Goal: Register for event/course

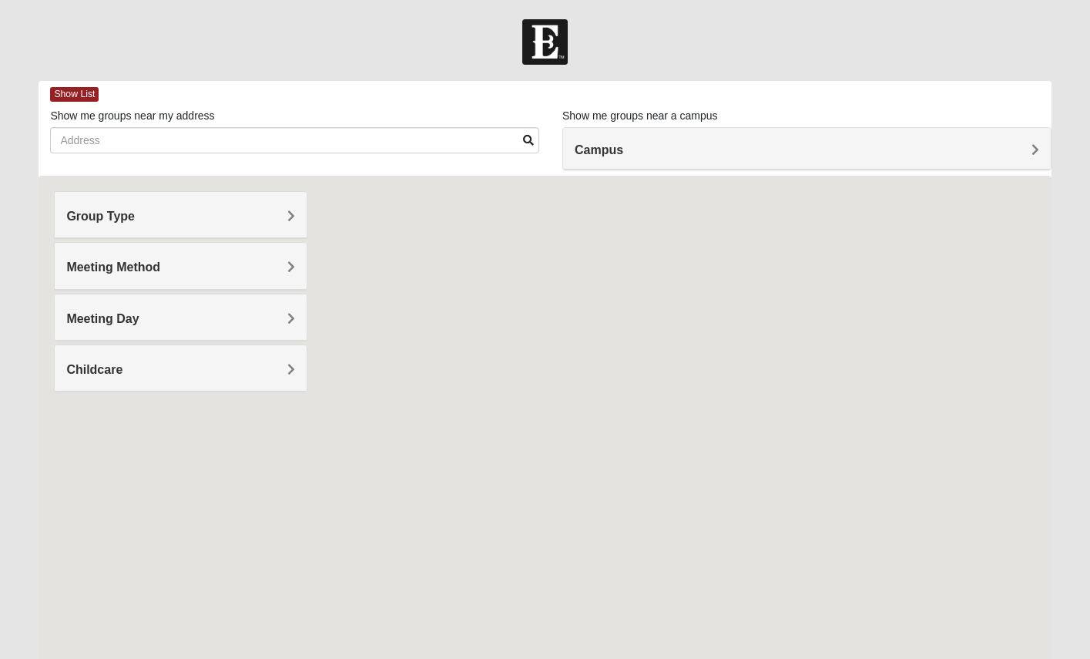
click at [245, 221] on h4 "Group Type" at bounding box center [180, 216] width 229 height 15
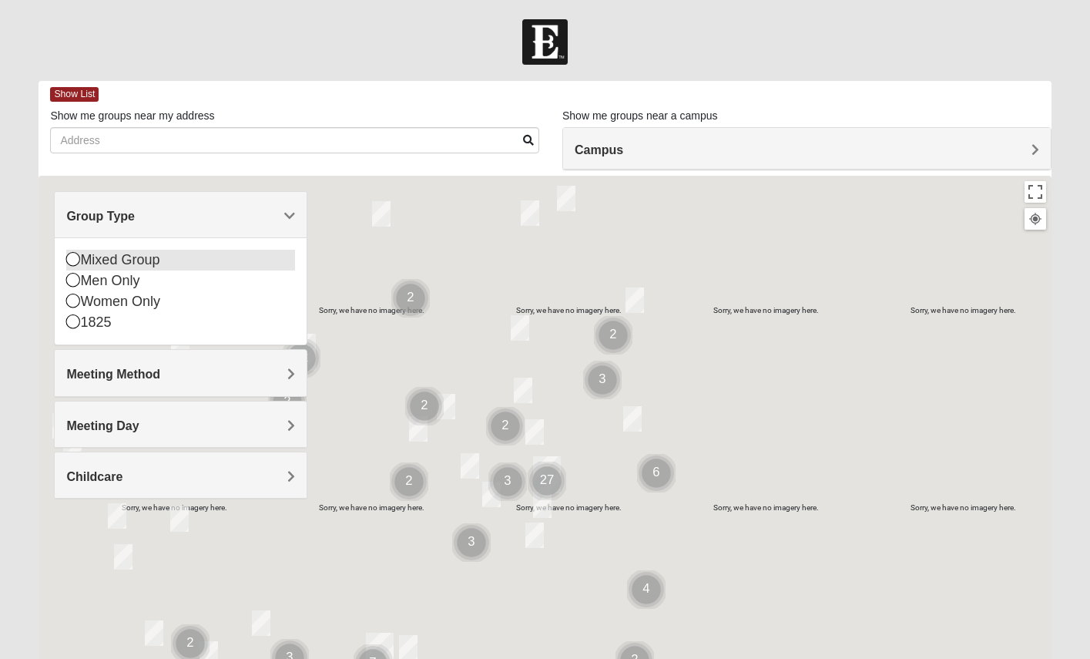
click at [72, 257] on icon at bounding box center [73, 259] width 14 height 14
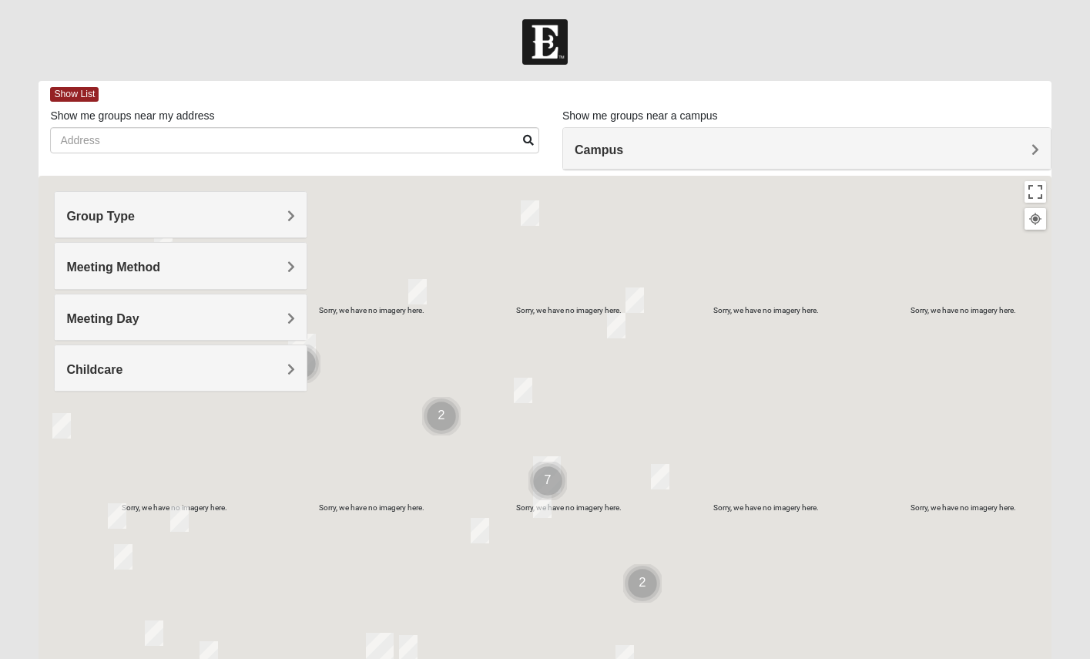
click at [247, 257] on div "Meeting Method" at bounding box center [181, 265] width 252 height 45
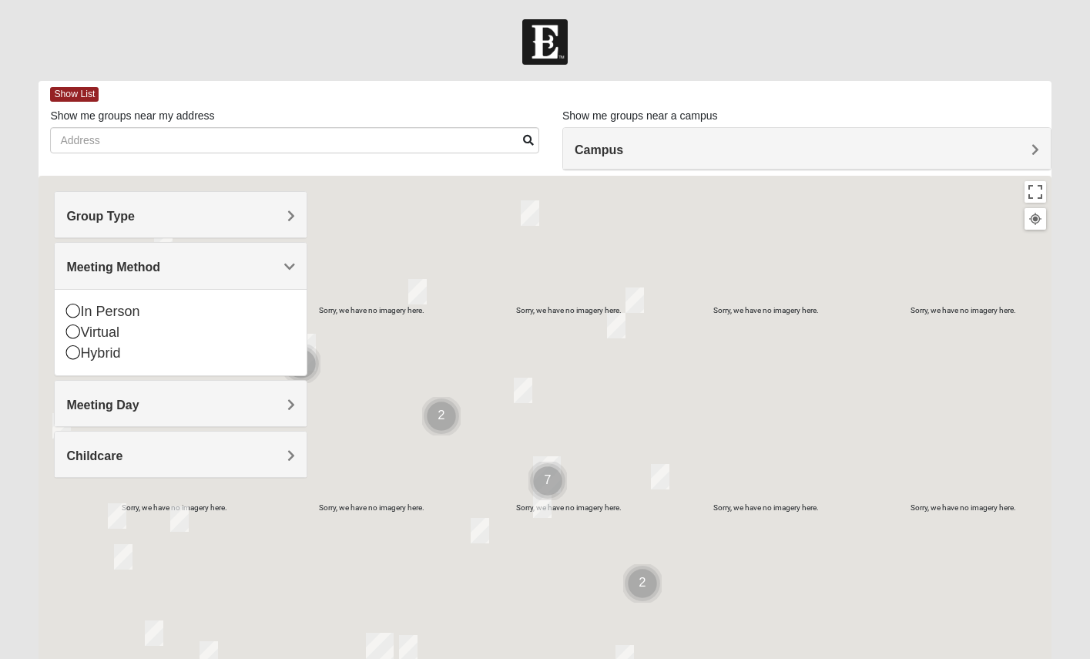
click at [276, 213] on h4 "Group Type" at bounding box center [180, 216] width 229 height 15
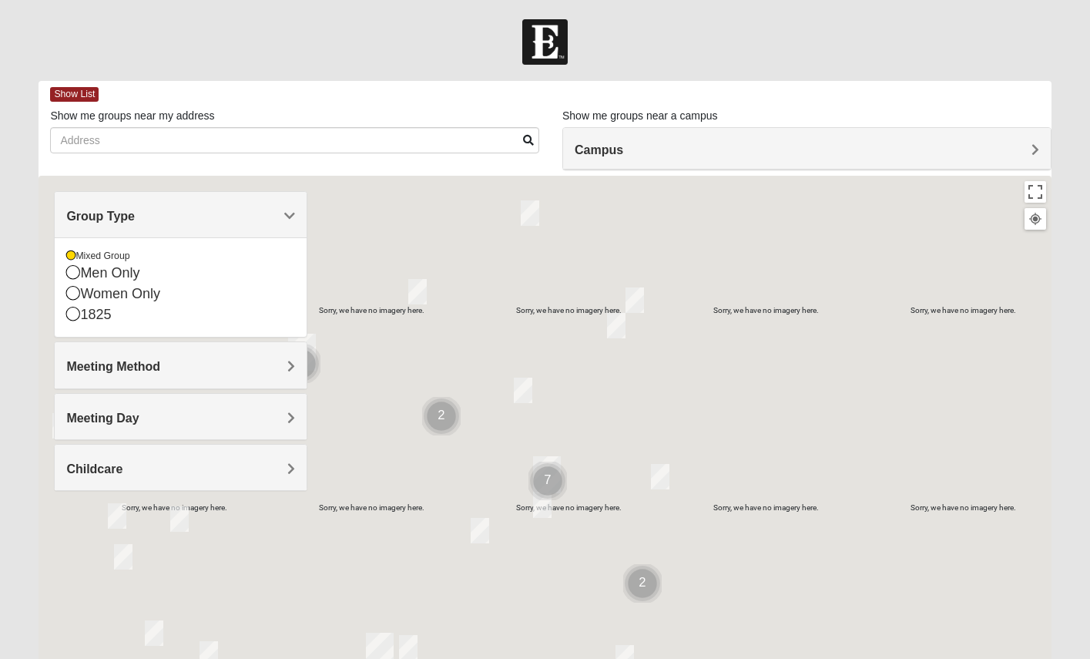
click at [244, 359] on h4 "Meeting Method" at bounding box center [180, 366] width 229 height 15
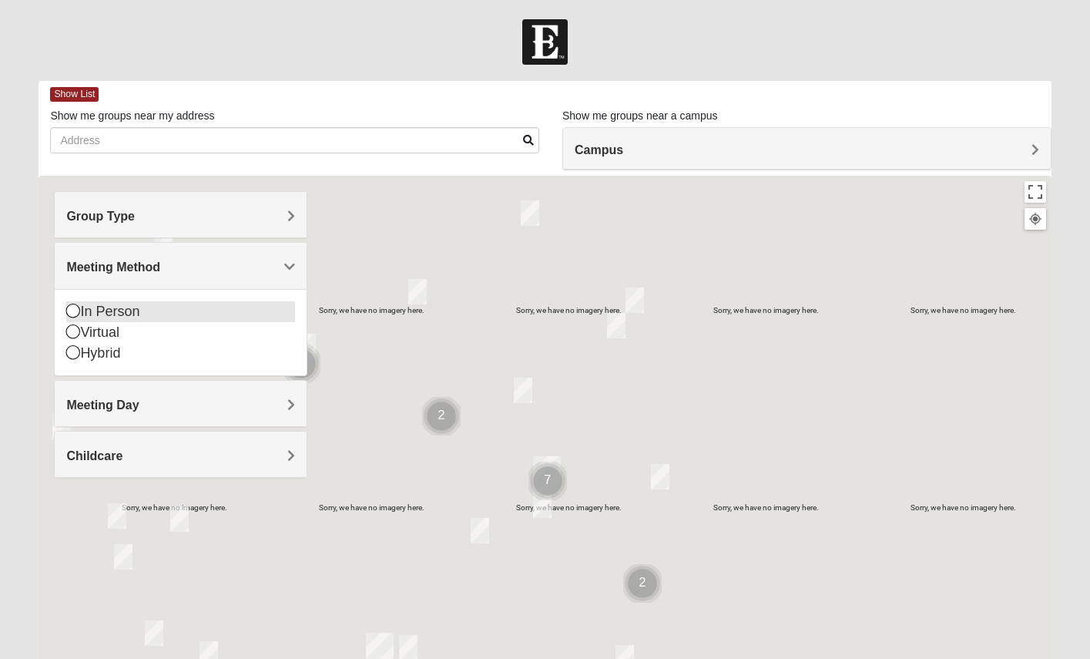
click at [71, 310] on icon at bounding box center [73, 311] width 14 height 14
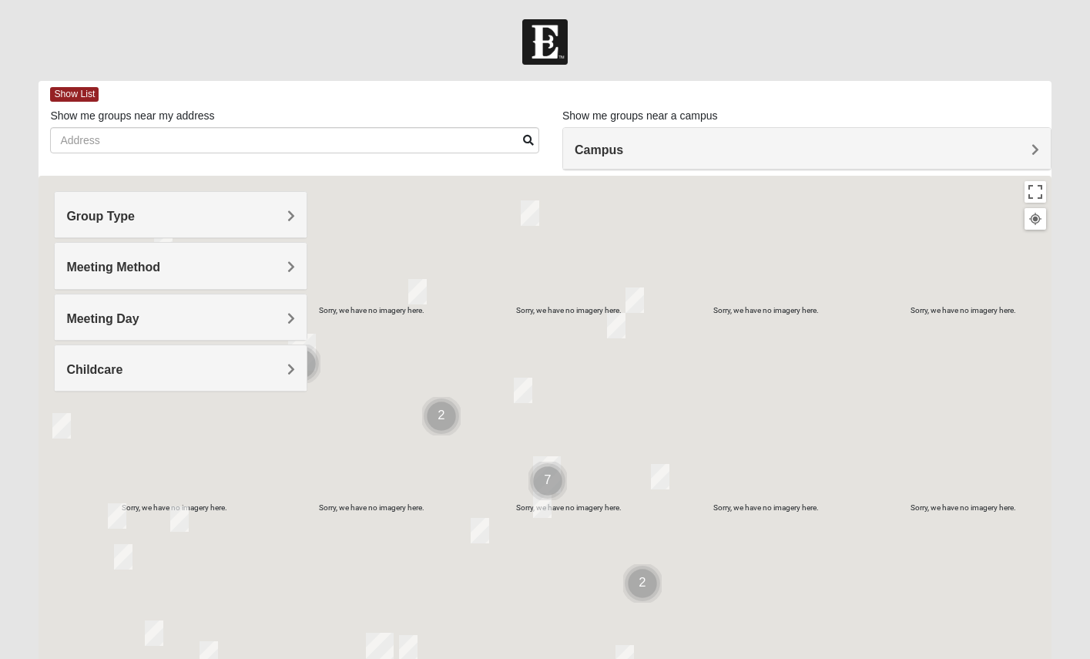
click at [236, 317] on h4 "Meeting Day" at bounding box center [180, 318] width 229 height 15
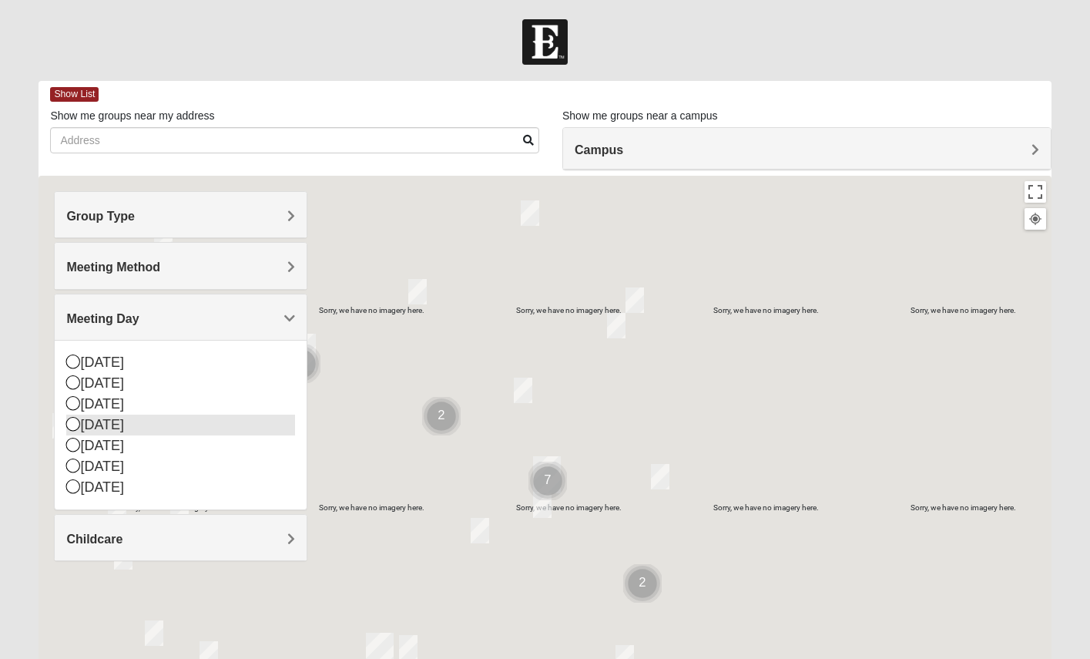
click at [69, 419] on icon at bounding box center [73, 424] width 14 height 14
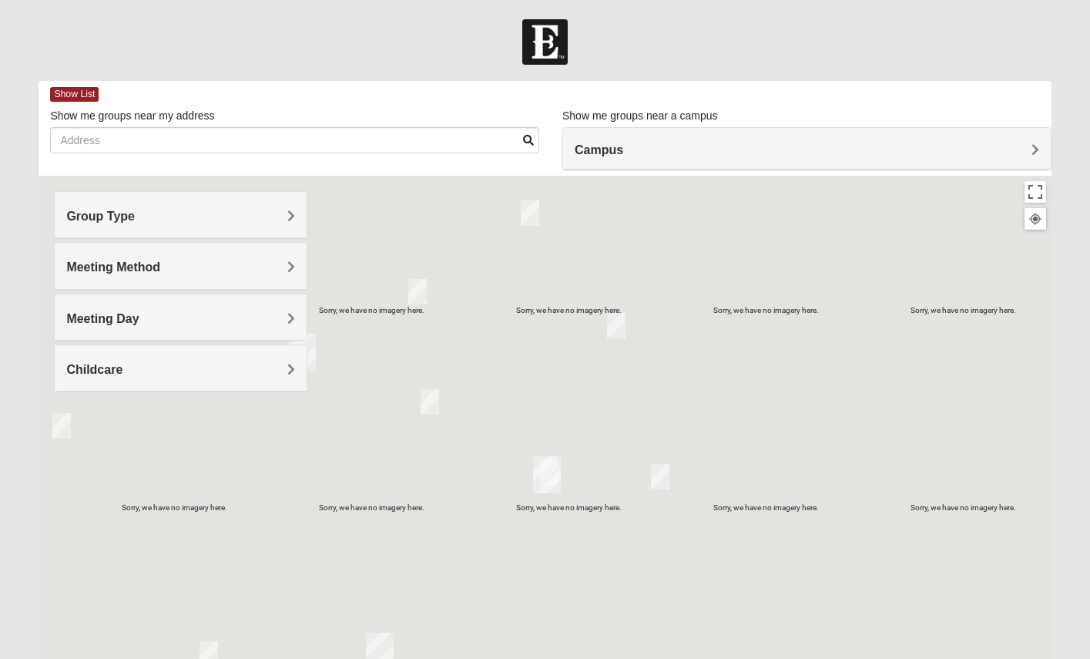
click at [241, 364] on h4 "Childcare" at bounding box center [180, 369] width 229 height 15
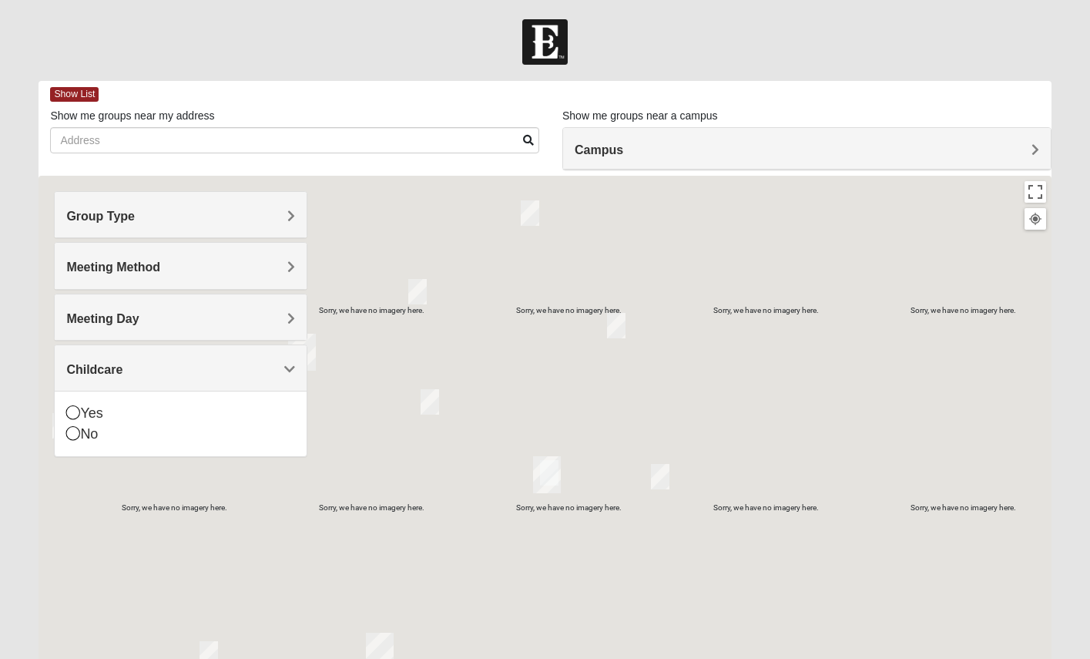
click at [985, 223] on div at bounding box center [545, 484] width 1012 height 616
click at [821, 144] on h4 "Campus" at bounding box center [807, 150] width 465 height 15
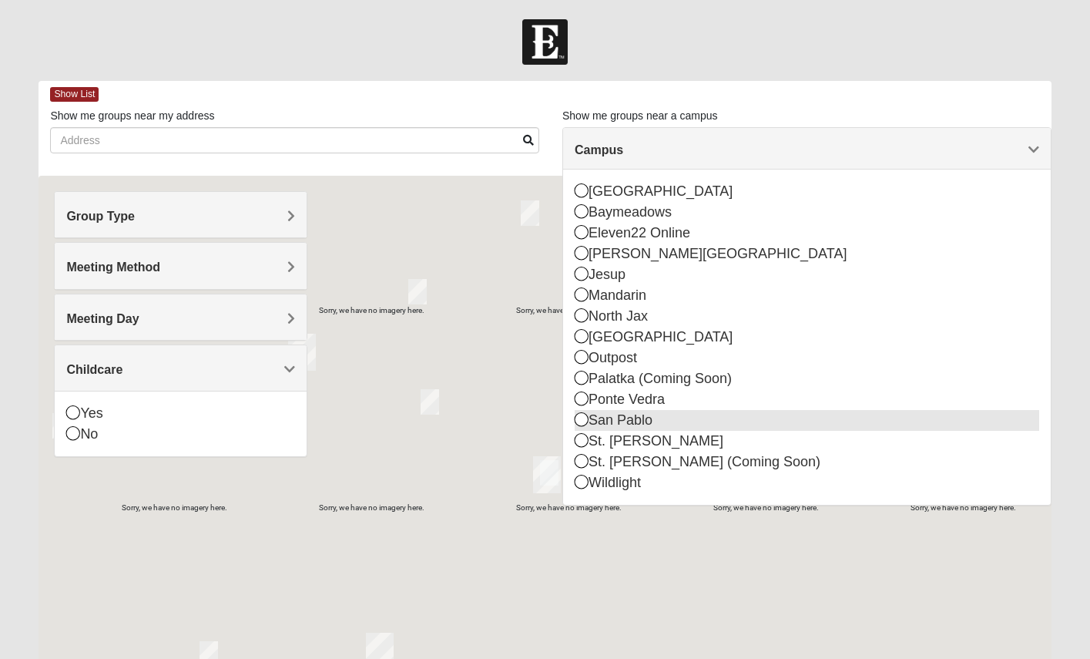
click at [585, 418] on icon at bounding box center [582, 419] width 14 height 14
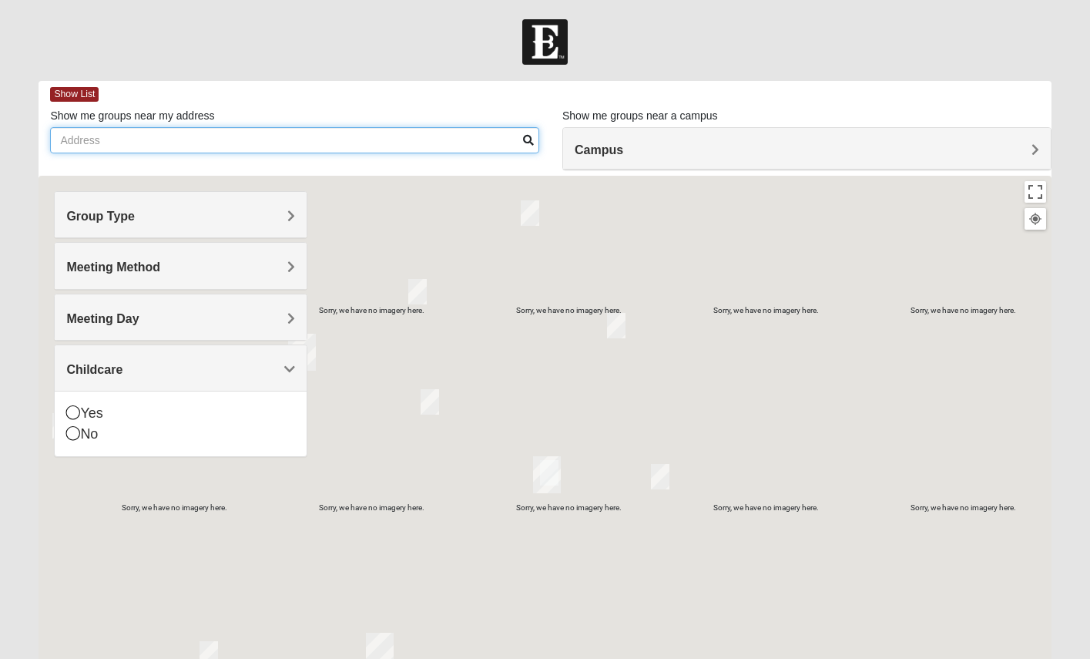
click at [498, 143] on input "Show me groups near my address" at bounding box center [294, 140] width 489 height 26
type input "[STREET_ADDRESS]"
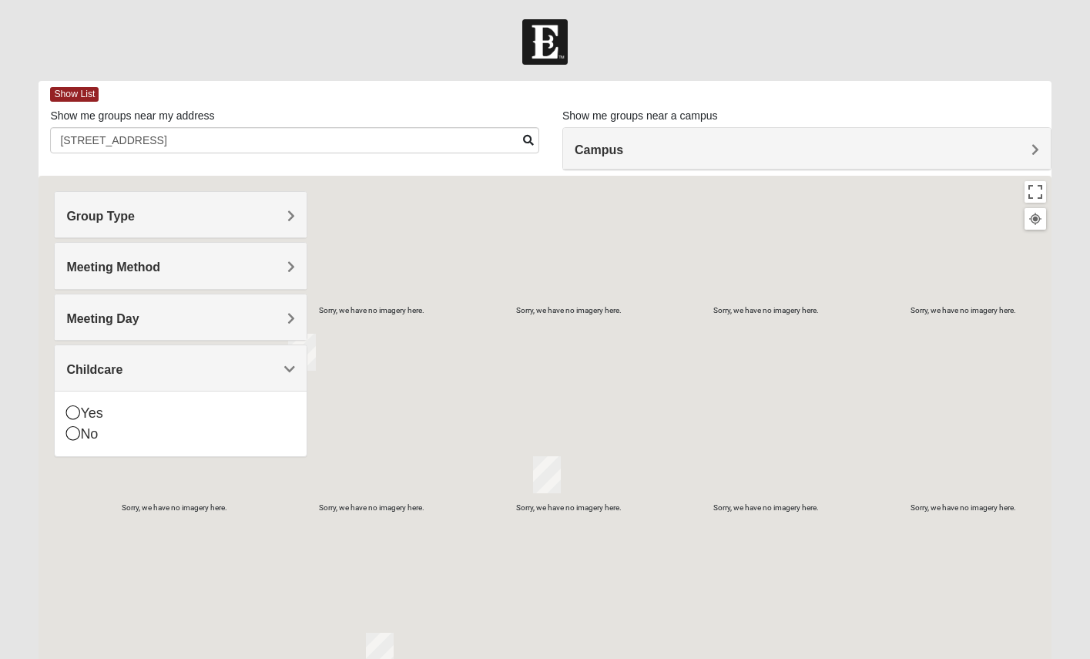
click at [357, 135] on input "[STREET_ADDRESS]" at bounding box center [294, 140] width 489 height 26
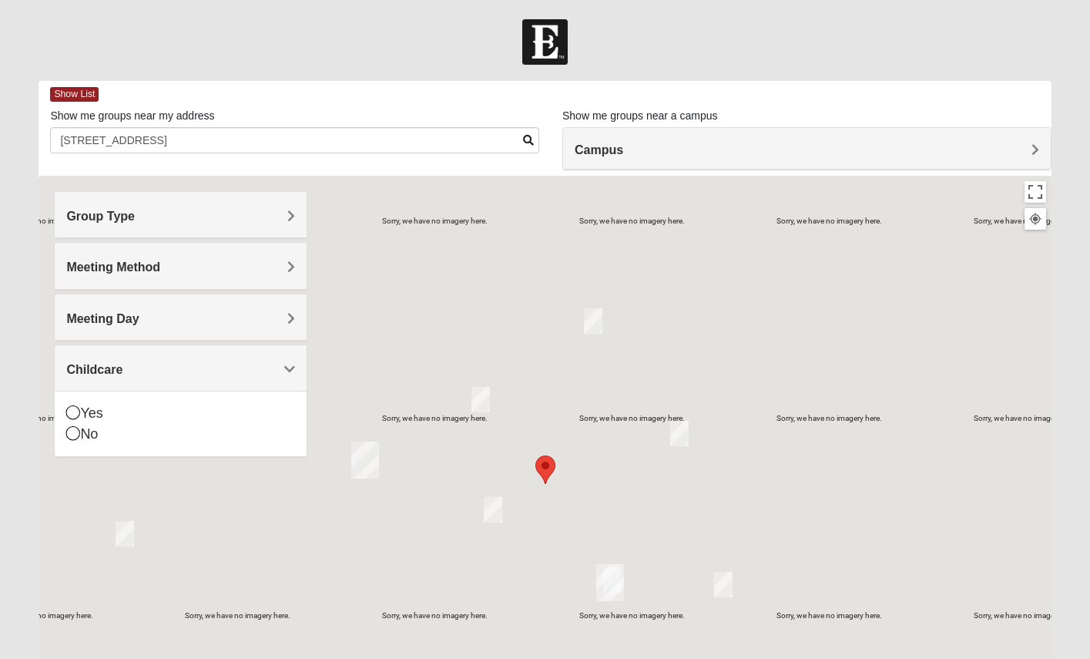
scroll to position [189, 0]
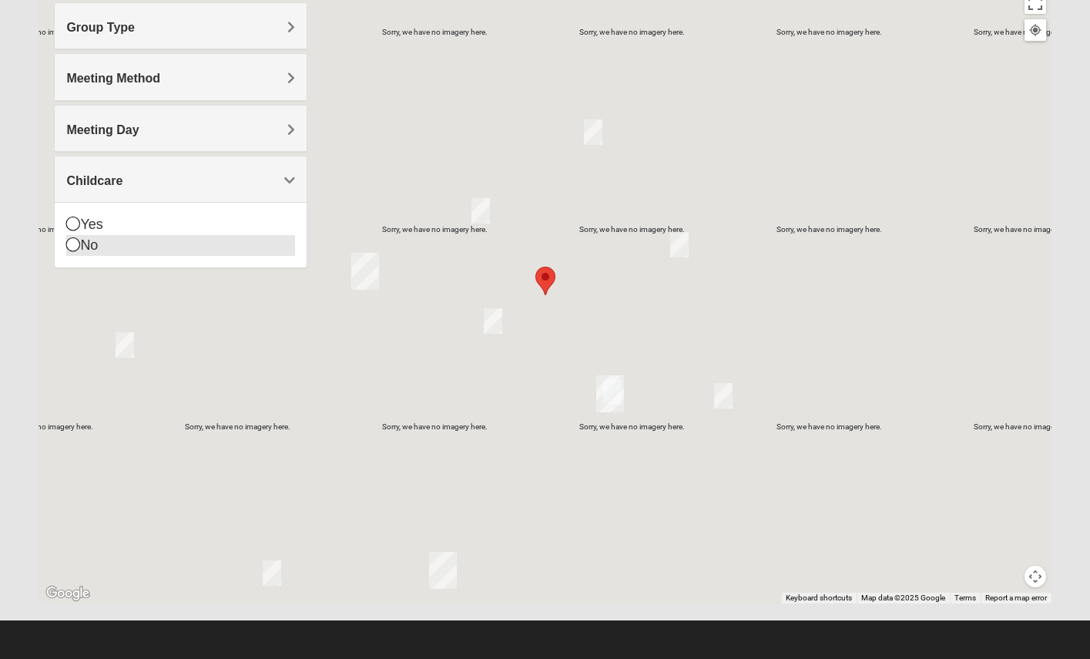
click at [72, 243] on icon at bounding box center [73, 244] width 14 height 14
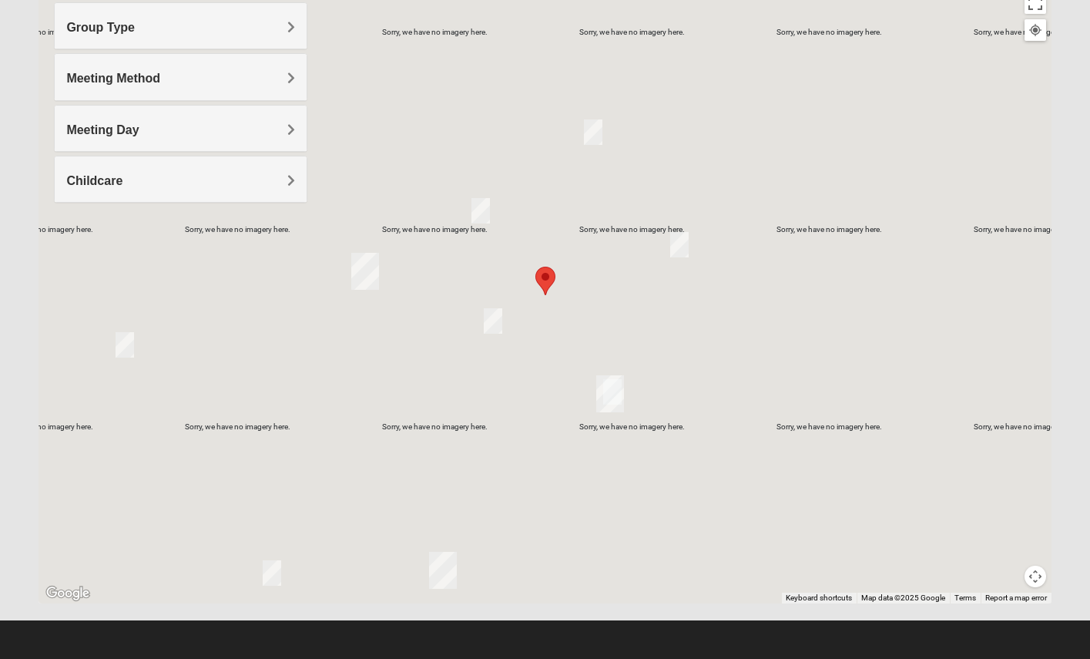
click at [1066, 300] on form "Log In Find A Group Error Show List Loading Groups" at bounding box center [545, 245] width 1090 height 829
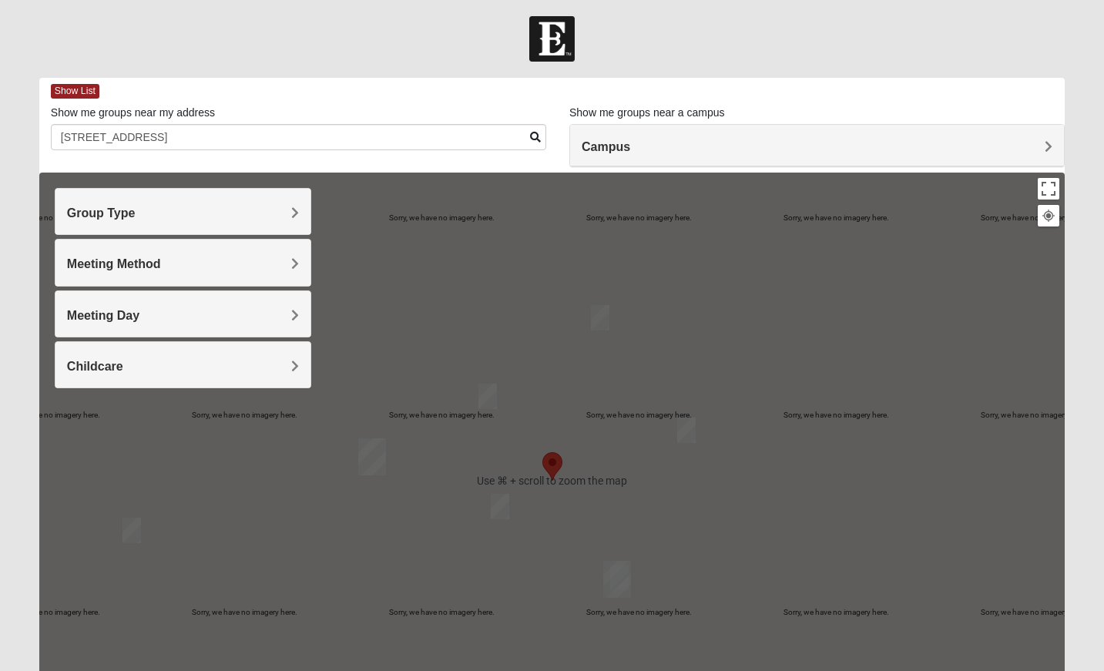
scroll to position [0, 0]
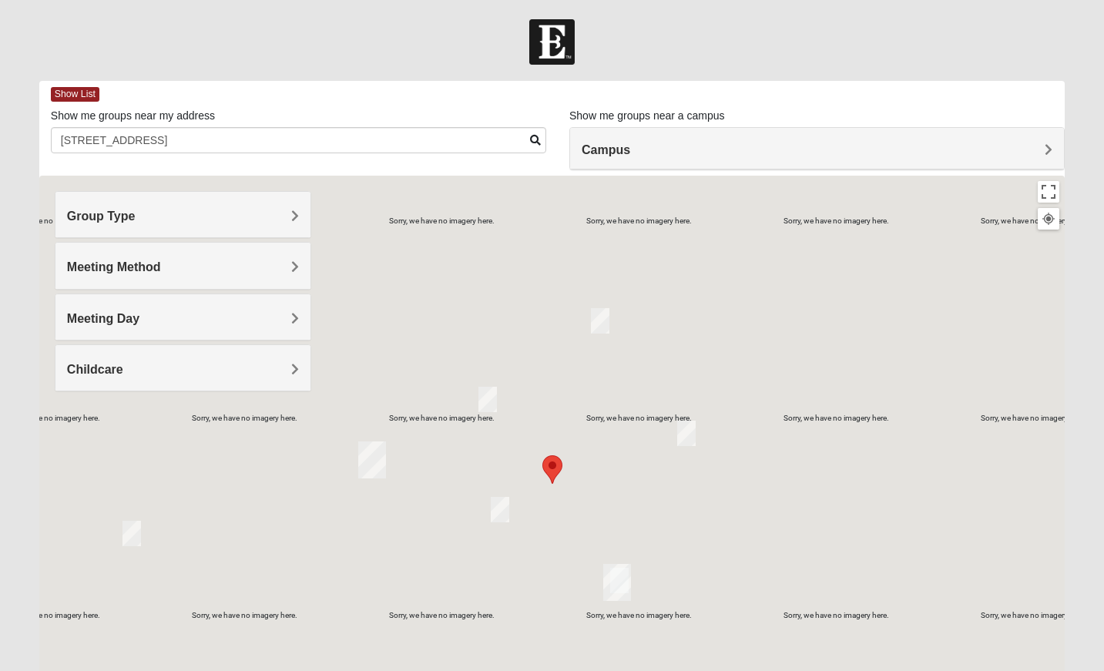
click at [534, 139] on span at bounding box center [535, 140] width 11 height 11
click at [192, 319] on h4 "Meeting Day" at bounding box center [183, 318] width 232 height 15
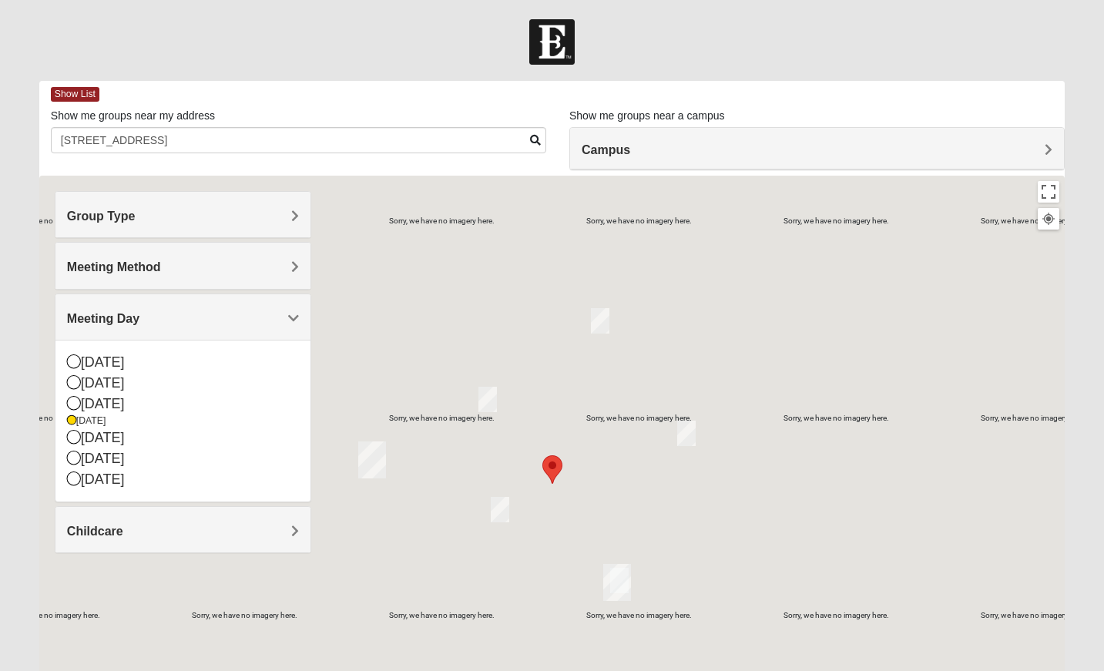
click at [192, 319] on h4 "Meeting Day" at bounding box center [183, 318] width 232 height 15
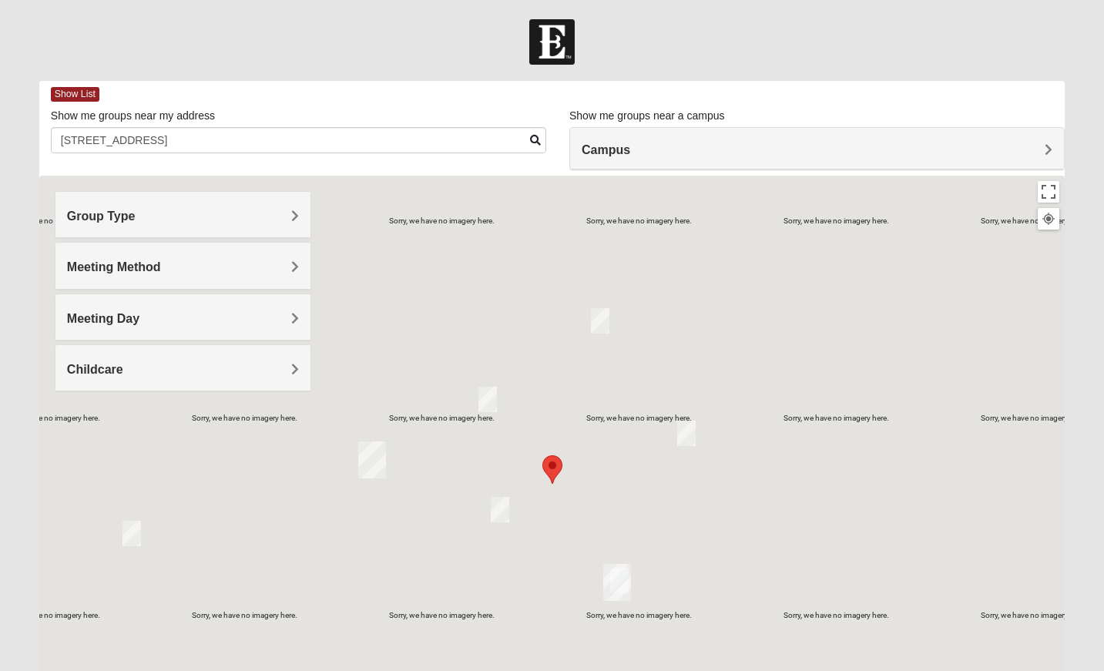
click at [240, 264] on h4 "Meeting Method" at bounding box center [183, 267] width 232 height 15
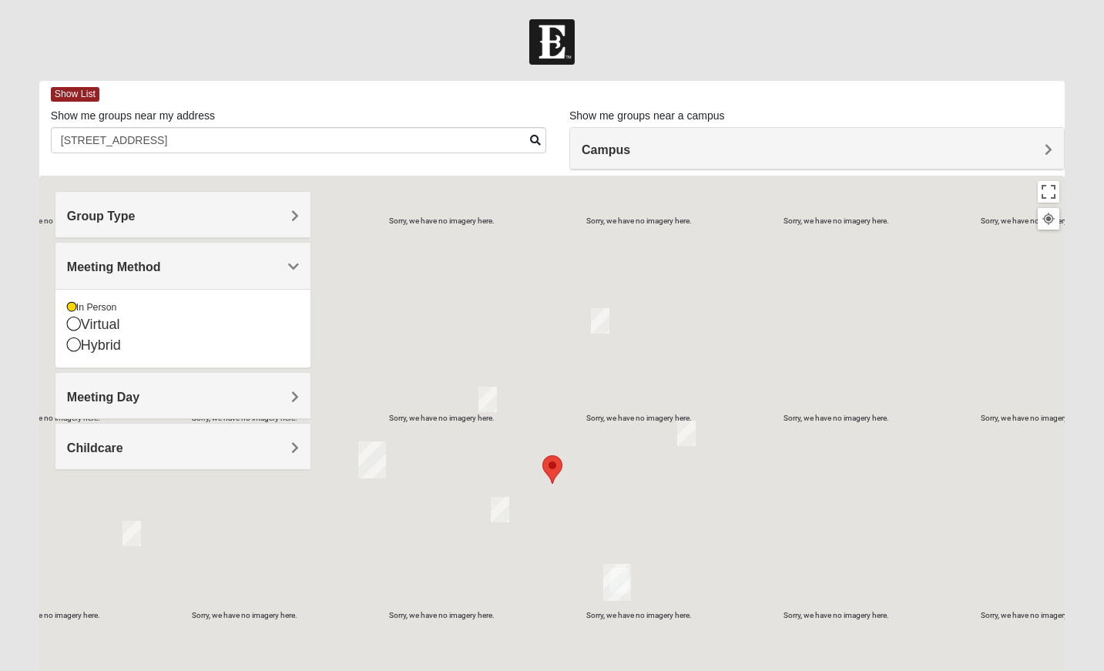
click at [254, 253] on div "Meeting Method" at bounding box center [182, 265] width 255 height 45
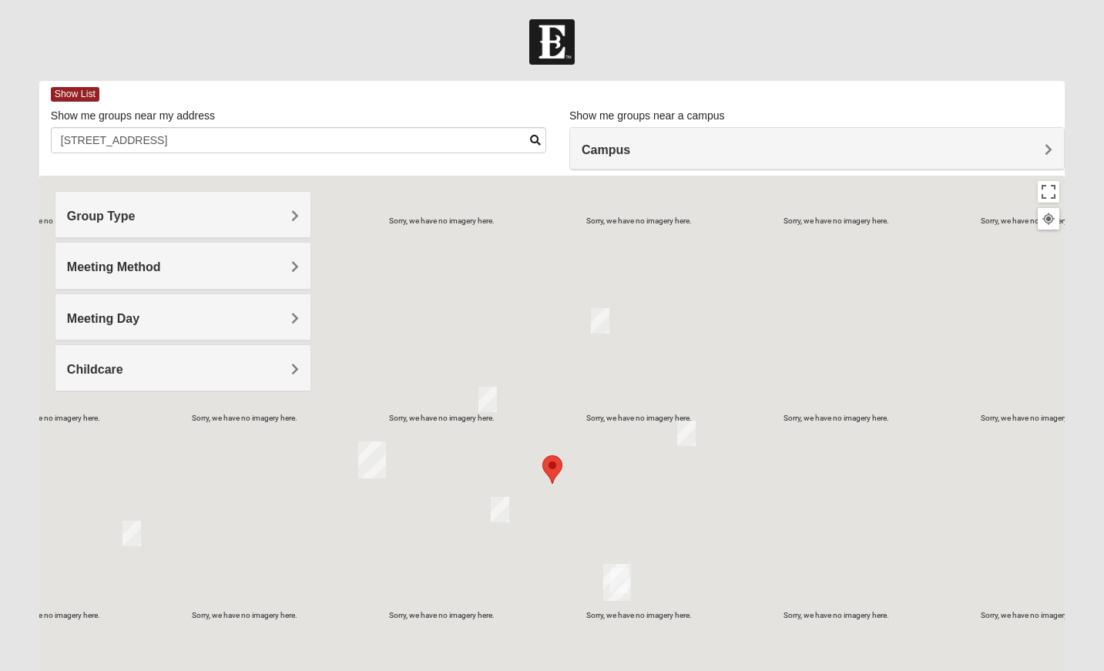
click at [262, 210] on h4 "Group Type" at bounding box center [183, 216] width 232 height 15
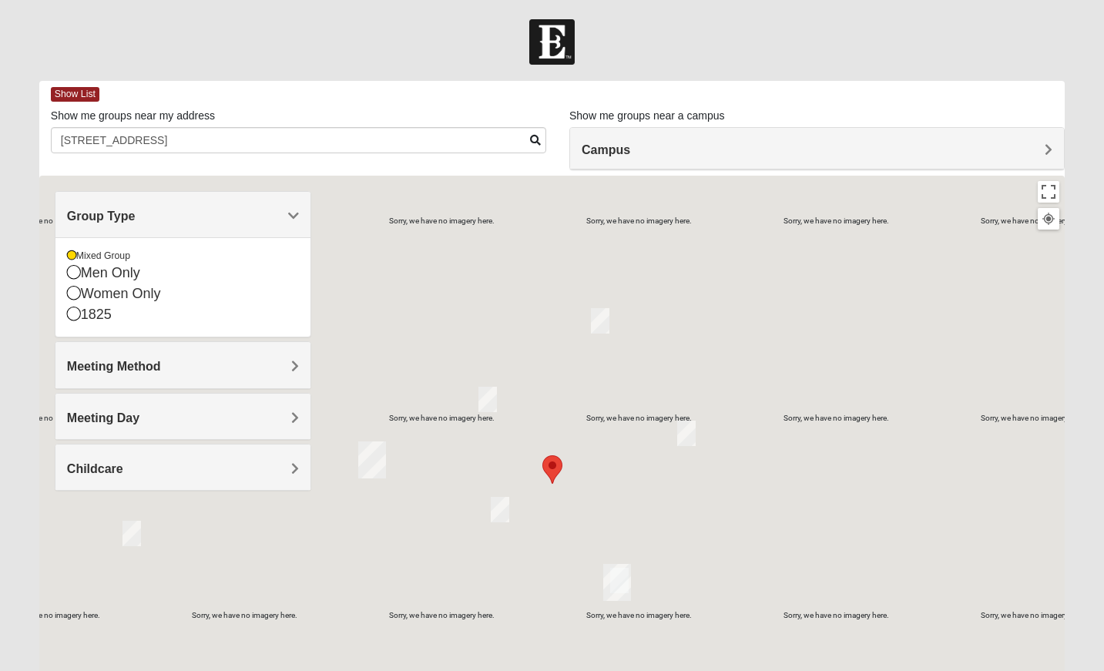
click at [262, 210] on h4 "Group Type" at bounding box center [183, 216] width 232 height 15
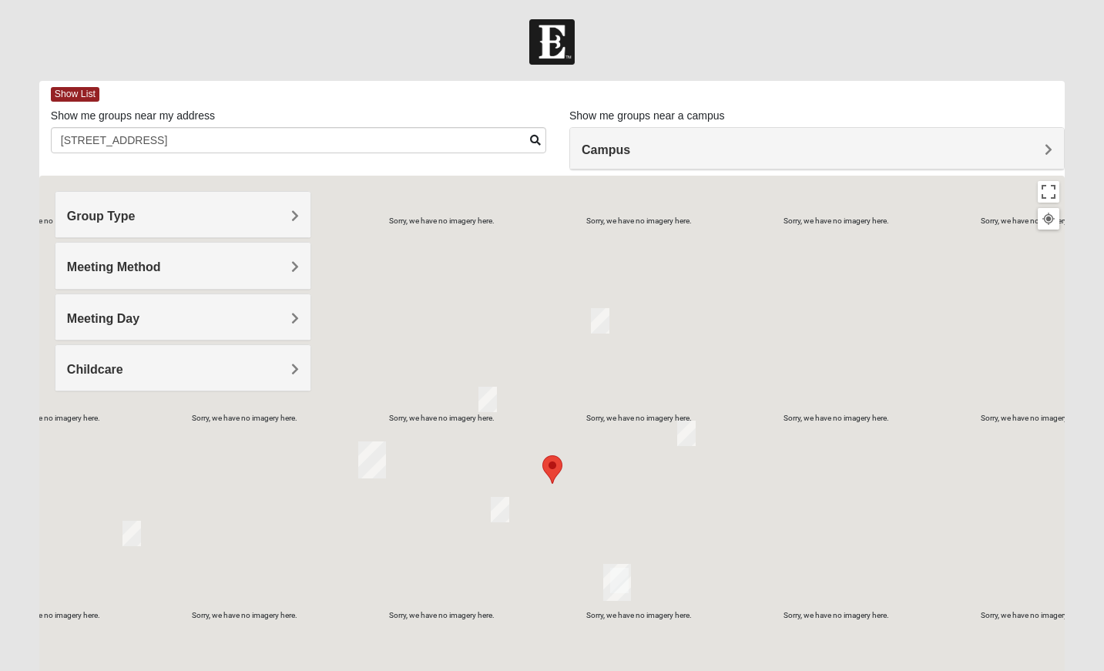
click at [527, 112] on div "Show me groups near my address 304 Summer Springs Crt" at bounding box center [298, 130] width 495 height 45
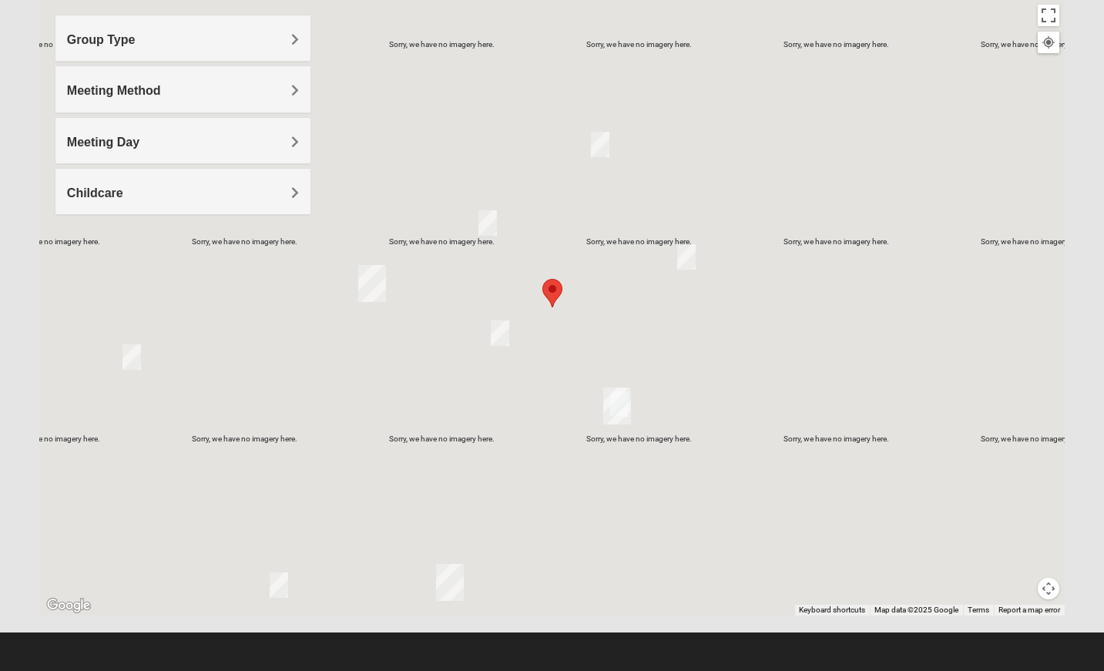
click at [1089, 451] on form "Log In Find A Group Error Show List Loading Groups" at bounding box center [552, 257] width 1104 height 829
click at [488, 220] on img "Mixed Vilagi 32225" at bounding box center [487, 222] width 18 height 25
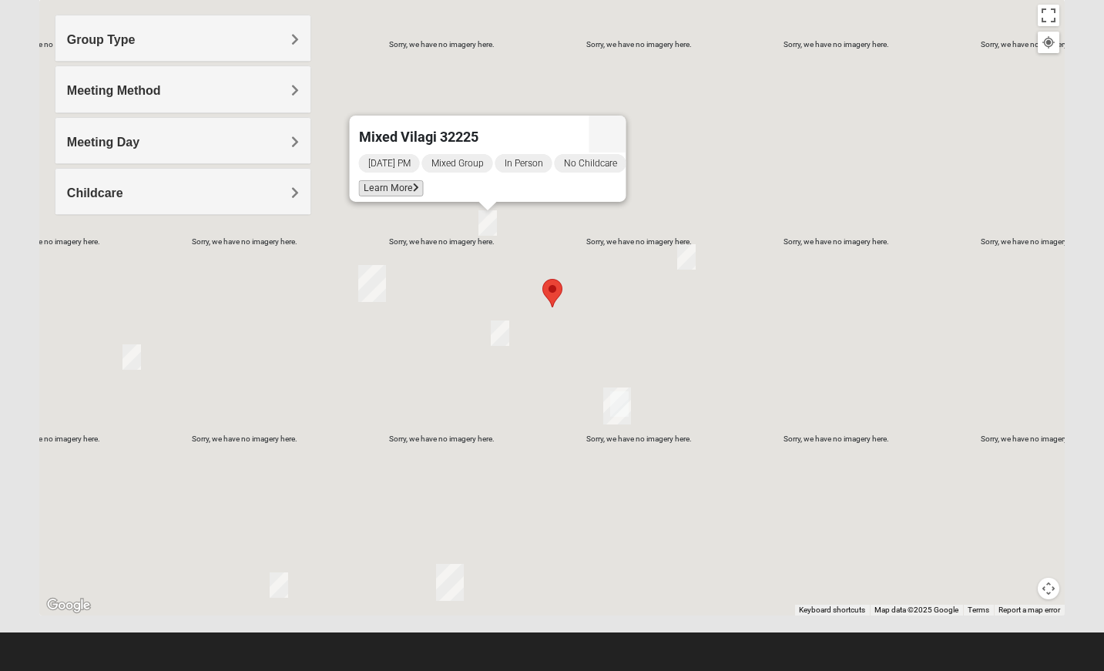
click at [412, 183] on icon at bounding box center [415, 187] width 6 height 9
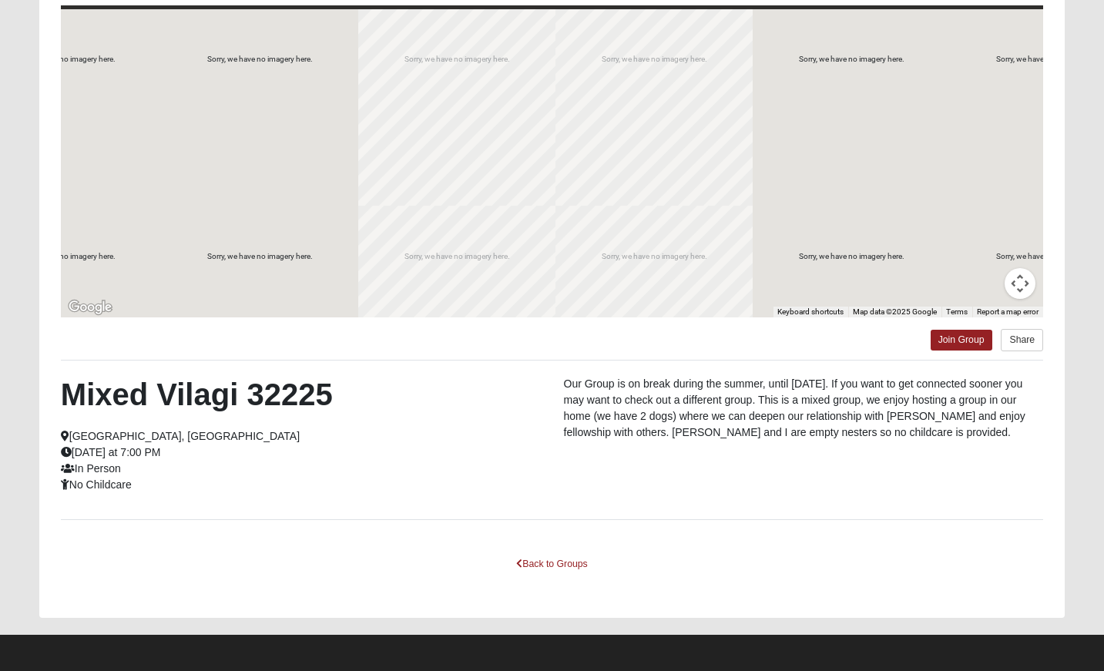
scroll to position [0, 0]
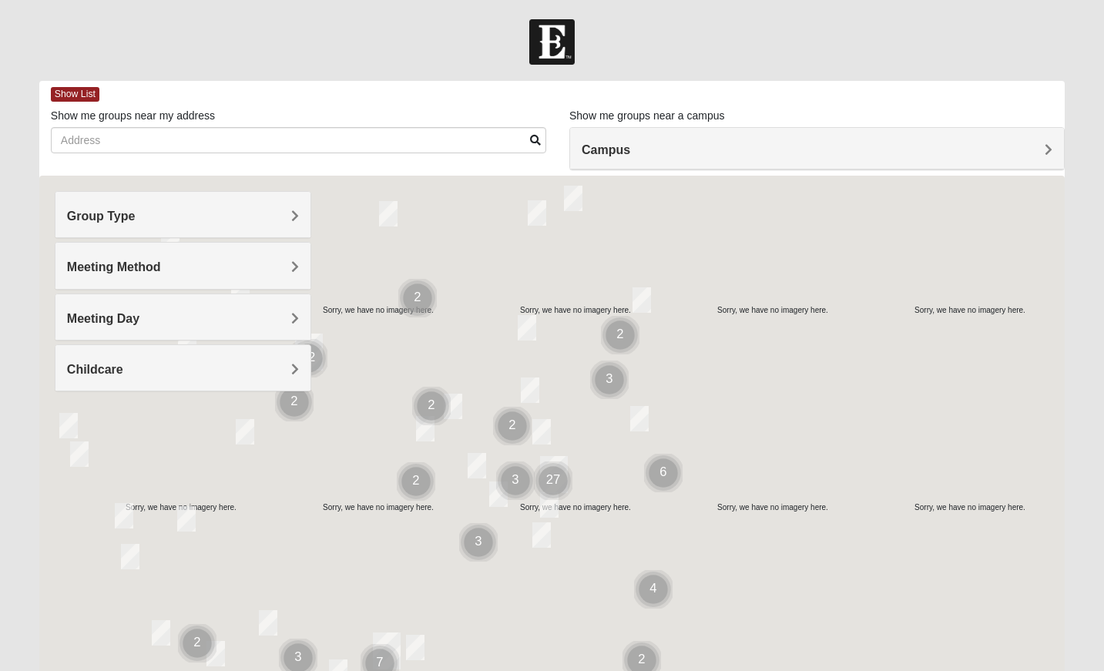
click at [205, 222] on h4 "Group Type" at bounding box center [183, 216] width 232 height 15
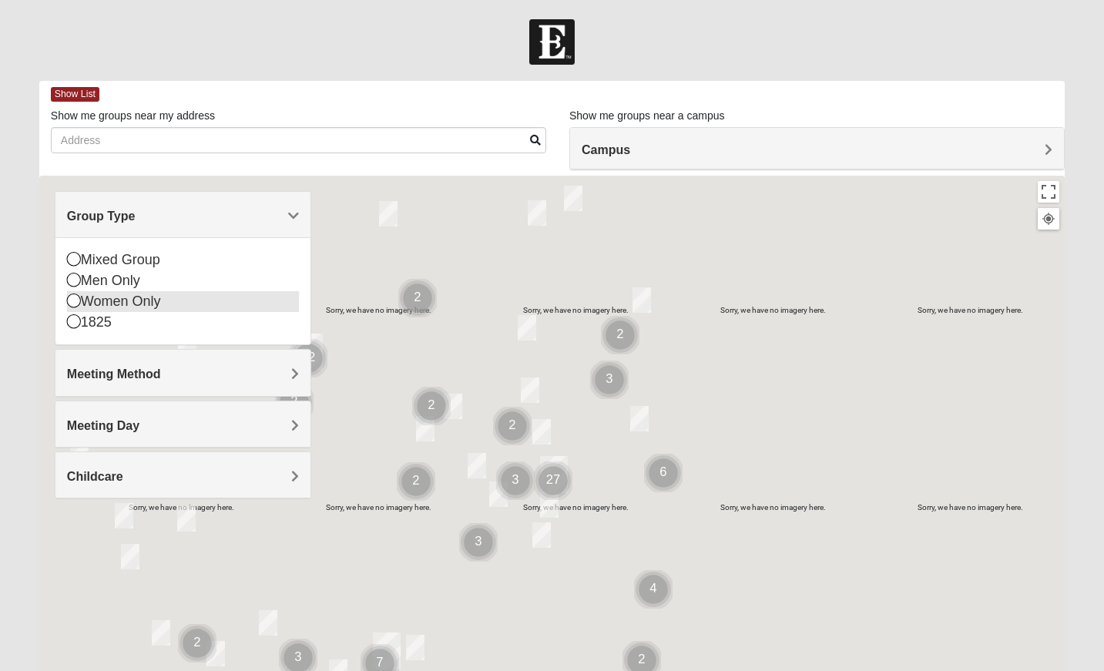
drag, startPoint x: 76, startPoint y: 258, endPoint x: 98, endPoint y: 294, distance: 42.1
click at [76, 258] on icon at bounding box center [74, 259] width 14 height 14
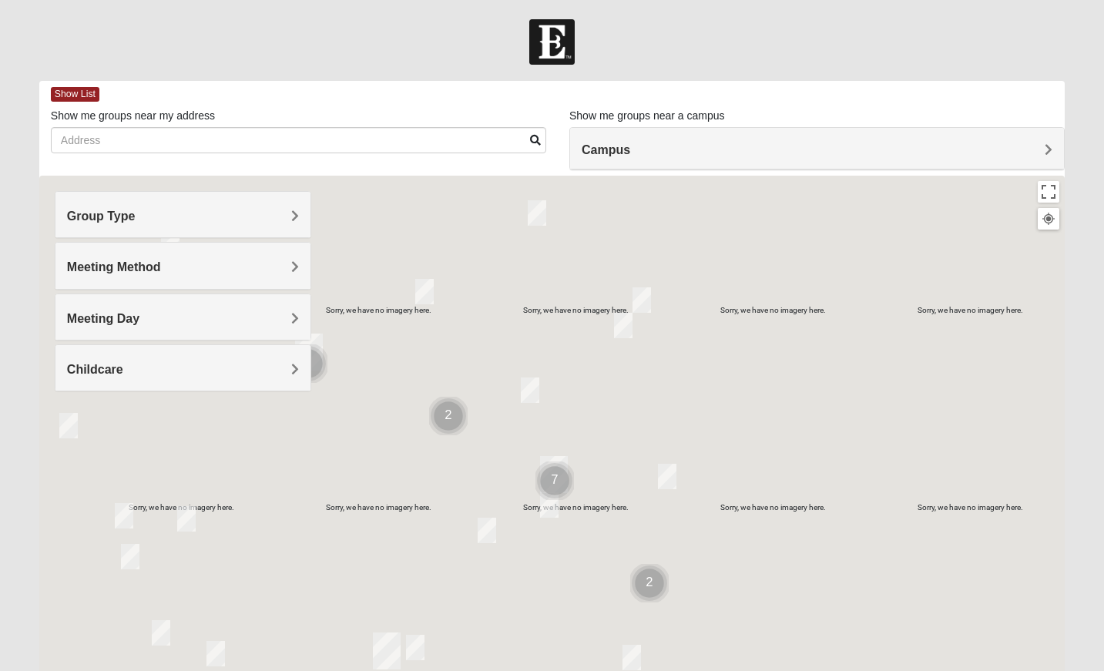
click at [173, 263] on h4 "Meeting Method" at bounding box center [183, 267] width 232 height 15
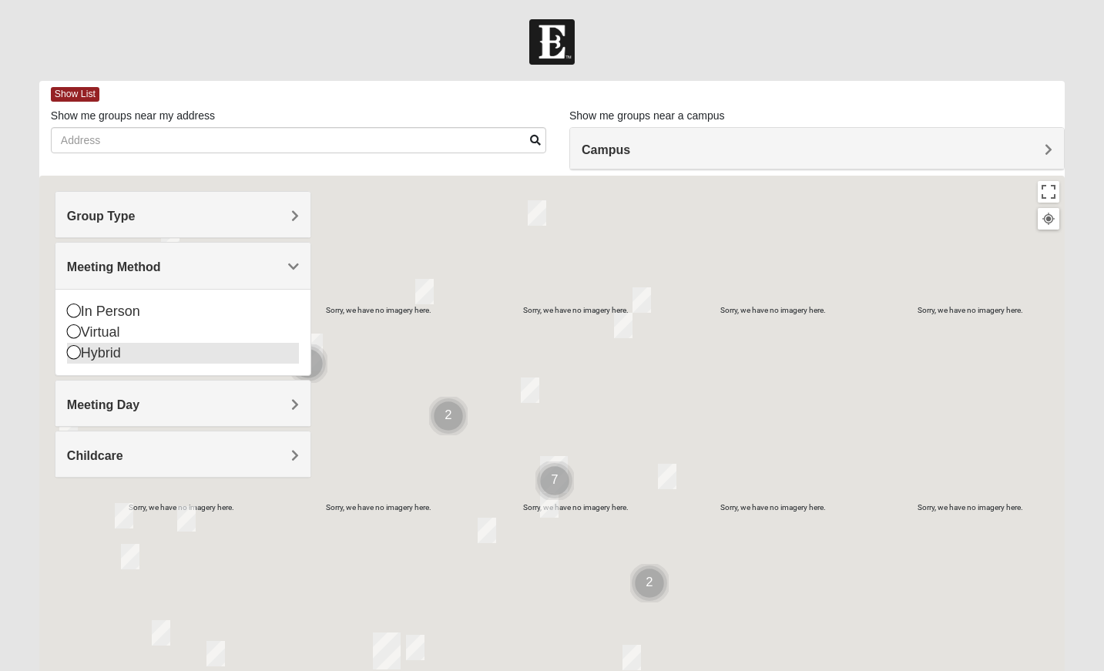
drag, startPoint x: 75, startPoint y: 308, endPoint x: 116, endPoint y: 338, distance: 50.7
click at [75, 308] on icon at bounding box center [74, 311] width 14 height 14
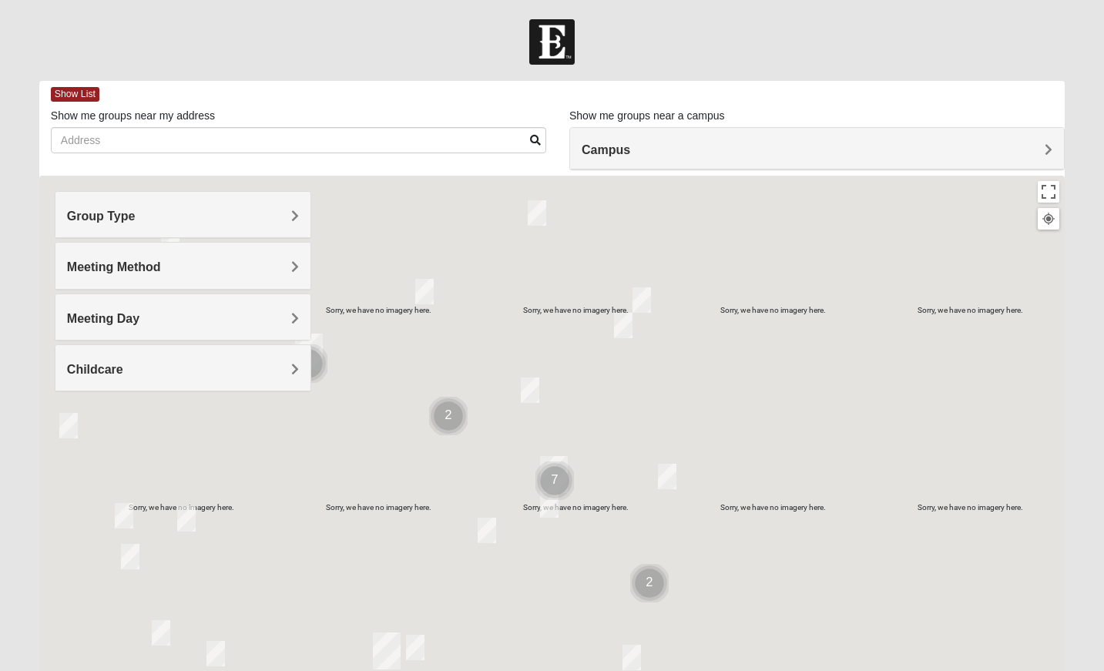
click at [228, 315] on h4 "Meeting Day" at bounding box center [183, 318] width 232 height 15
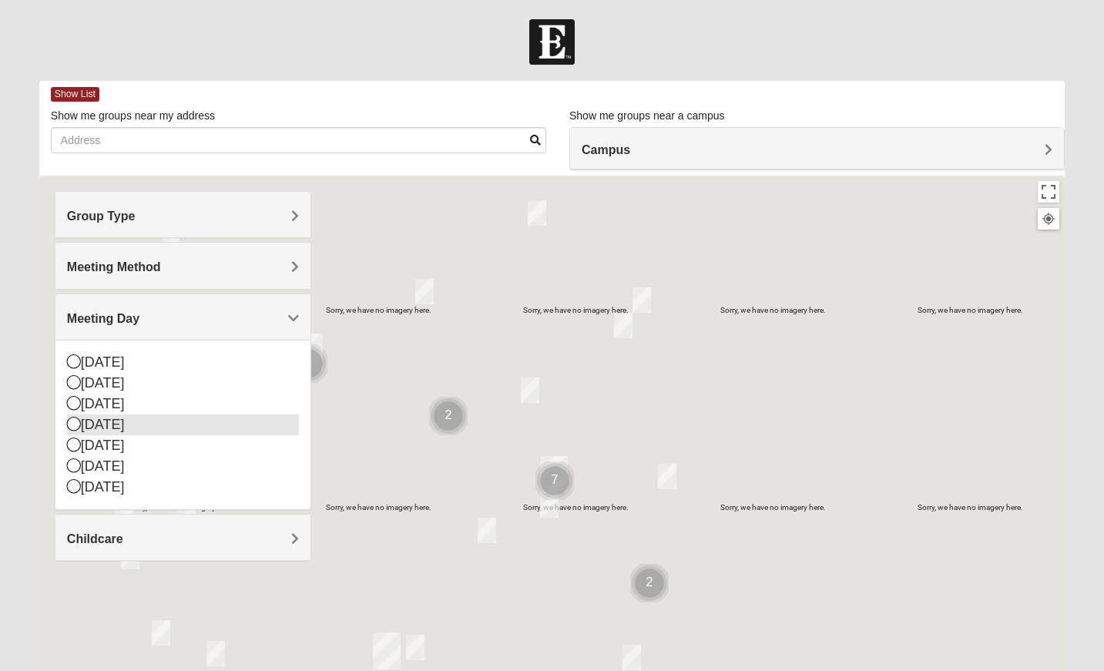
click at [75, 418] on icon at bounding box center [74, 424] width 14 height 14
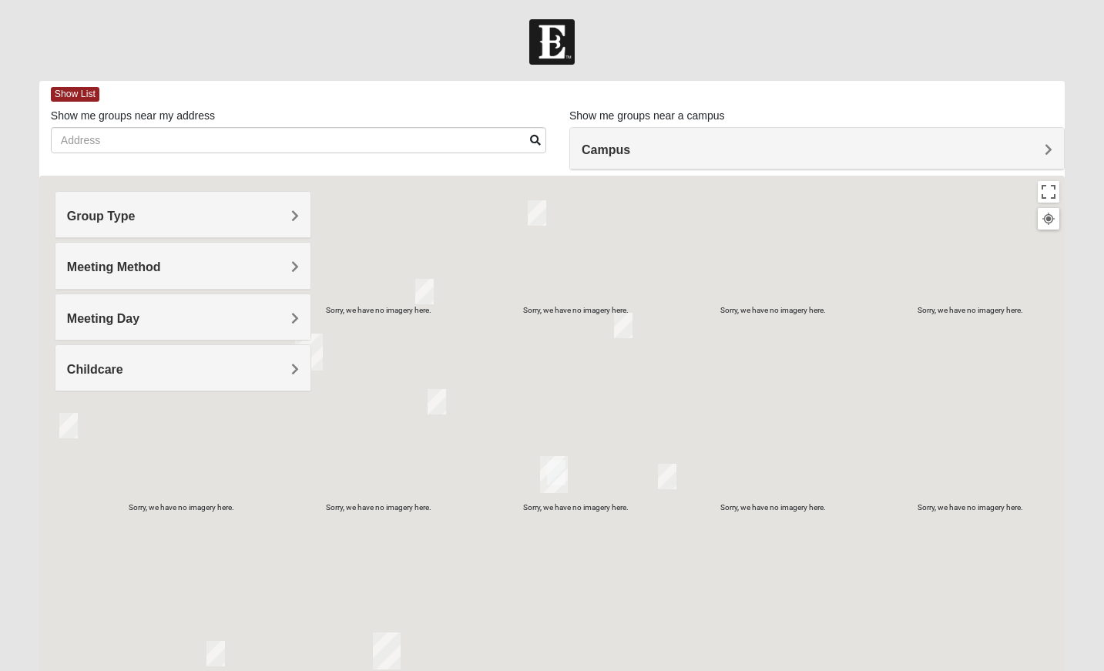
click at [211, 364] on h4 "Childcare" at bounding box center [183, 369] width 232 height 15
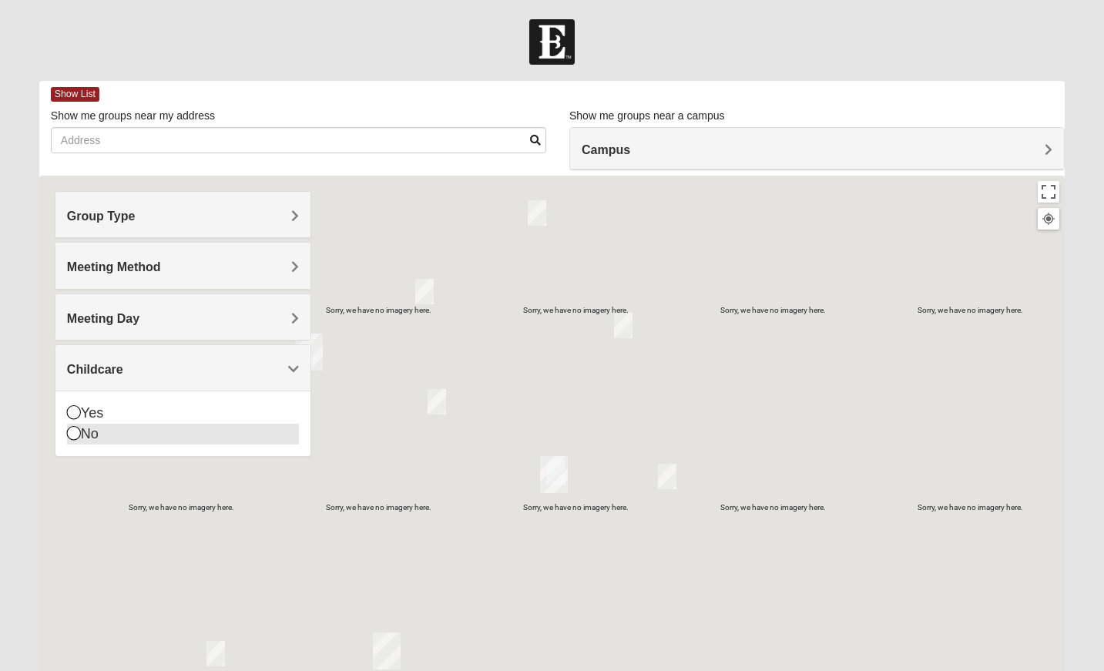
click at [69, 429] on icon at bounding box center [74, 433] width 14 height 14
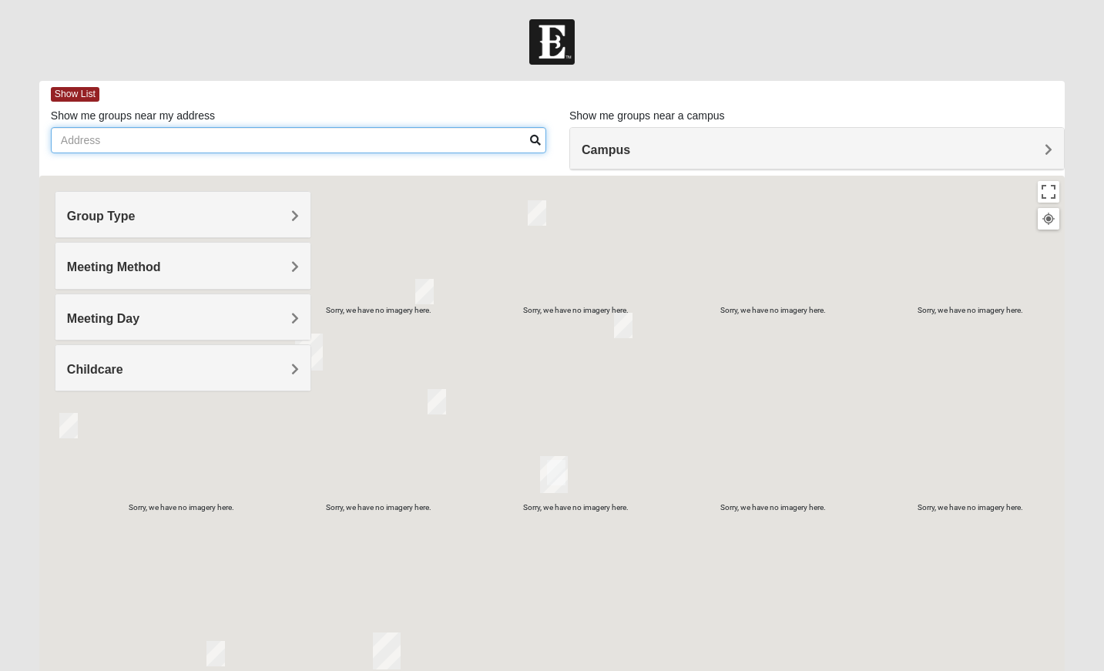
click at [383, 143] on input "Show me groups near my address" at bounding box center [298, 140] width 495 height 26
type input "[STREET_ADDRESS]"
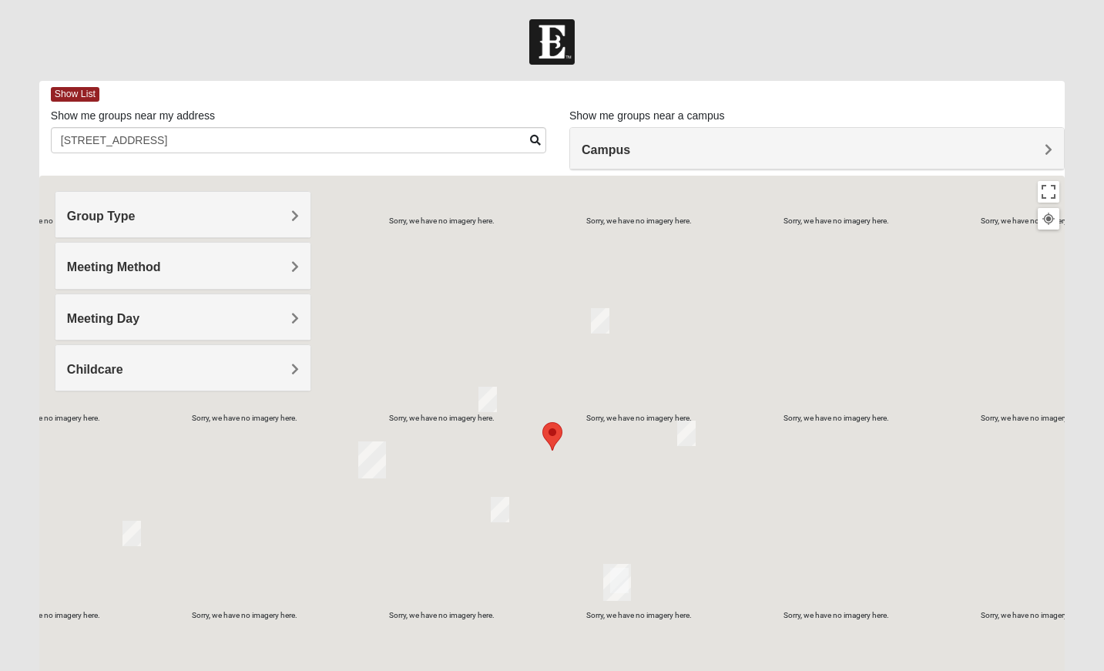
click at [843, 129] on div "Campus" at bounding box center [817, 149] width 494 height 42
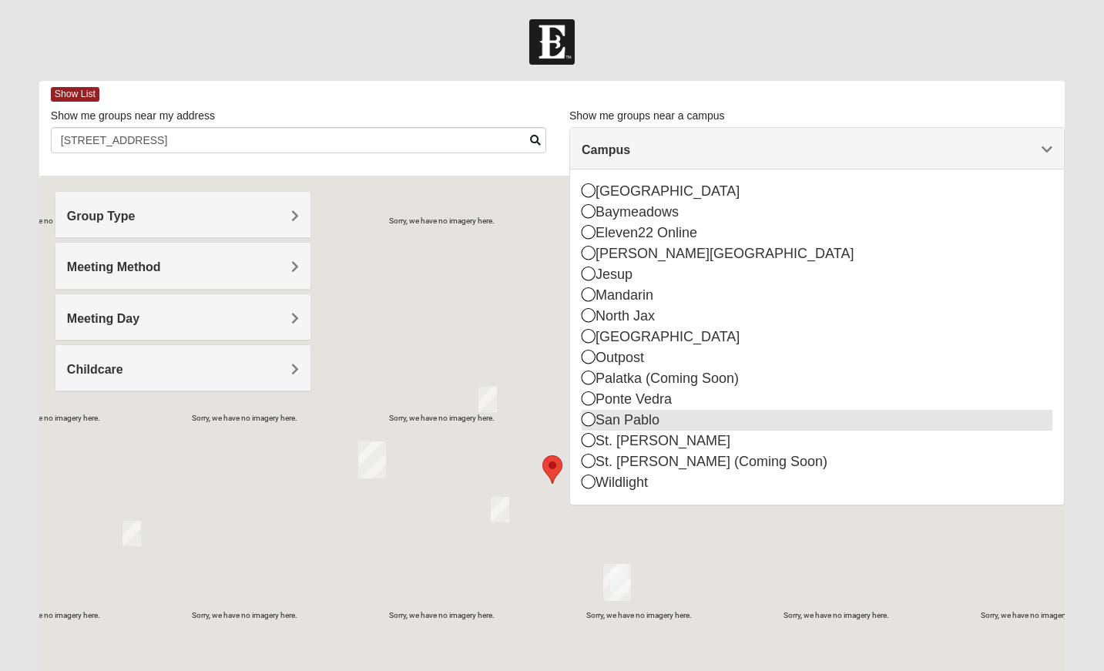
click at [586, 418] on icon at bounding box center [589, 419] width 14 height 14
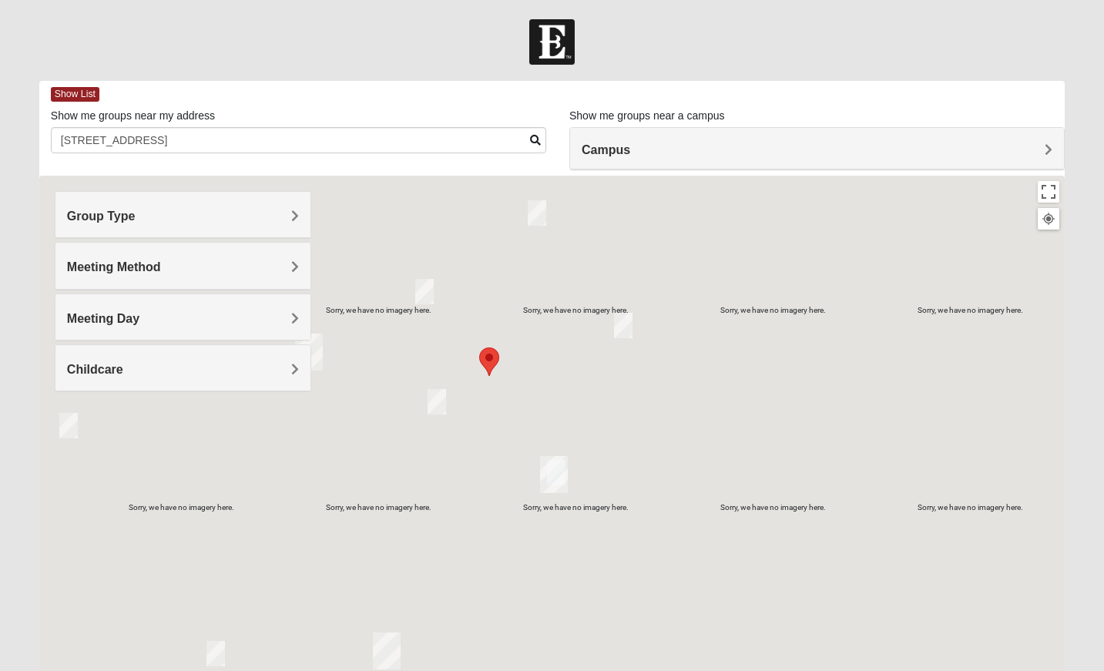
click at [534, 210] on img "Mixed Dunton/Cohill 32226" at bounding box center [537, 212] width 18 height 25
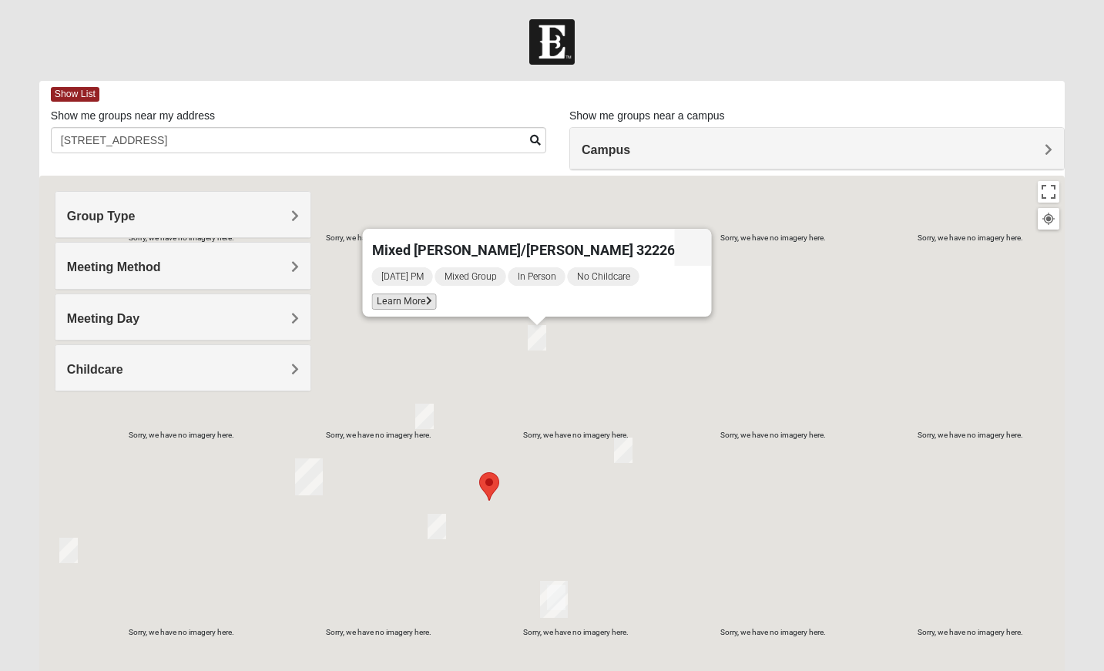
click at [432, 293] on span "Learn More" at bounding box center [403, 301] width 65 height 16
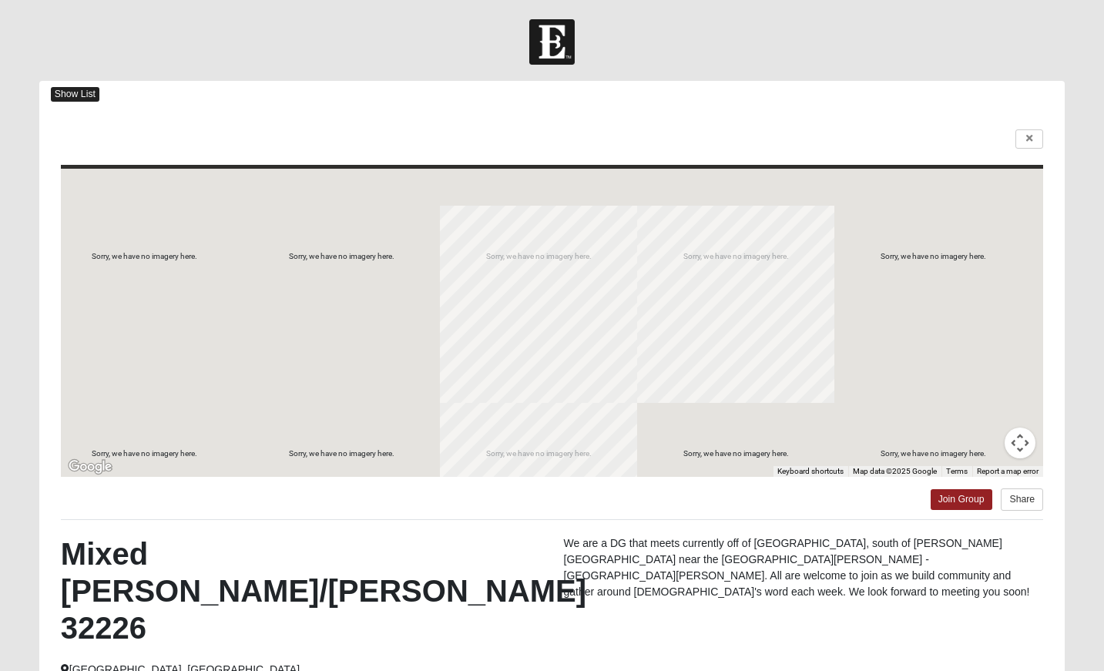
click at [75, 94] on span "Show List" at bounding box center [75, 94] width 49 height 15
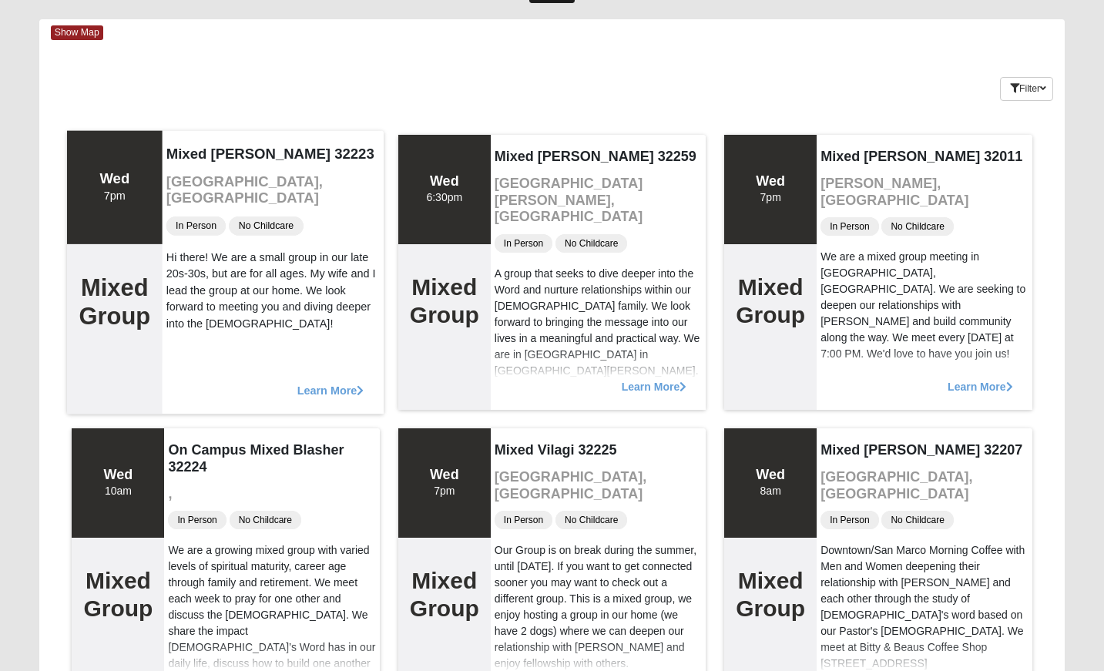
scroll to position [110, 0]
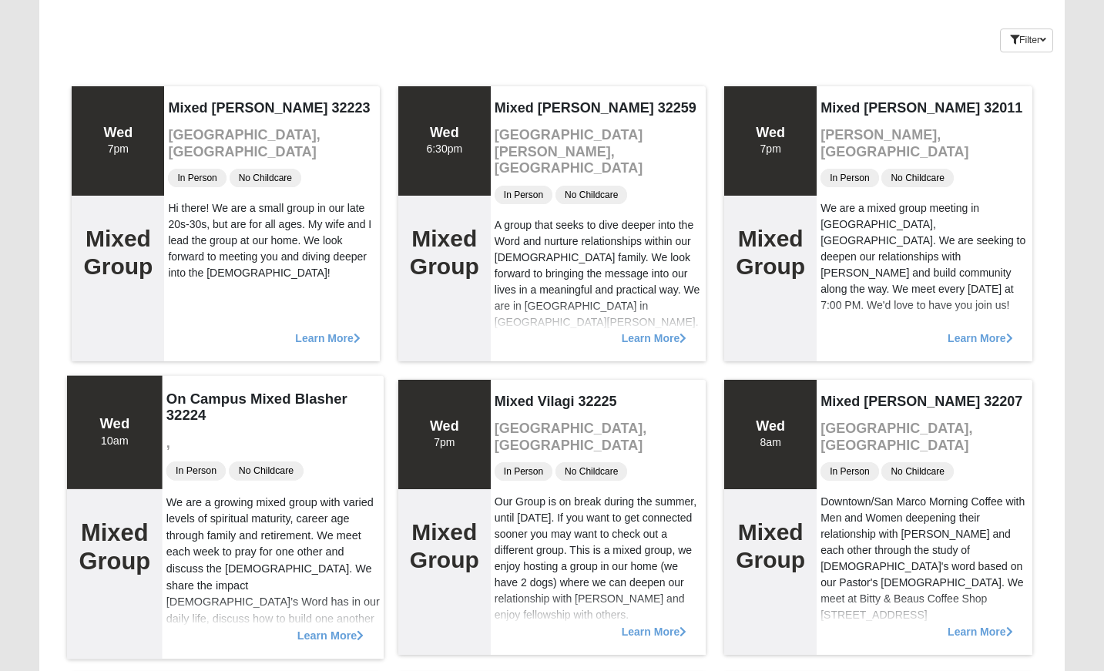
click at [334, 627] on span "Learn More" at bounding box center [330, 627] width 67 height 0
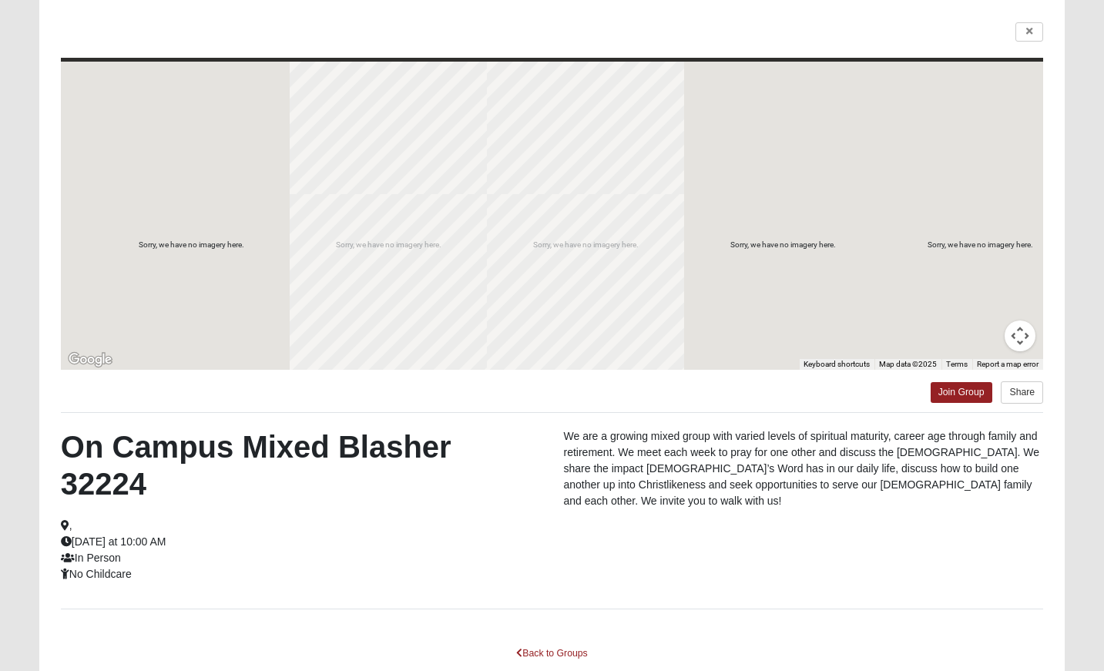
scroll to position [0, 0]
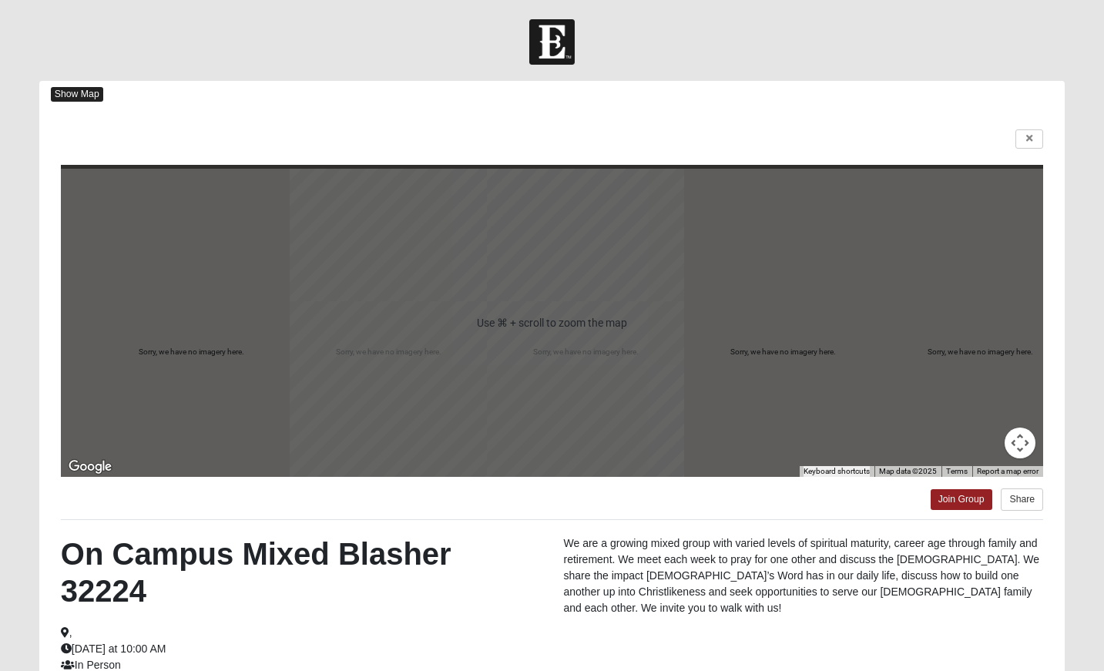
click at [96, 94] on span "Show Map" at bounding box center [77, 94] width 52 height 15
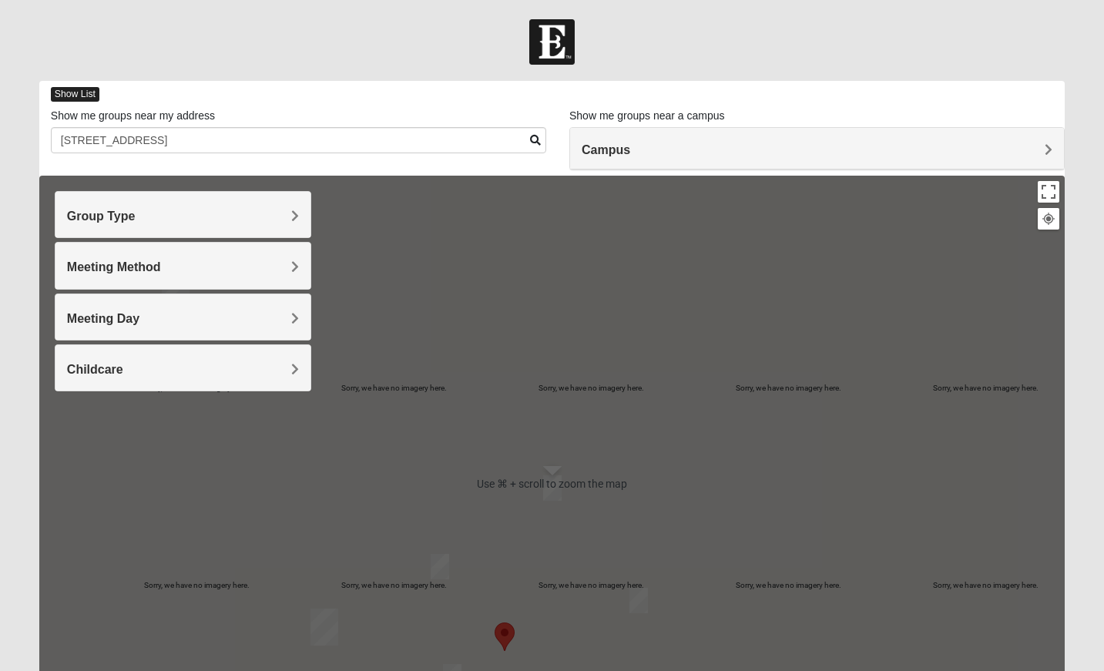
click at [79, 93] on span "Show List" at bounding box center [75, 94] width 49 height 15
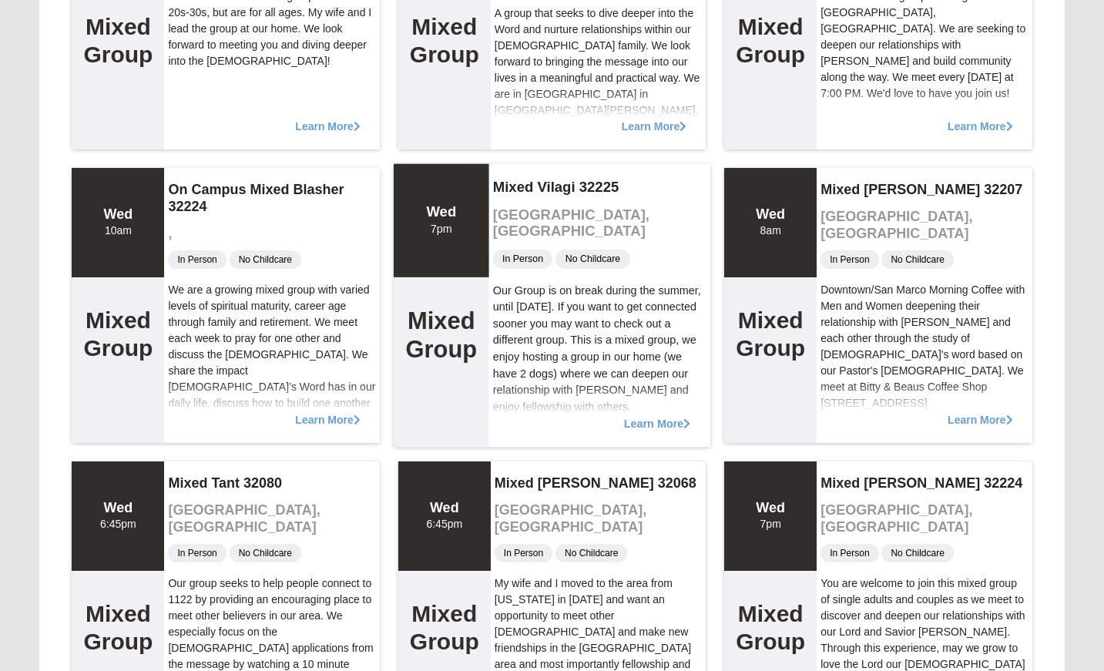
scroll to position [413, 0]
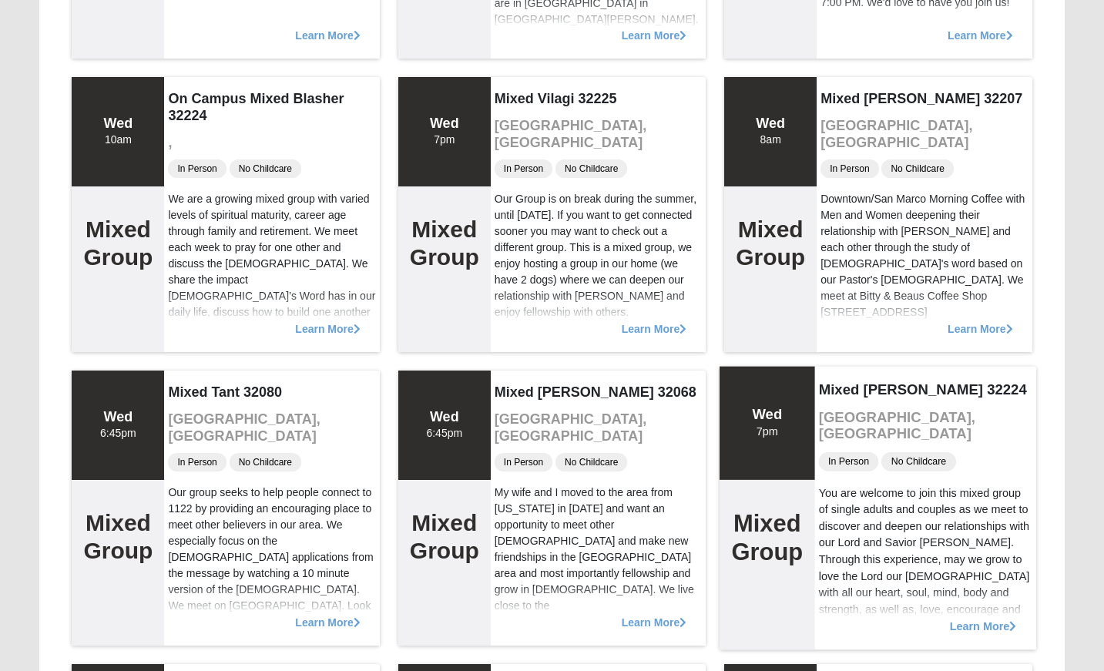
click at [968, 618] on span "Learn More" at bounding box center [983, 618] width 67 height 0
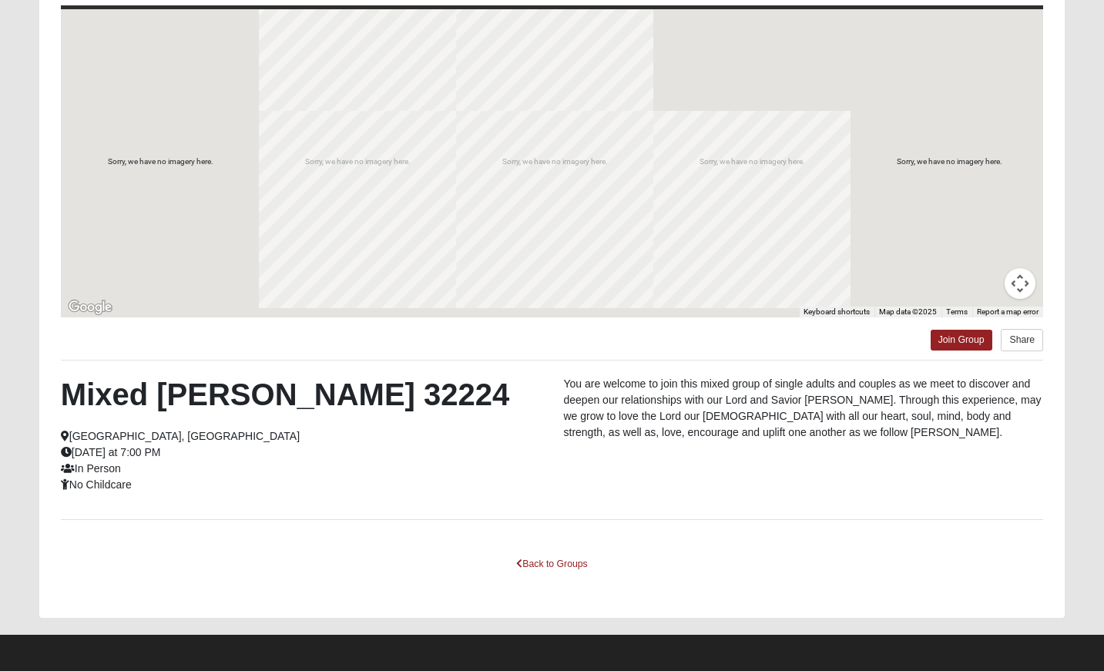
scroll to position [0, 0]
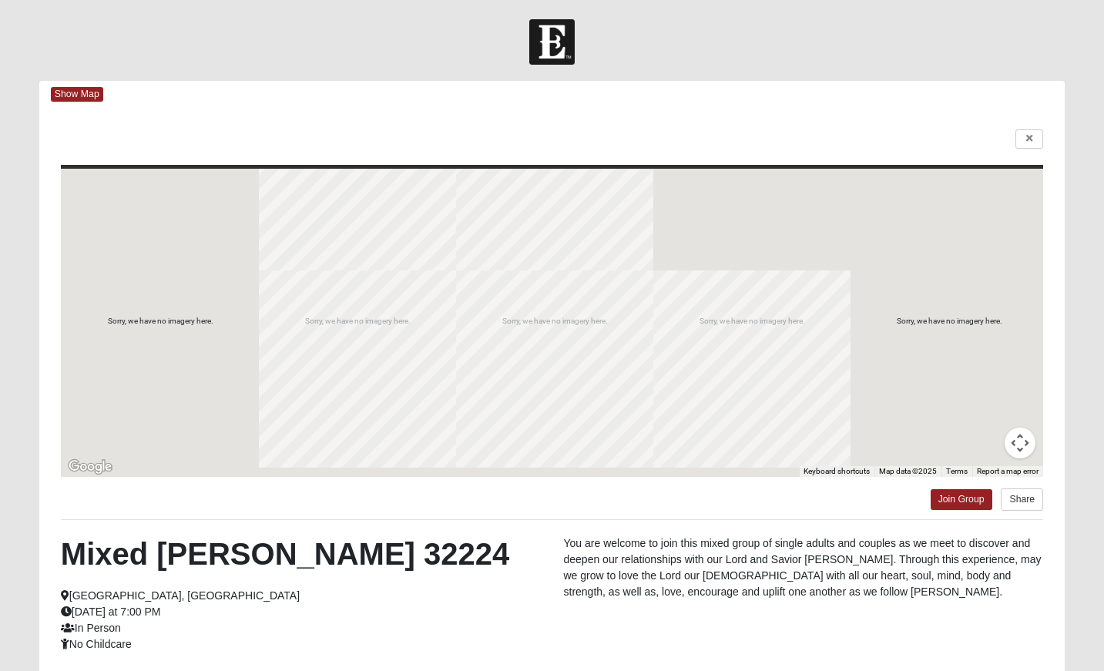
click at [579, 324] on div at bounding box center [552, 323] width 982 height 308
click at [78, 88] on span "Show Map" at bounding box center [77, 94] width 52 height 15
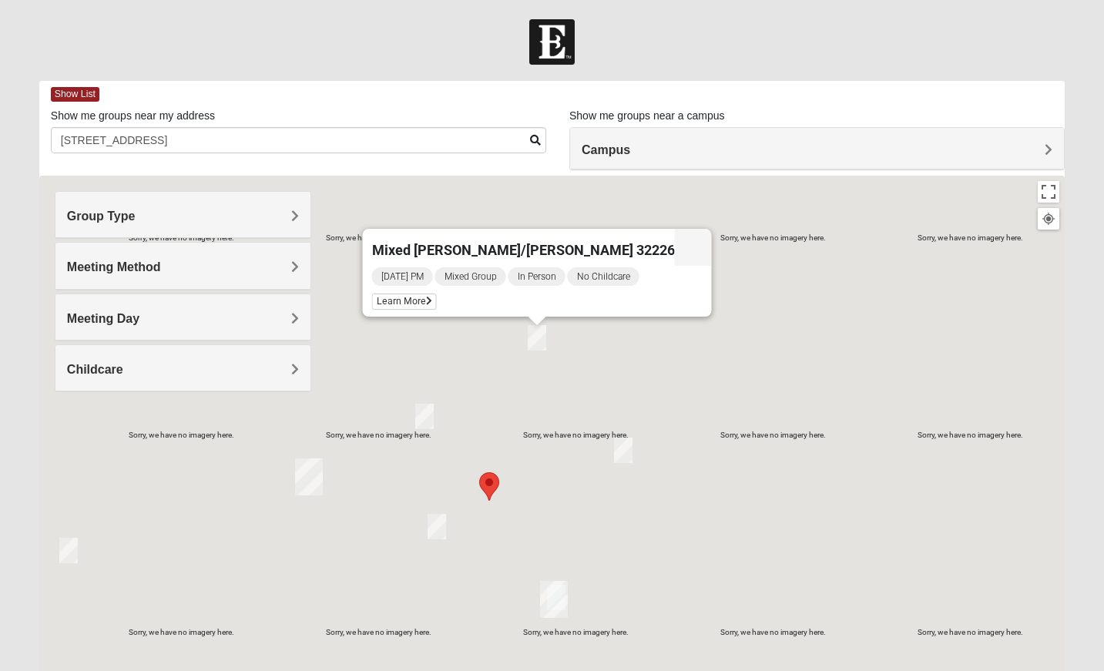
click at [624, 447] on img "Mixed Settembrini 32233" at bounding box center [623, 450] width 18 height 25
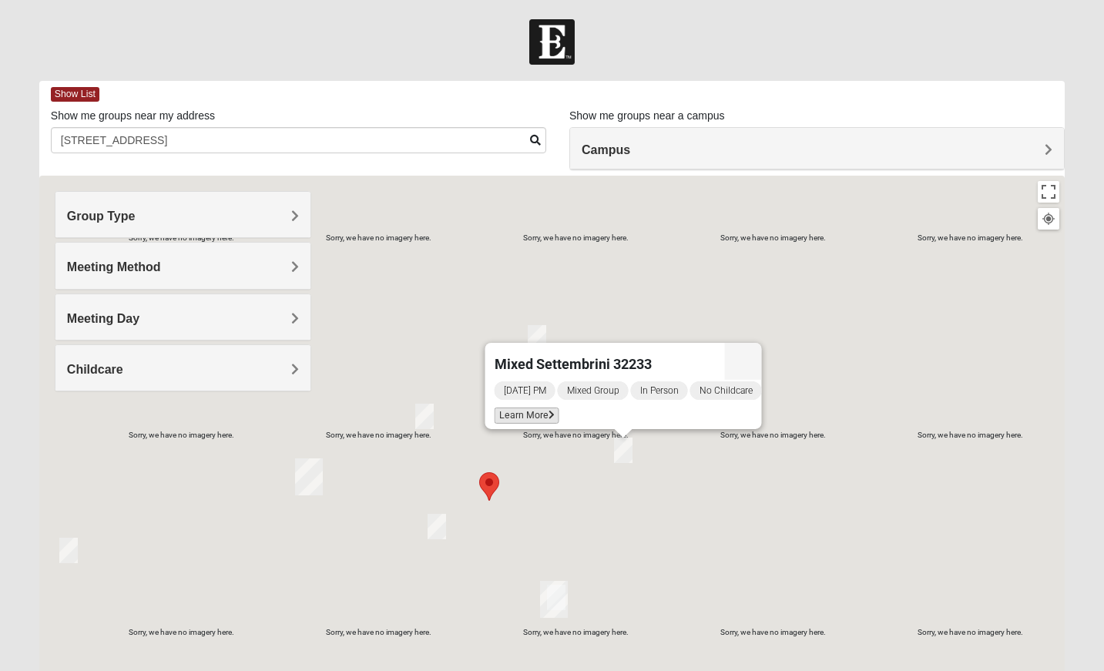
click at [510, 408] on span "Learn More" at bounding box center [526, 416] width 65 height 16
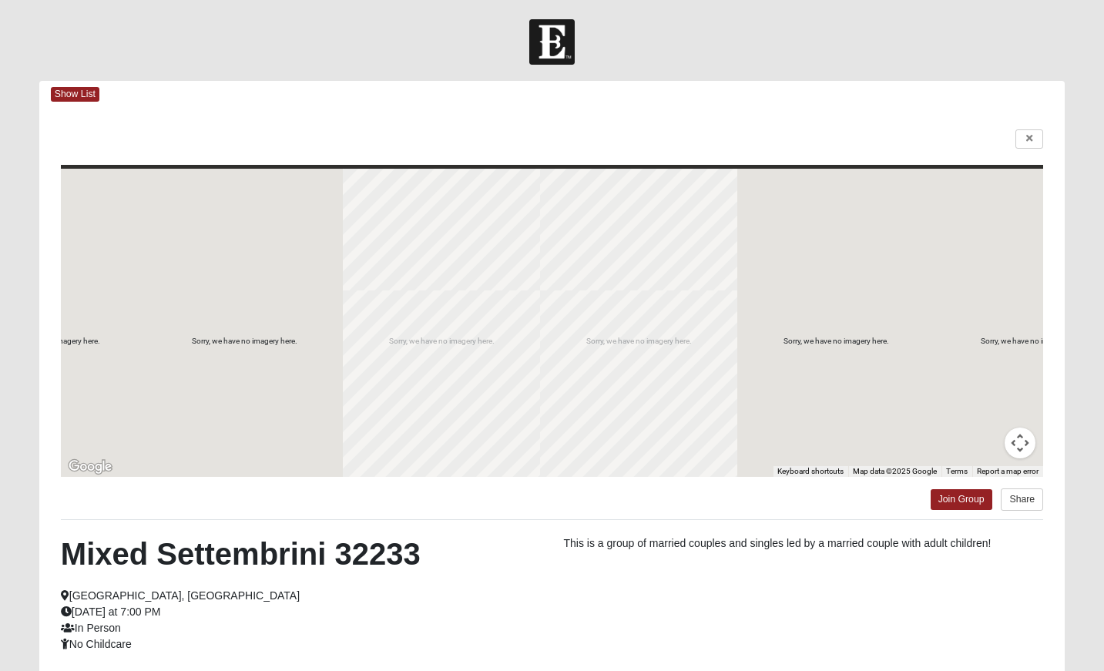
click at [565, 507] on div "Join Group Share" at bounding box center [552, 495] width 982 height 36
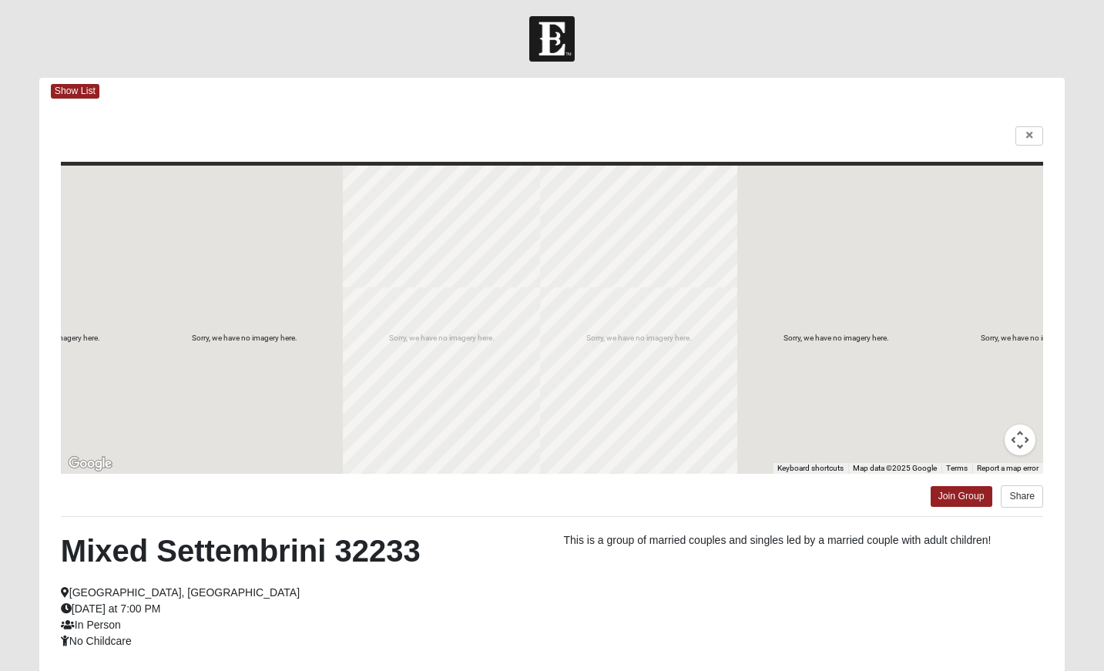
click at [809, 524] on div "← Move left → Move right ↑ Move up ↓ Move down + Zoom in - Zoom out Home Jump l…" at bounding box center [551, 439] width 1025 height 669
click at [968, 495] on link "Join Group" at bounding box center [962, 496] width 62 height 21
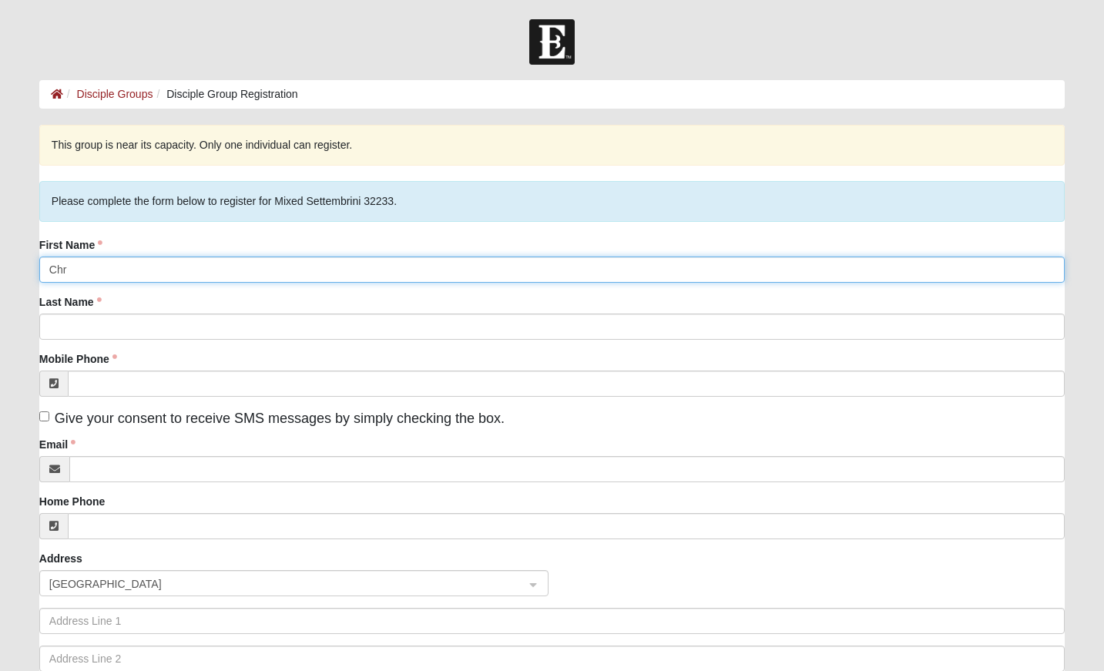
type input "[PERSON_NAME]"
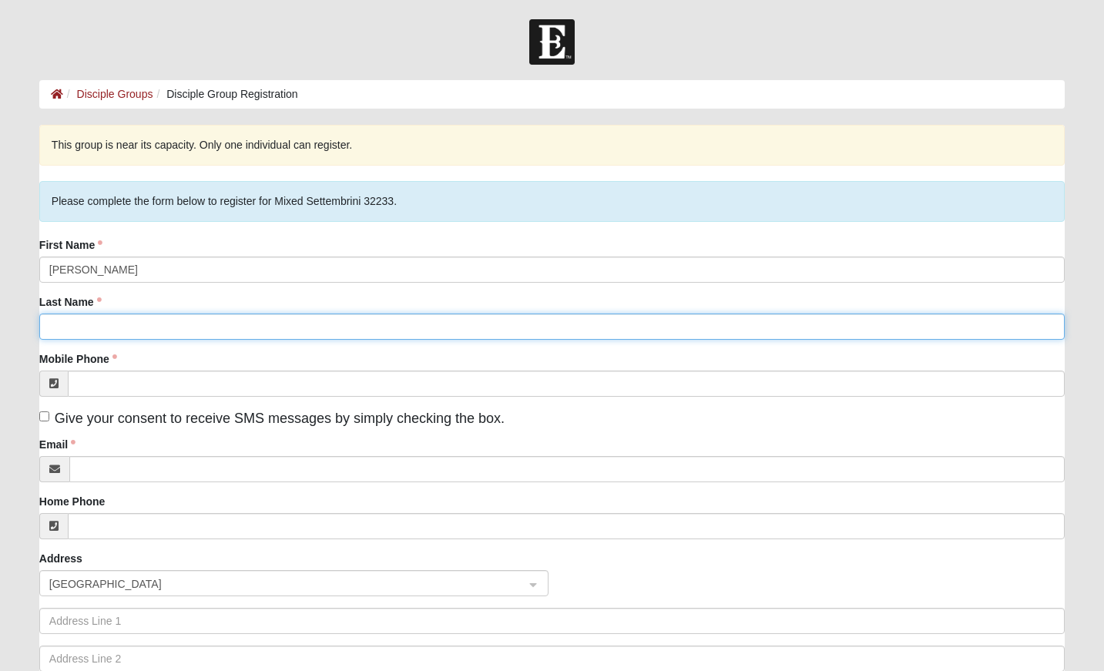
type input "Nacis"
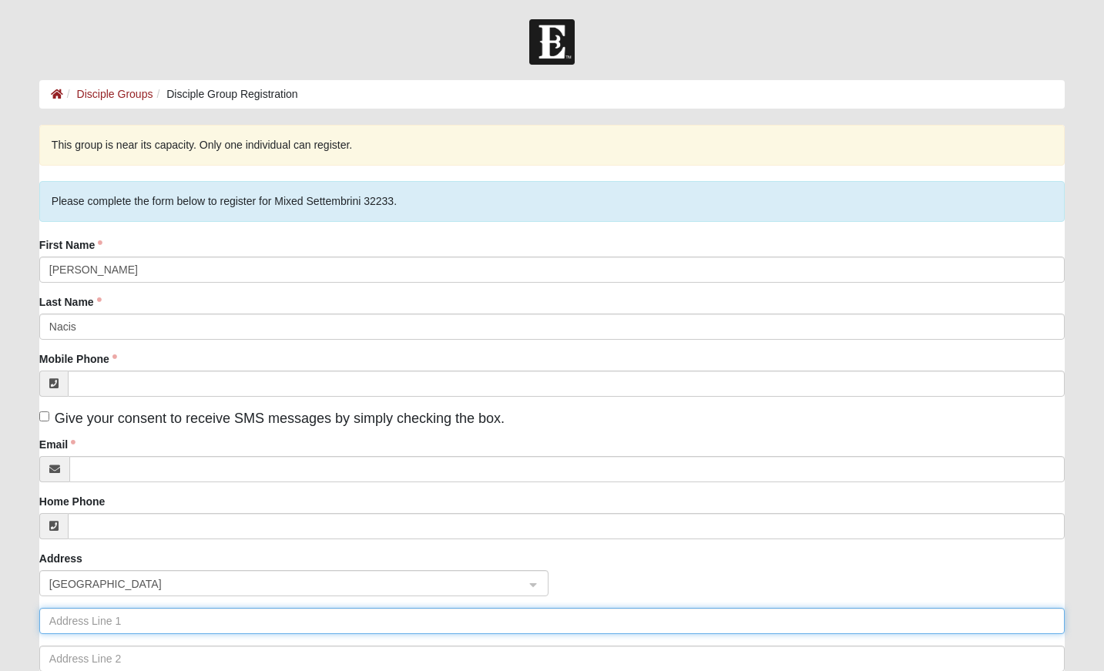
type input "[STREET_ADDRESS]"
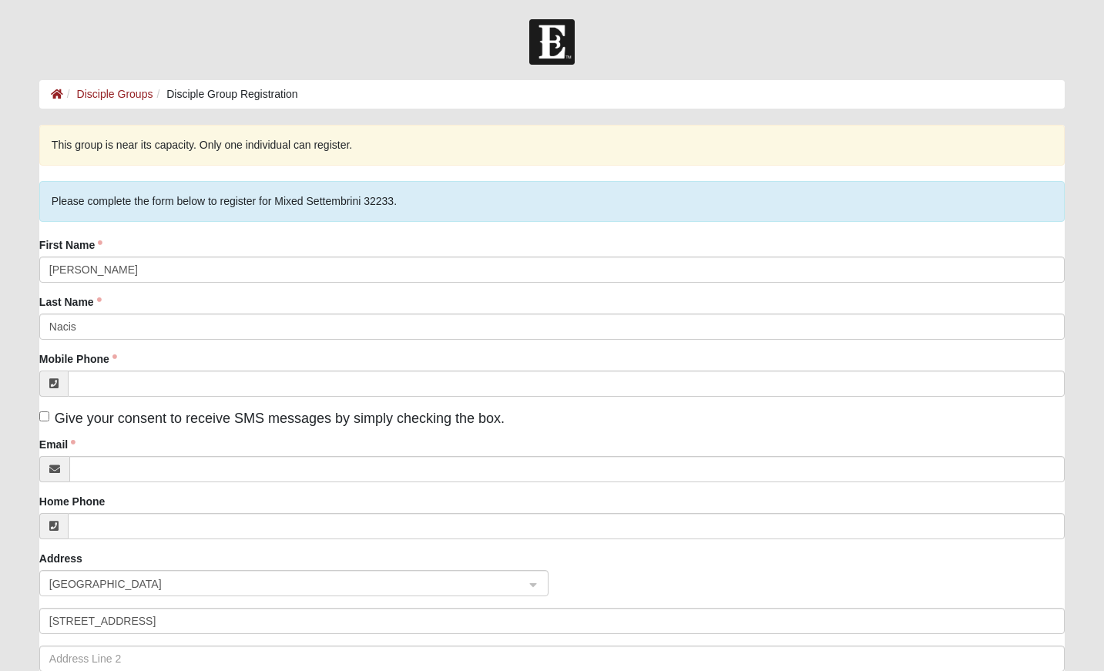
type input "Jacksonville"
type input "32225"
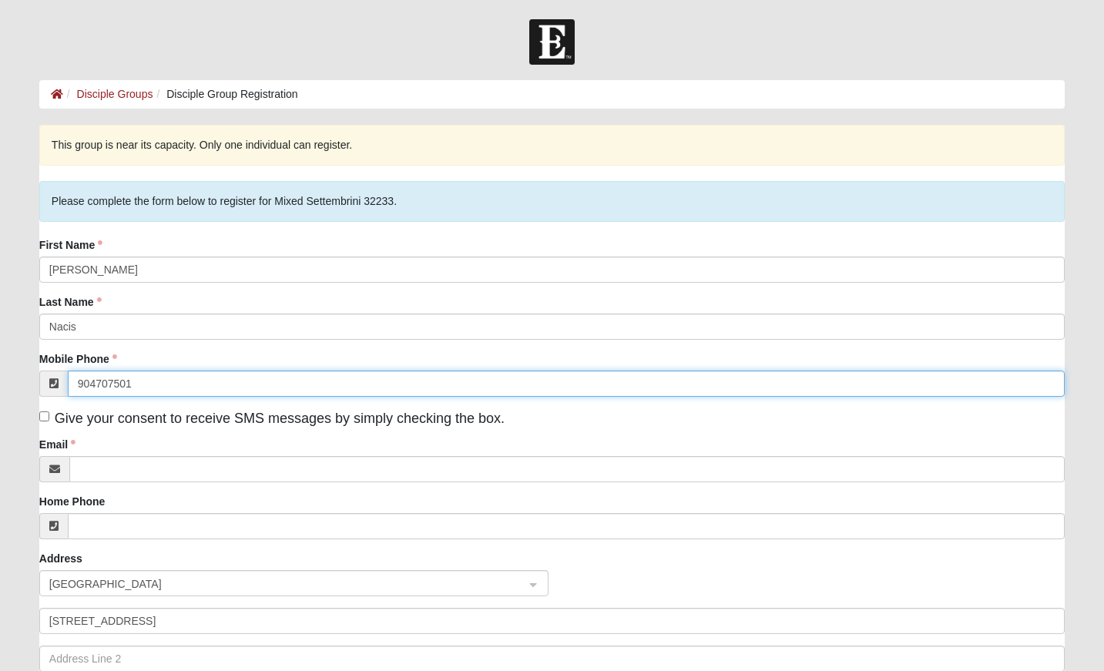
type input "(904) 707-5018"
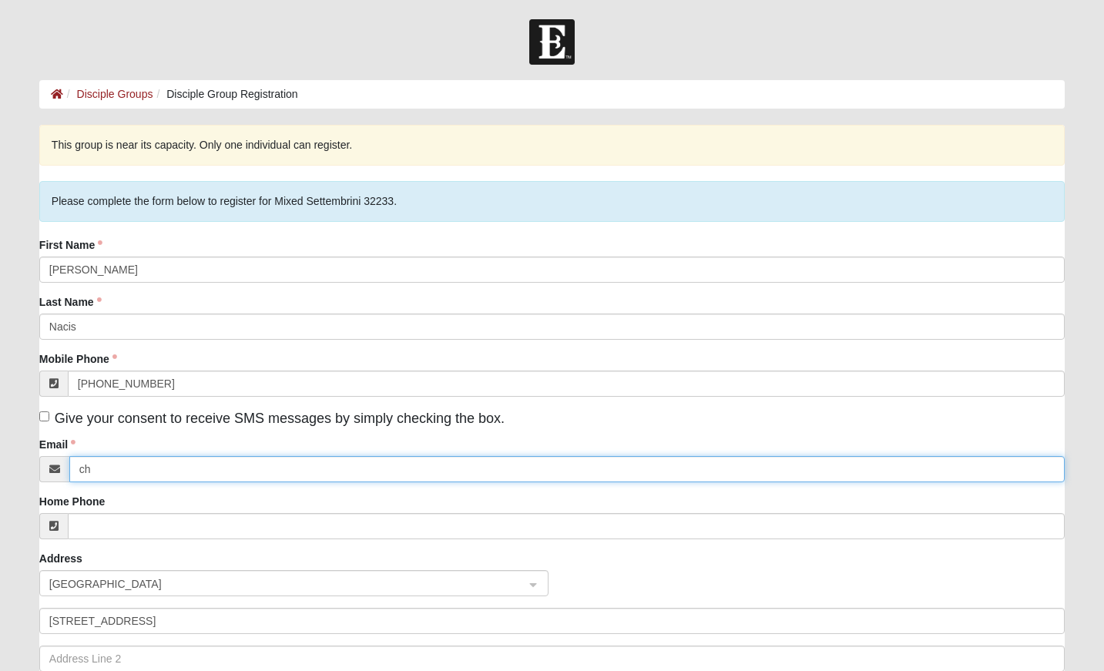
type input "chris24nacis@yahoo.com"
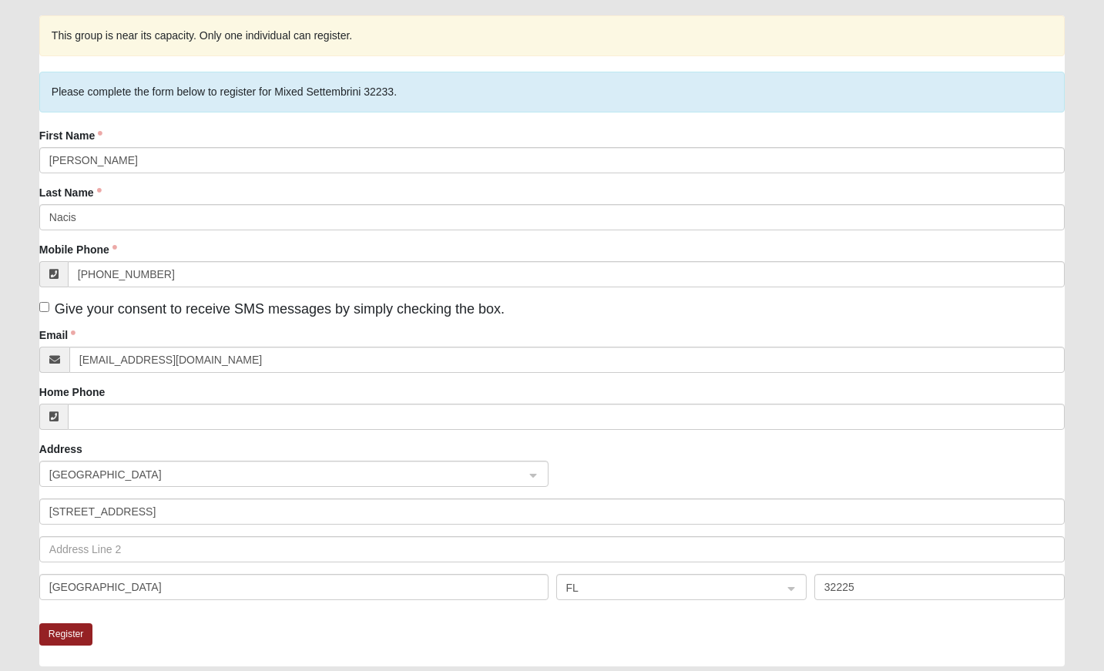
scroll to position [210, 0]
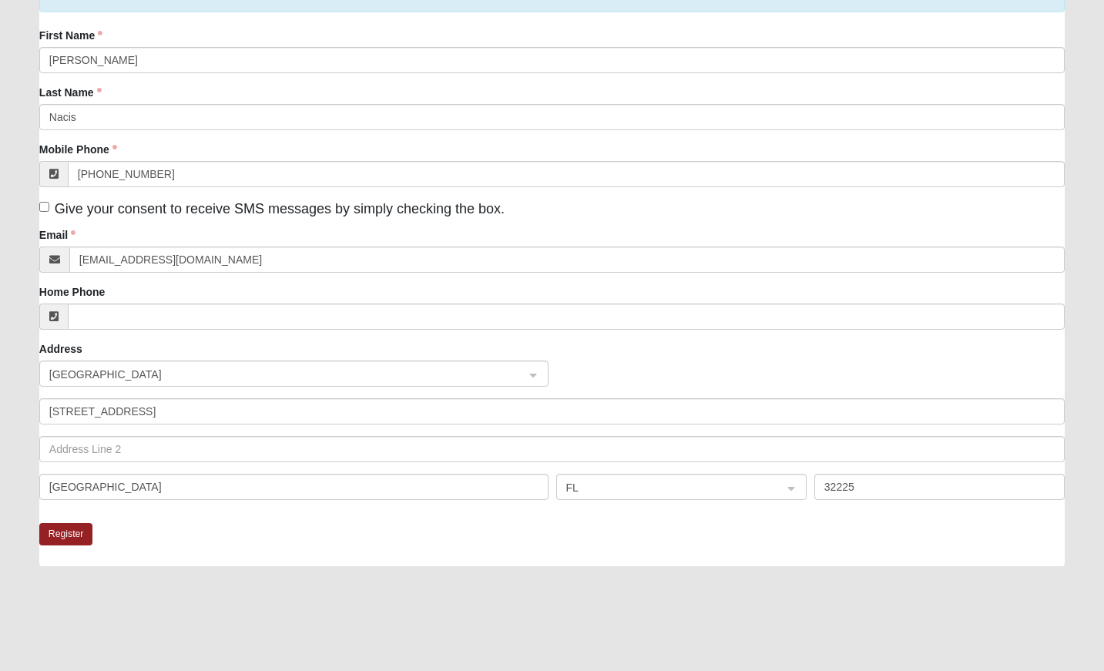
click at [241, 522] on fieldset "This group is near its capacity. Only one individual can register. Please compl…" at bounding box center [551, 219] width 1025 height 608
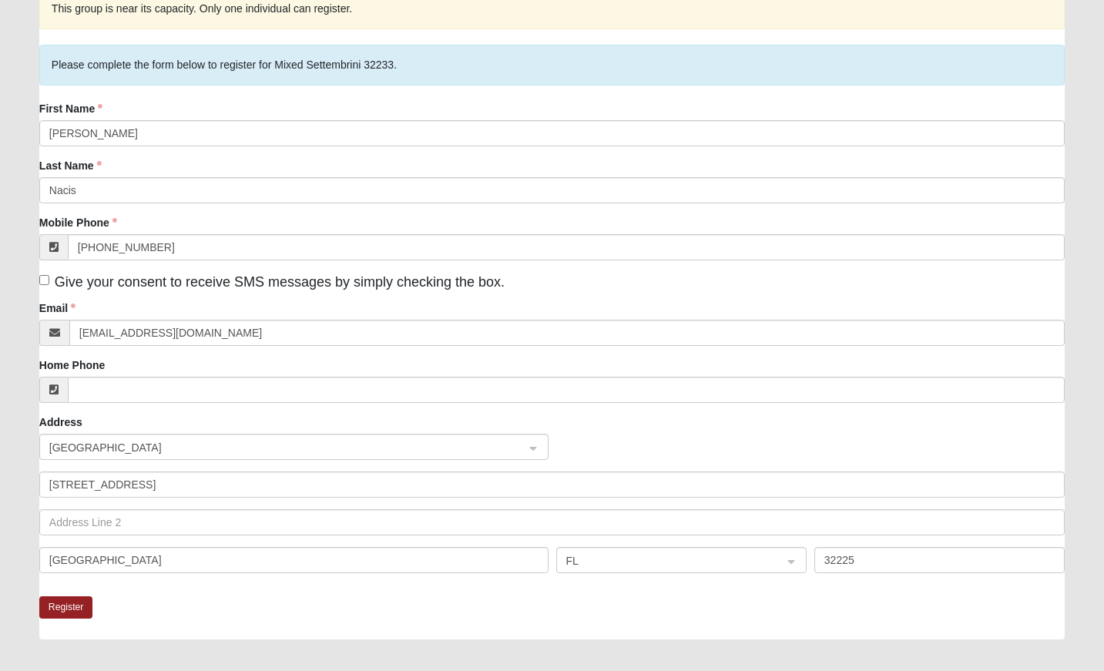
scroll to position [139, 0]
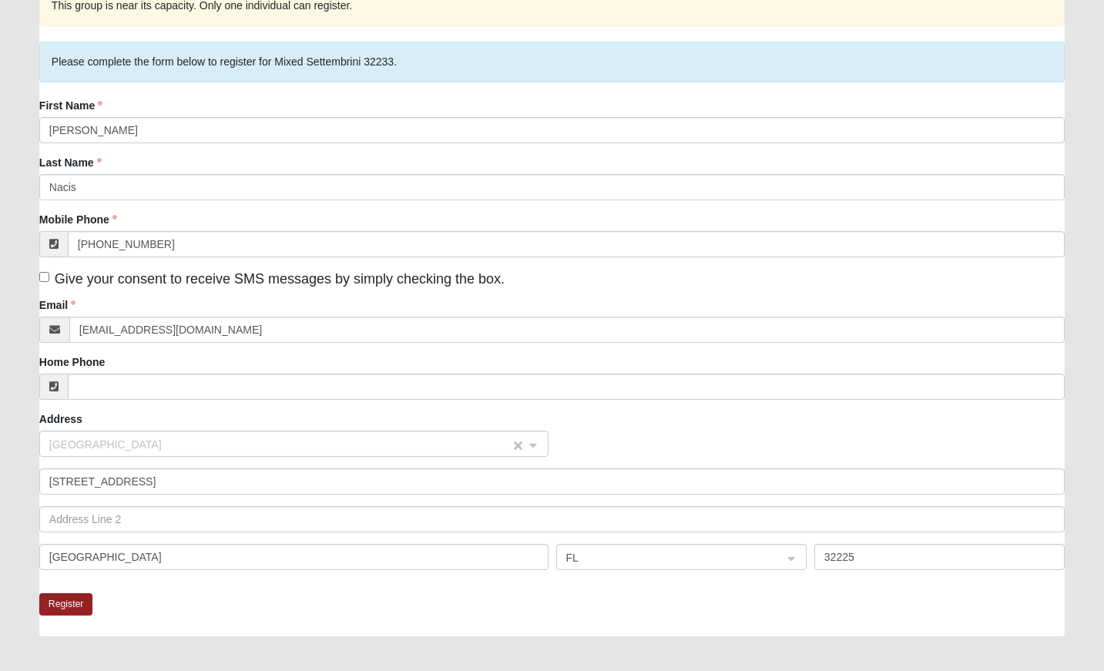
click at [388, 441] on span "United States" at bounding box center [279, 444] width 461 height 17
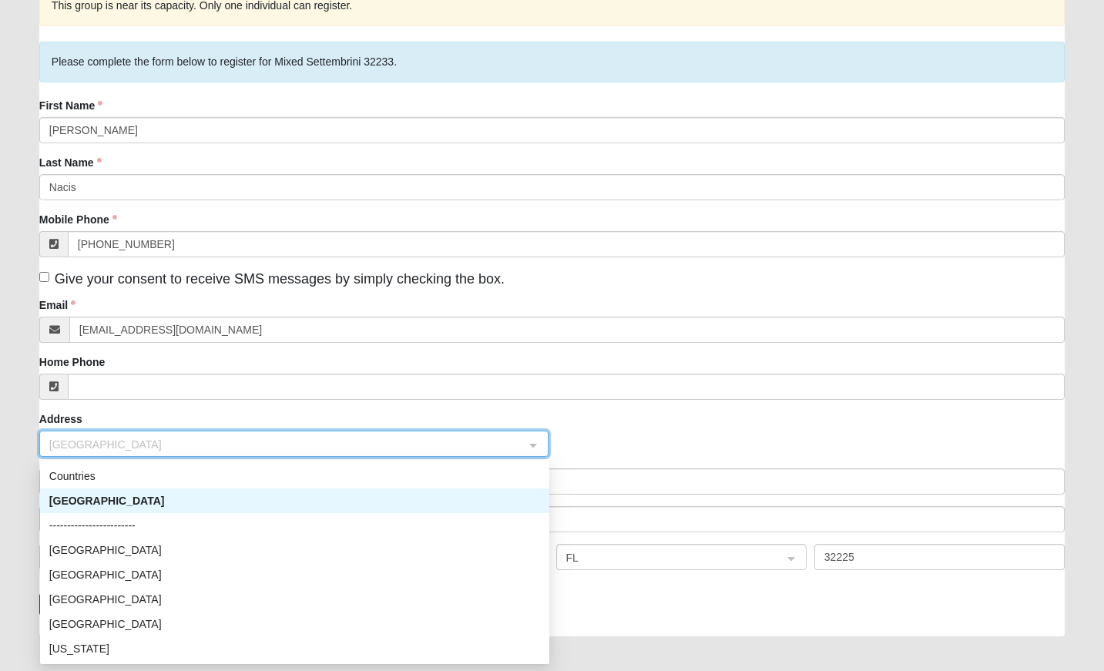
click at [628, 434] on div "United States US ------------------------ Countries United States -------------…" at bounding box center [551, 450] width 1033 height 38
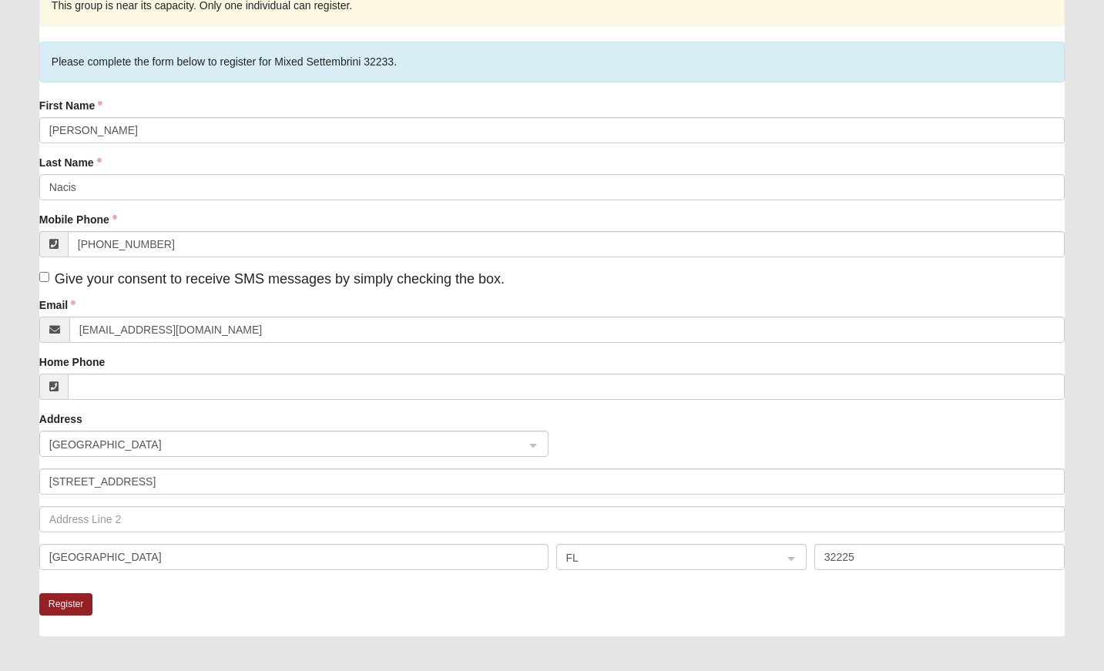
click at [171, 612] on div "Register" at bounding box center [551, 614] width 1025 height 43
click at [90, 605] on button "Register" at bounding box center [66, 604] width 54 height 22
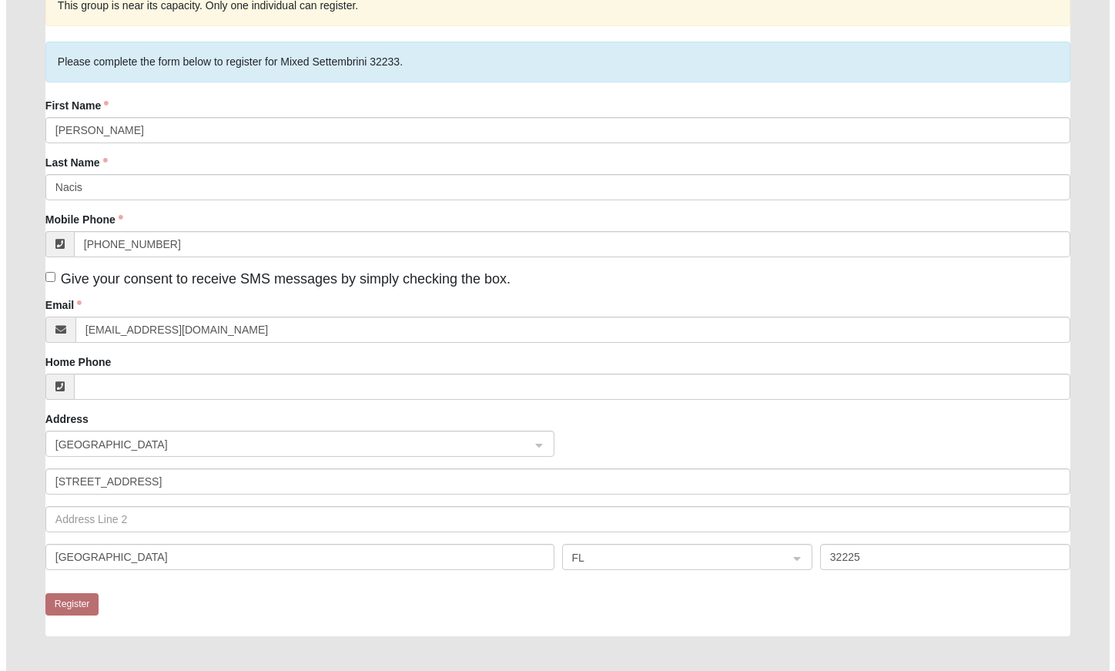
scroll to position [0, 0]
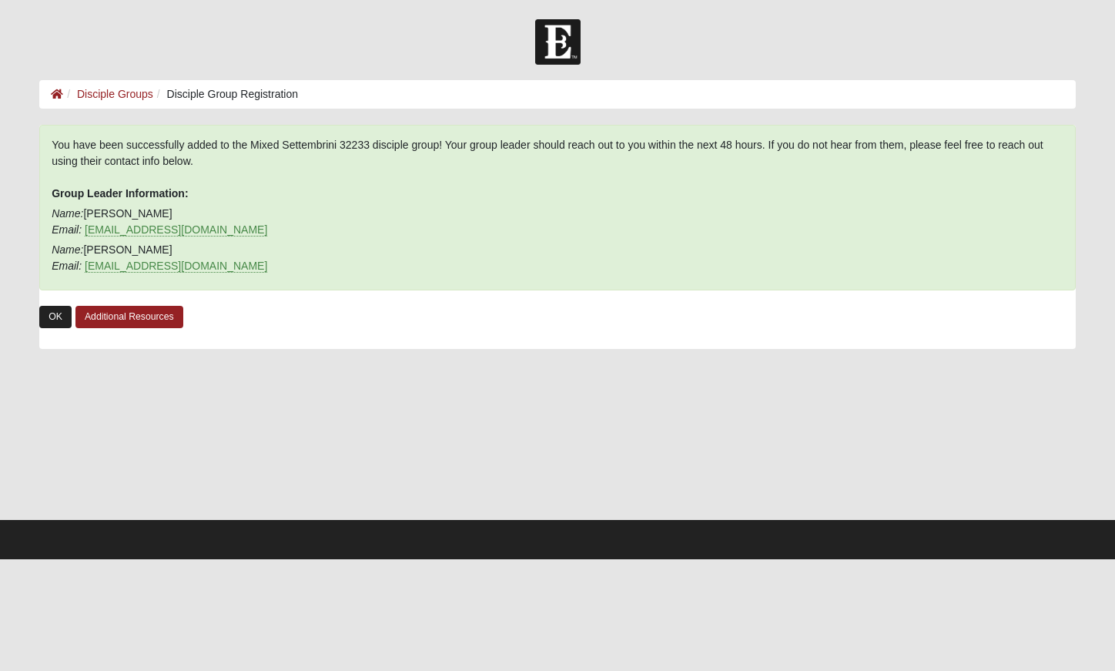
click at [50, 317] on link "OK" at bounding box center [55, 317] width 32 height 22
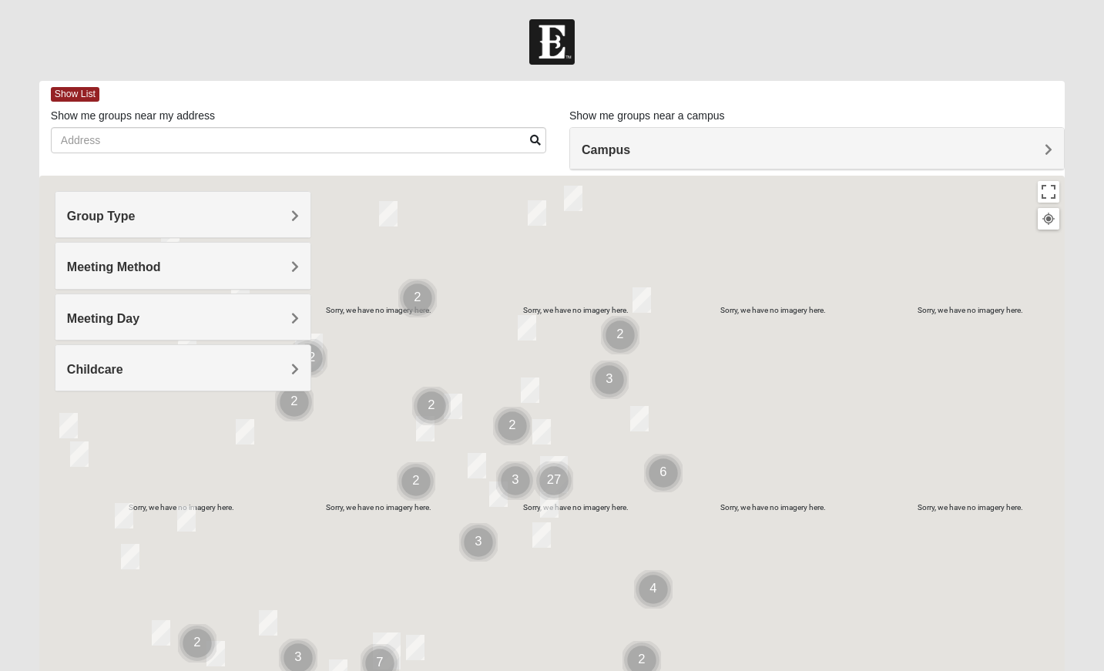
click at [246, 204] on div "Group Type" at bounding box center [182, 214] width 255 height 45
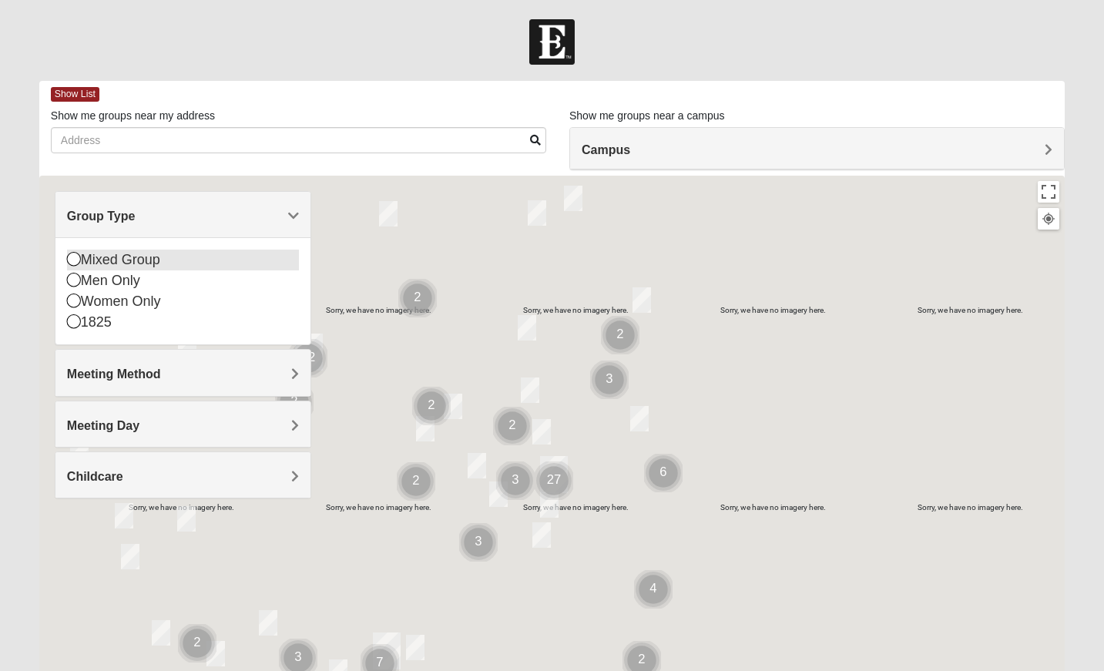
click at [68, 257] on icon at bounding box center [74, 259] width 14 height 14
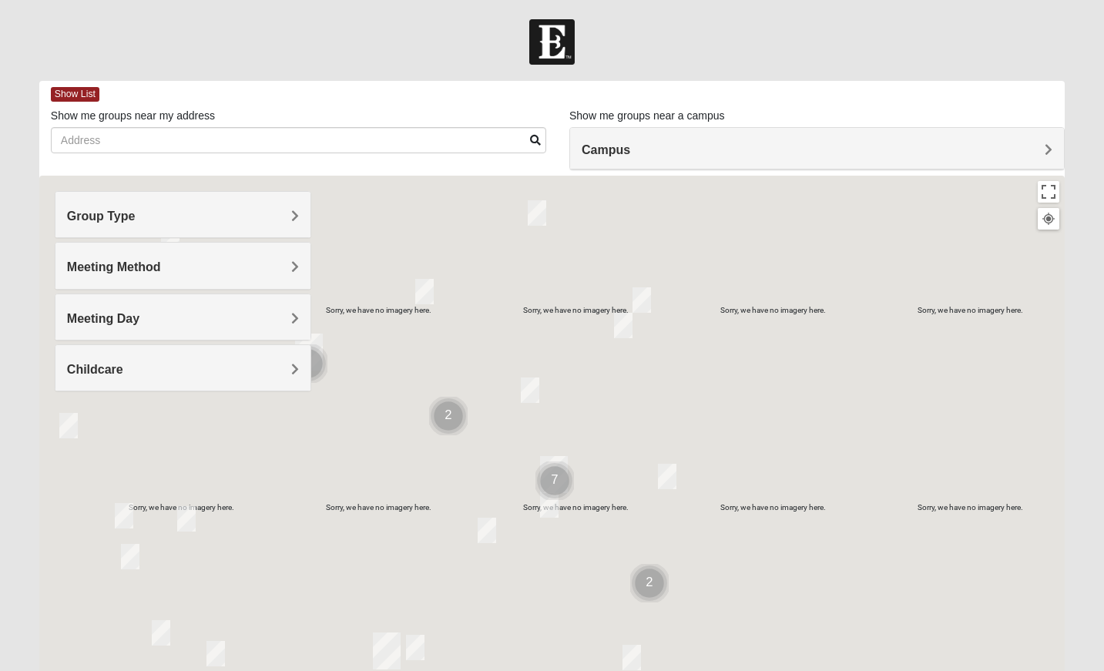
click at [211, 267] on h4 "Meeting Method" at bounding box center [183, 267] width 232 height 15
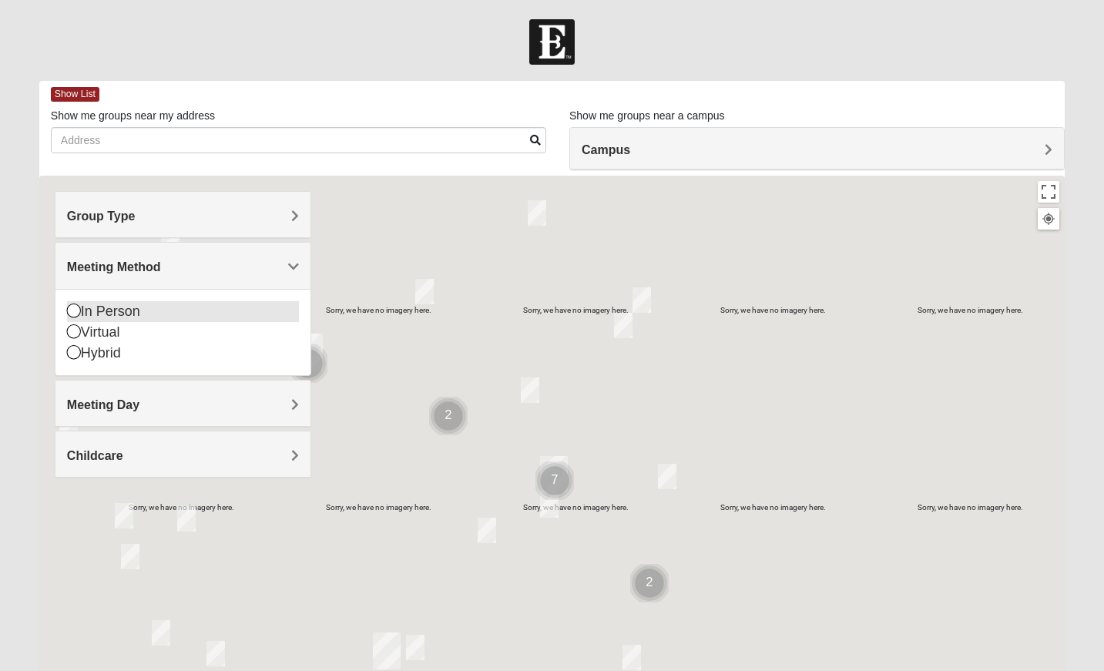
click at [72, 309] on icon at bounding box center [74, 311] width 14 height 14
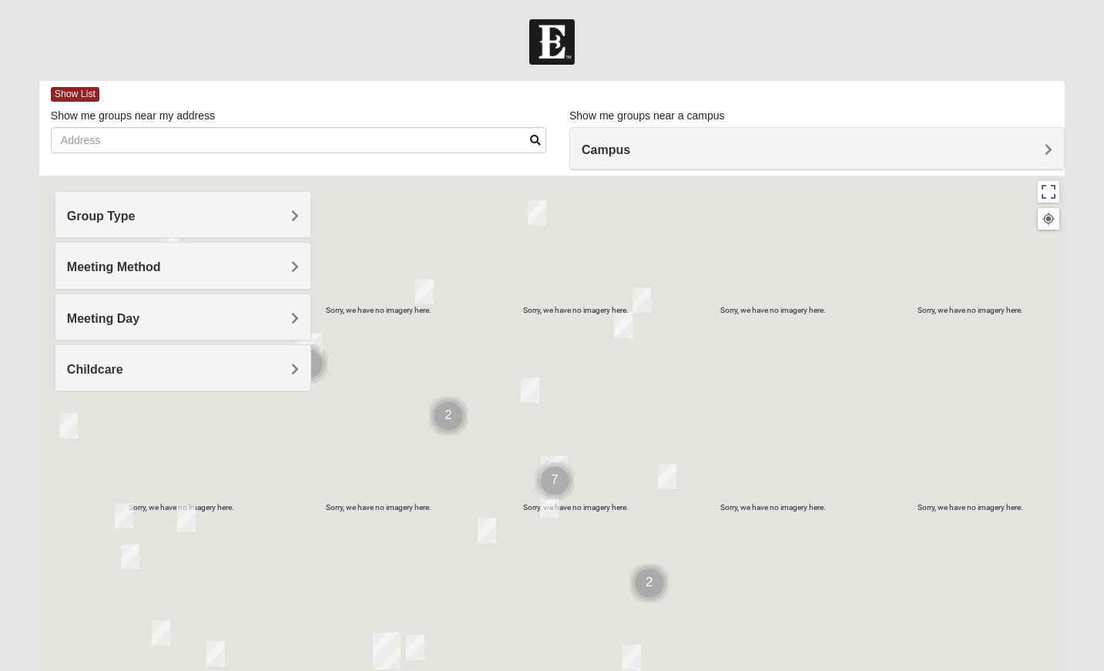
click at [270, 320] on h4 "Meeting Day" at bounding box center [183, 318] width 232 height 15
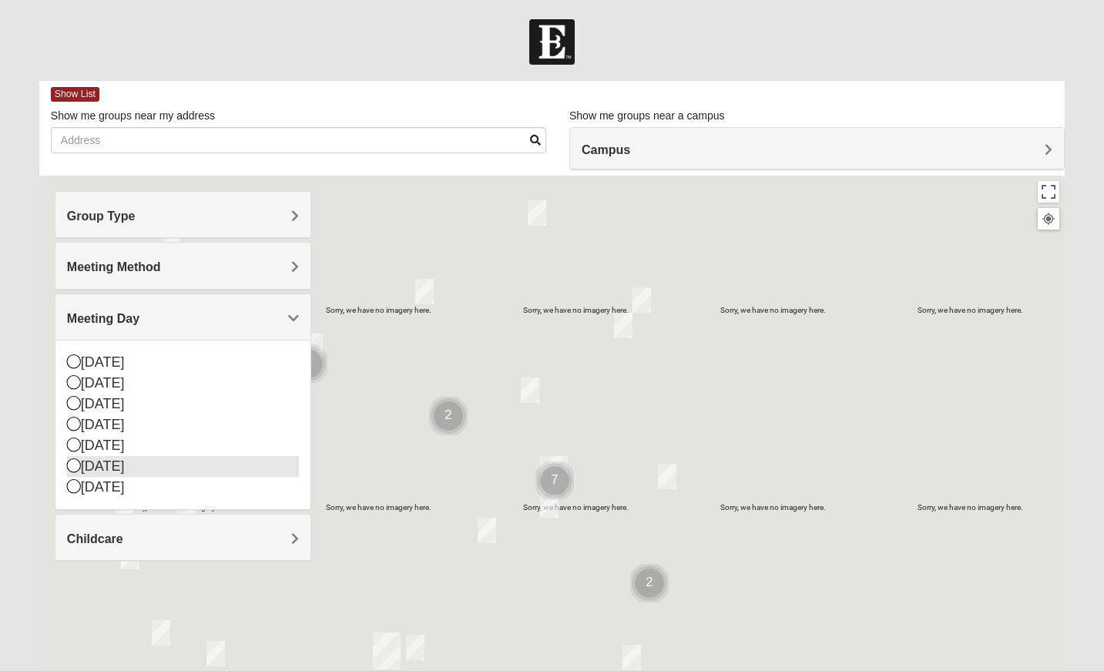
click at [68, 461] on icon at bounding box center [74, 465] width 14 height 14
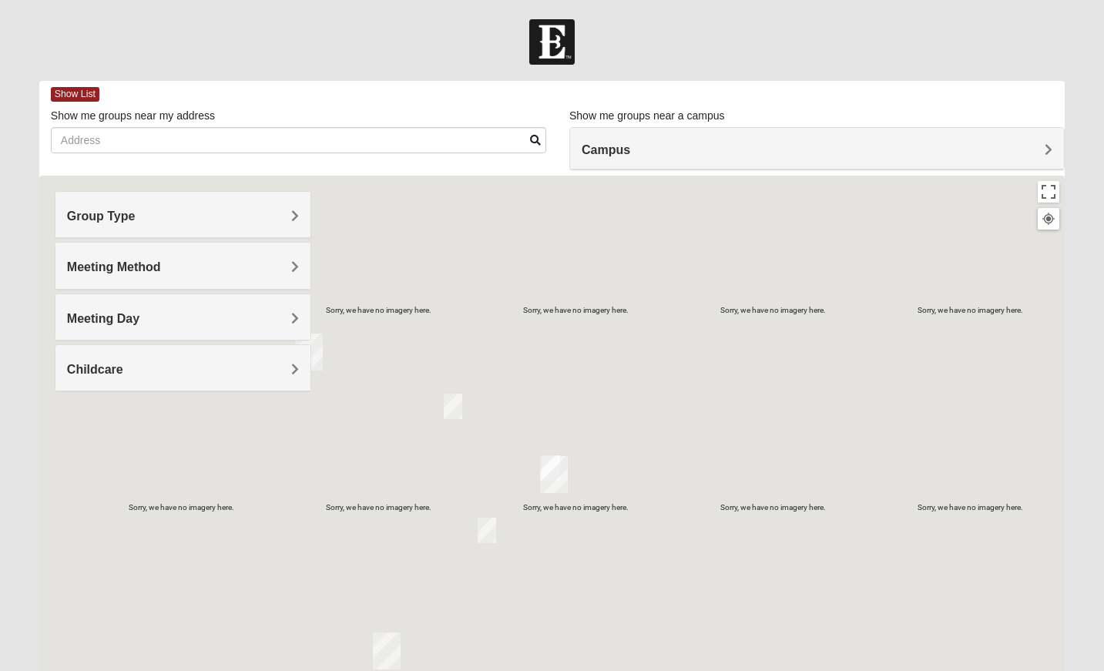
click at [244, 362] on h4 "Childcare" at bounding box center [183, 369] width 232 height 15
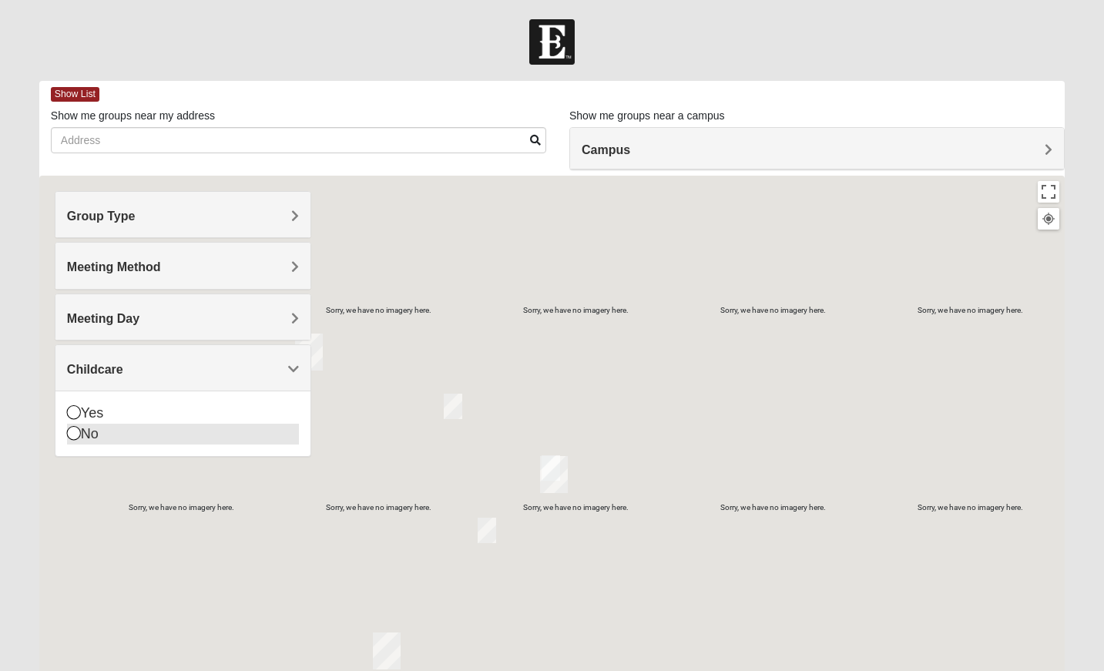
click at [68, 429] on icon at bounding box center [74, 433] width 14 height 14
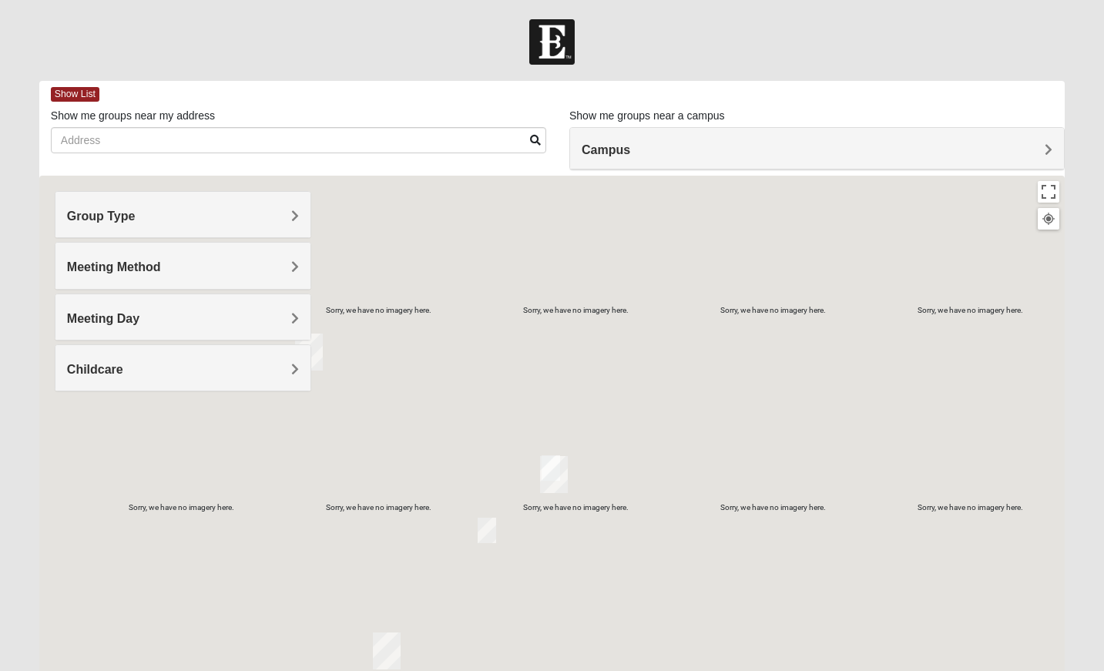
click at [635, 145] on h4 "Campus" at bounding box center [817, 150] width 471 height 15
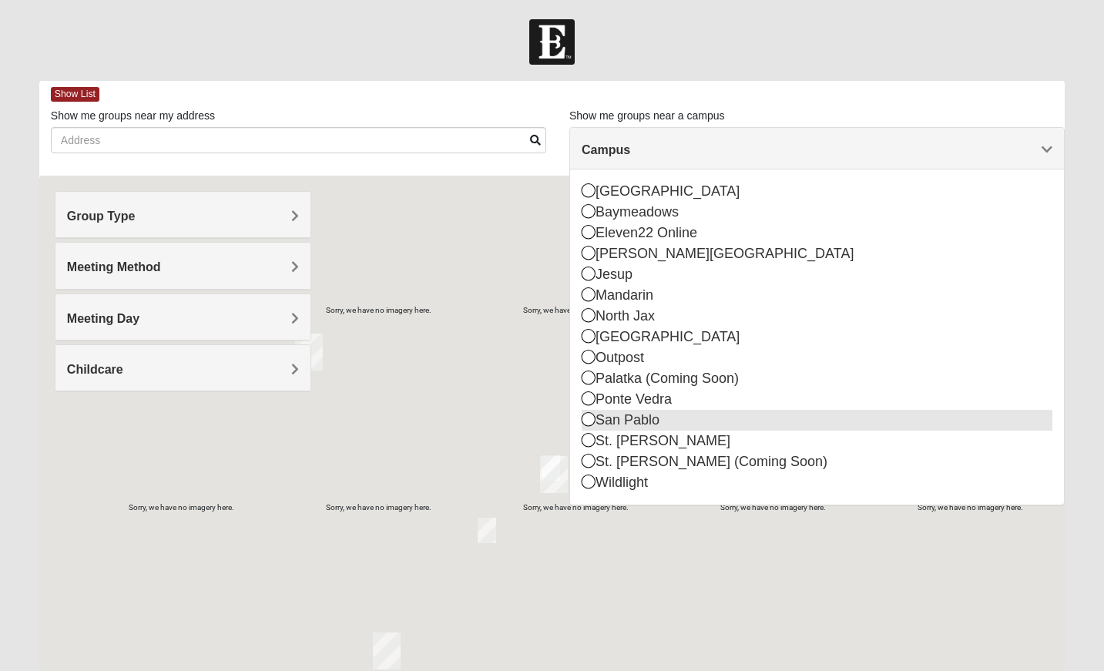
click at [588, 418] on icon at bounding box center [589, 419] width 14 height 14
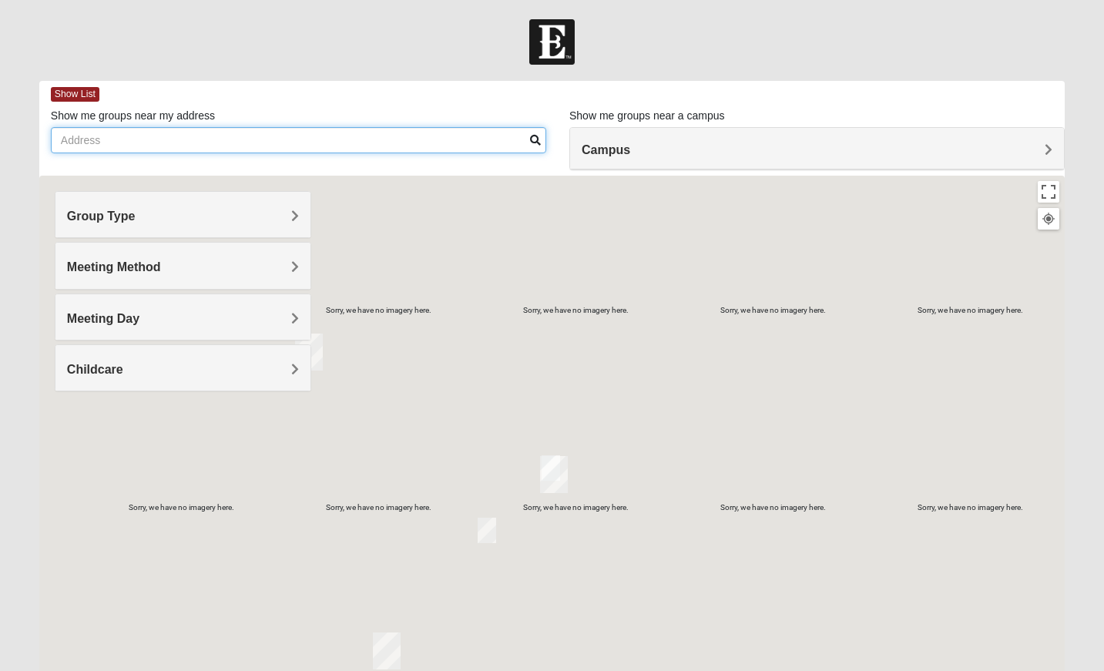
click at [431, 137] on input "Show me groups near my address" at bounding box center [298, 140] width 495 height 26
click at [208, 143] on input "Show me groups near my address" at bounding box center [298, 140] width 495 height 26
type input "[STREET_ADDRESS]"
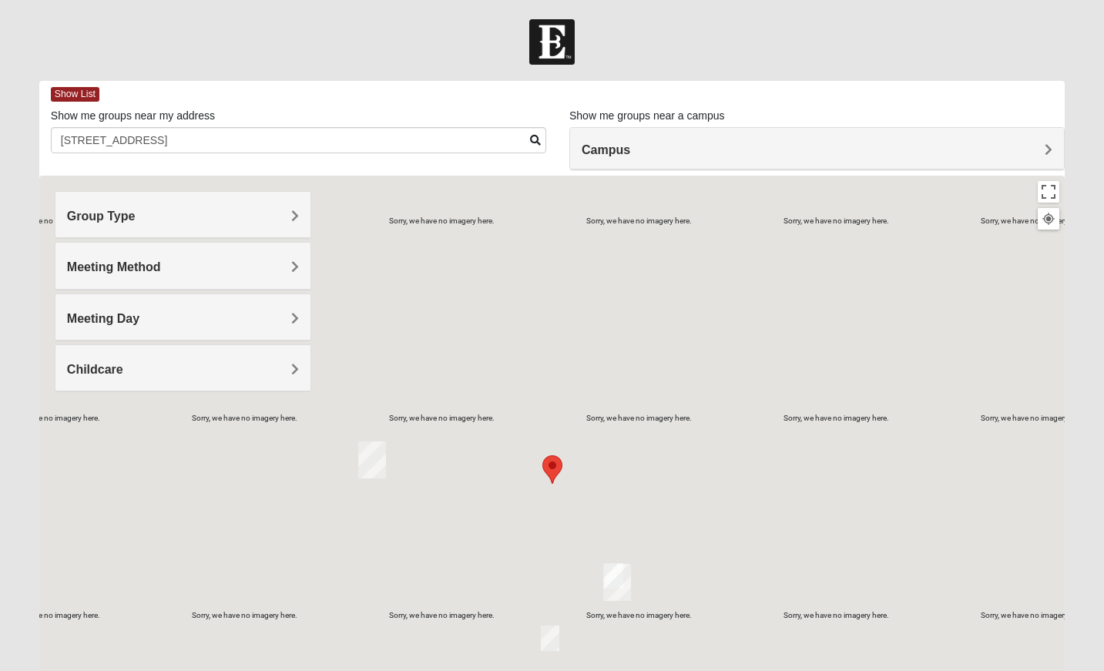
click at [536, 139] on span at bounding box center [535, 140] width 11 height 11
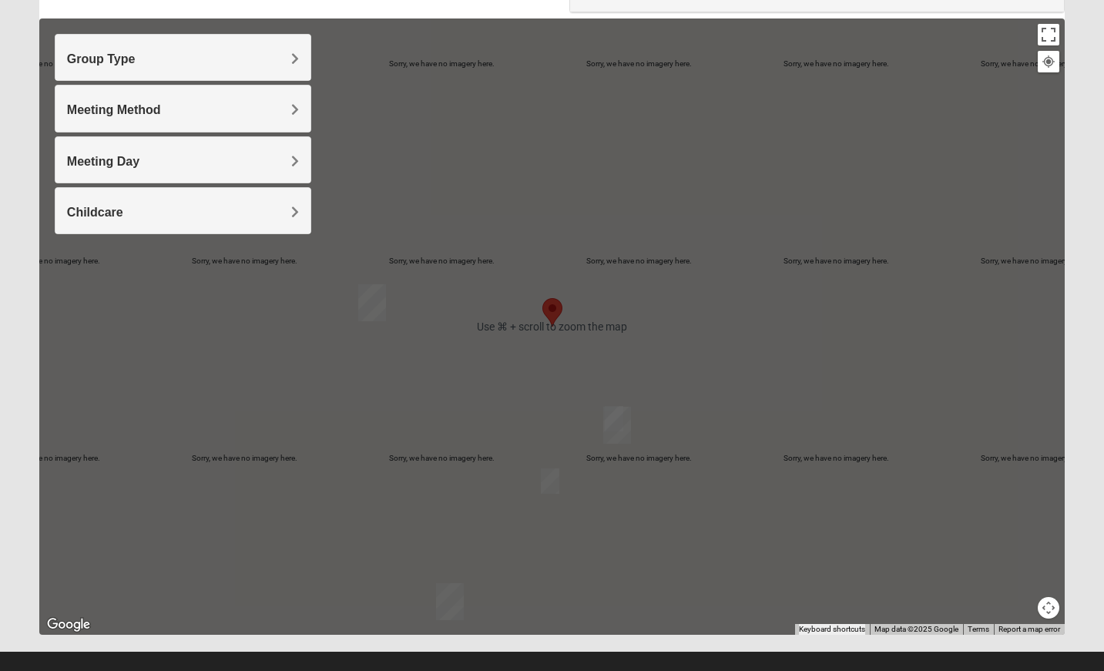
scroll to position [35, 0]
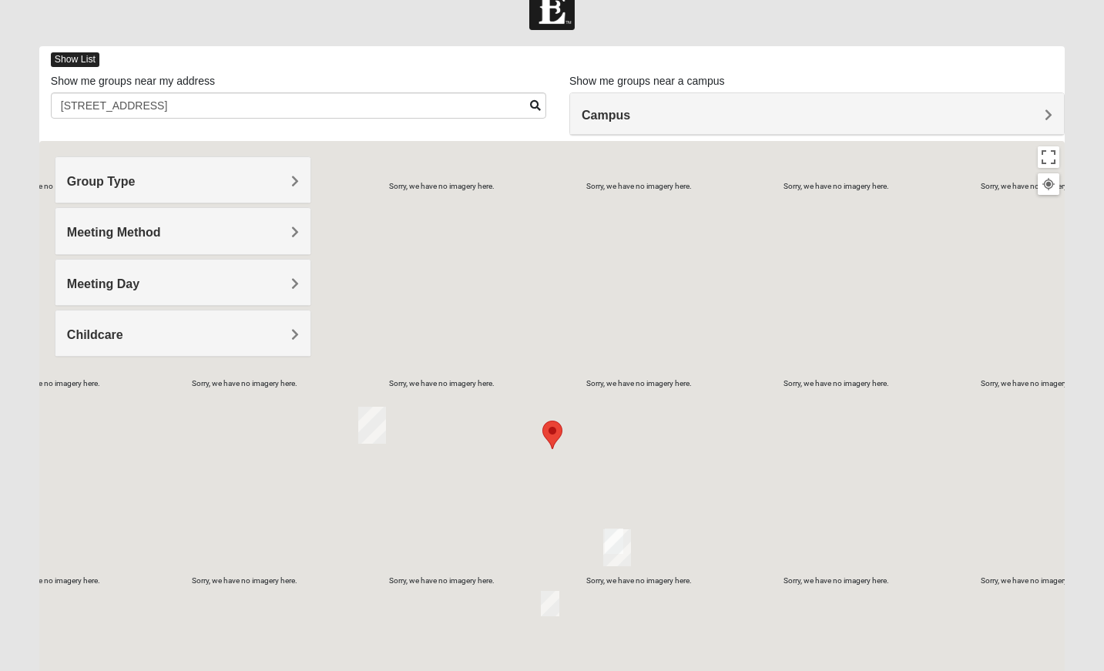
click at [79, 57] on span "Show List" at bounding box center [75, 59] width 49 height 15
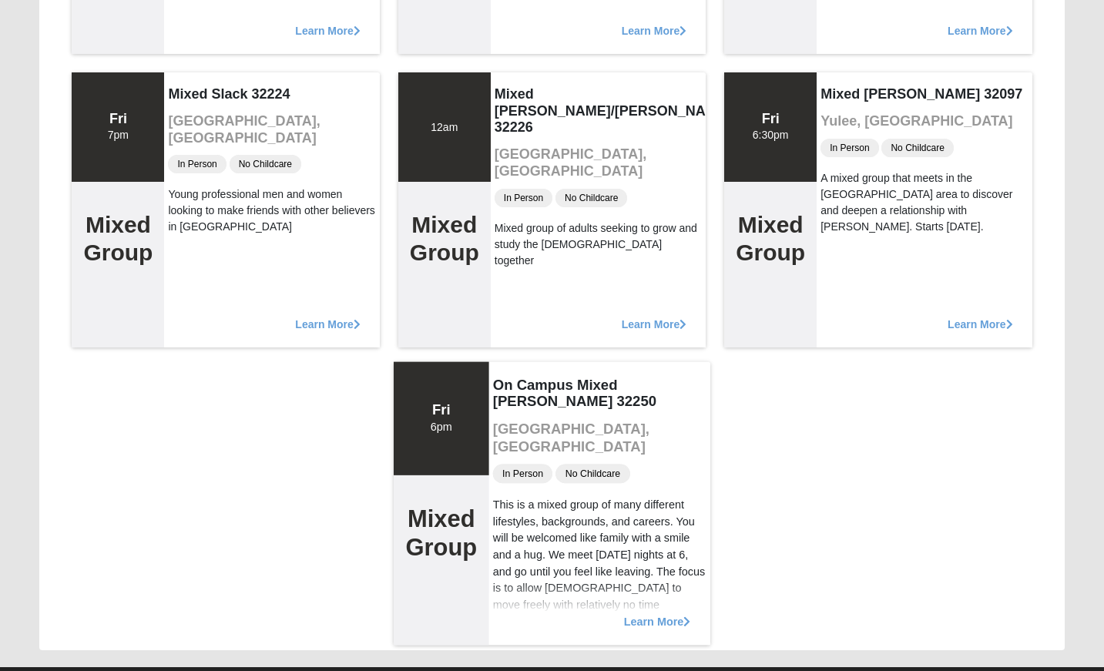
scroll to position [744, 0]
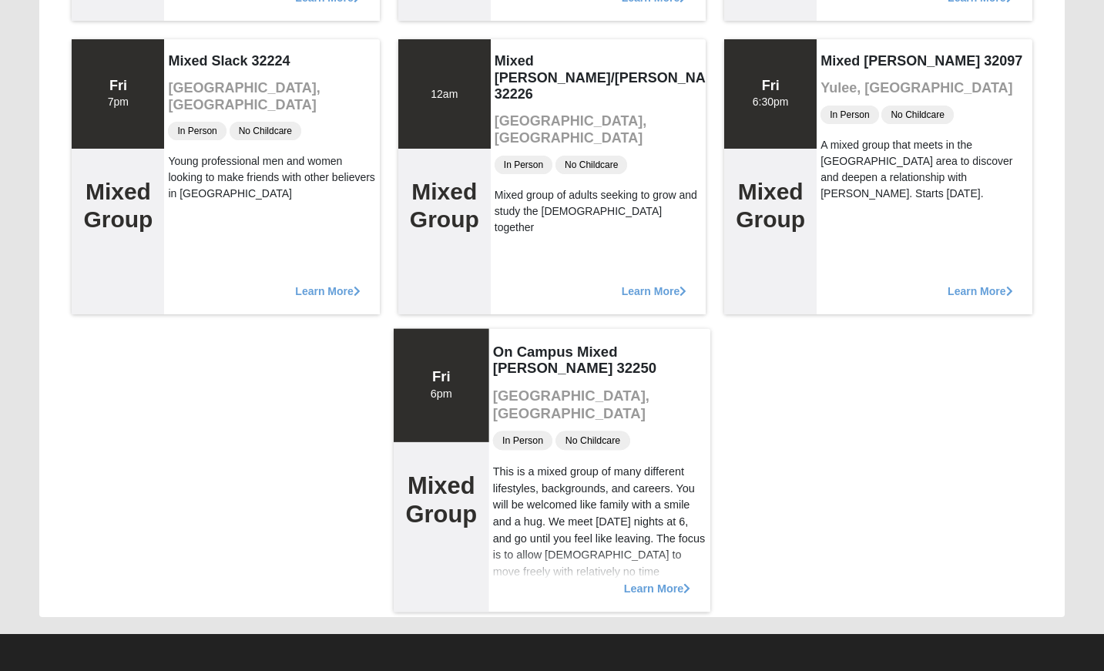
click at [664, 580] on span "Learn More" at bounding box center [656, 580] width 67 height 0
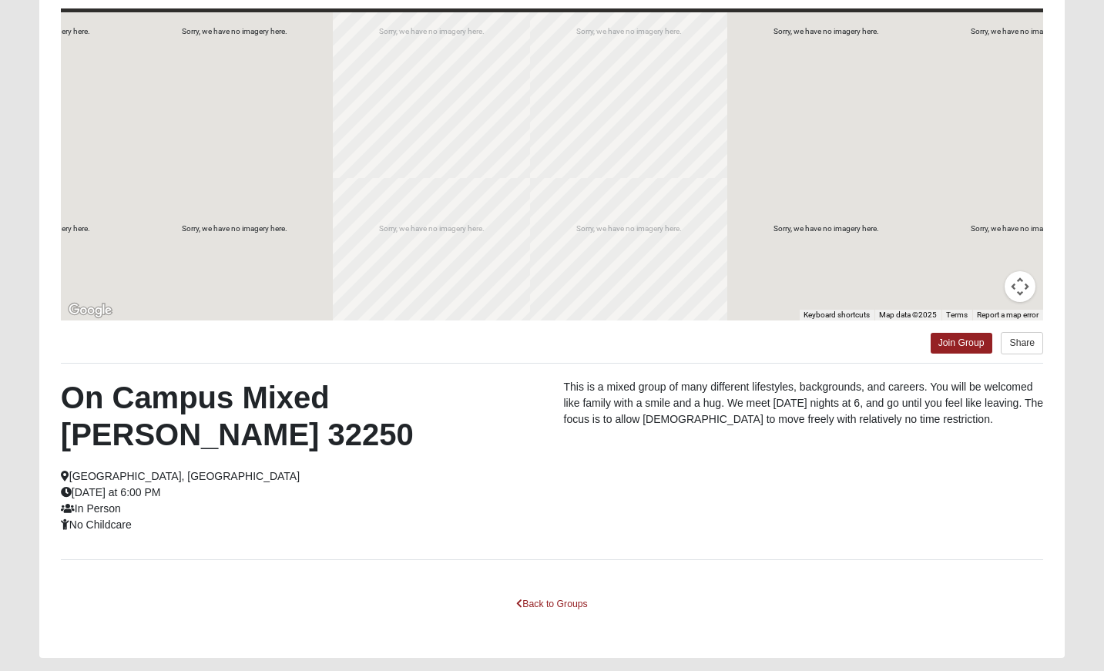
scroll to position [0, 0]
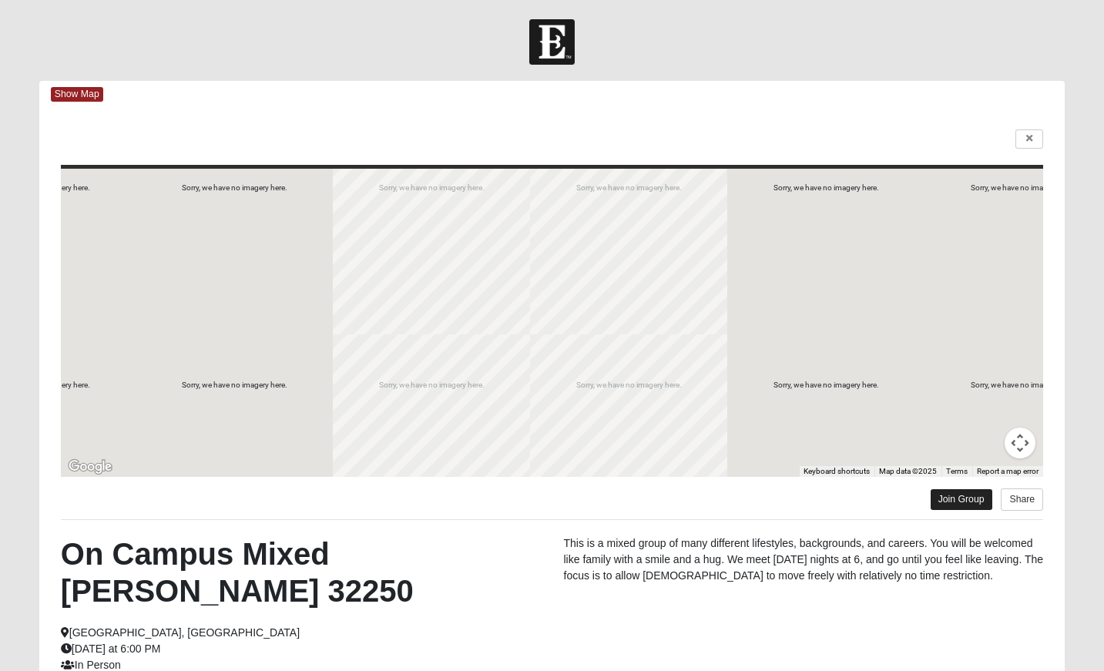
click at [964, 494] on link "Join Group" at bounding box center [962, 499] width 62 height 21
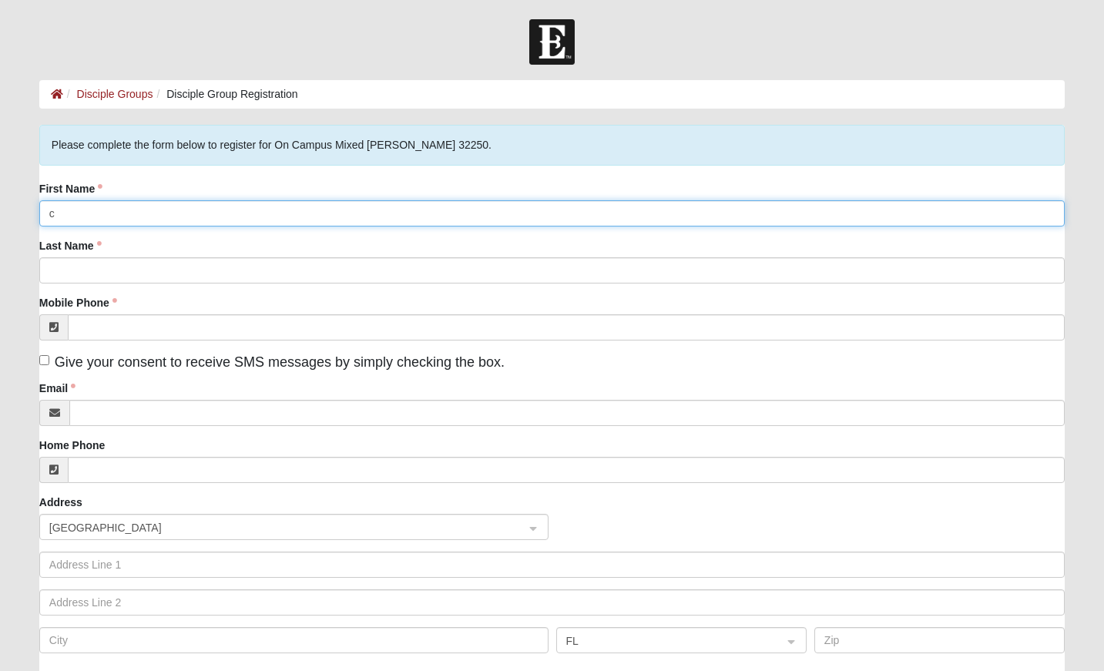
type input "[PERSON_NAME]"
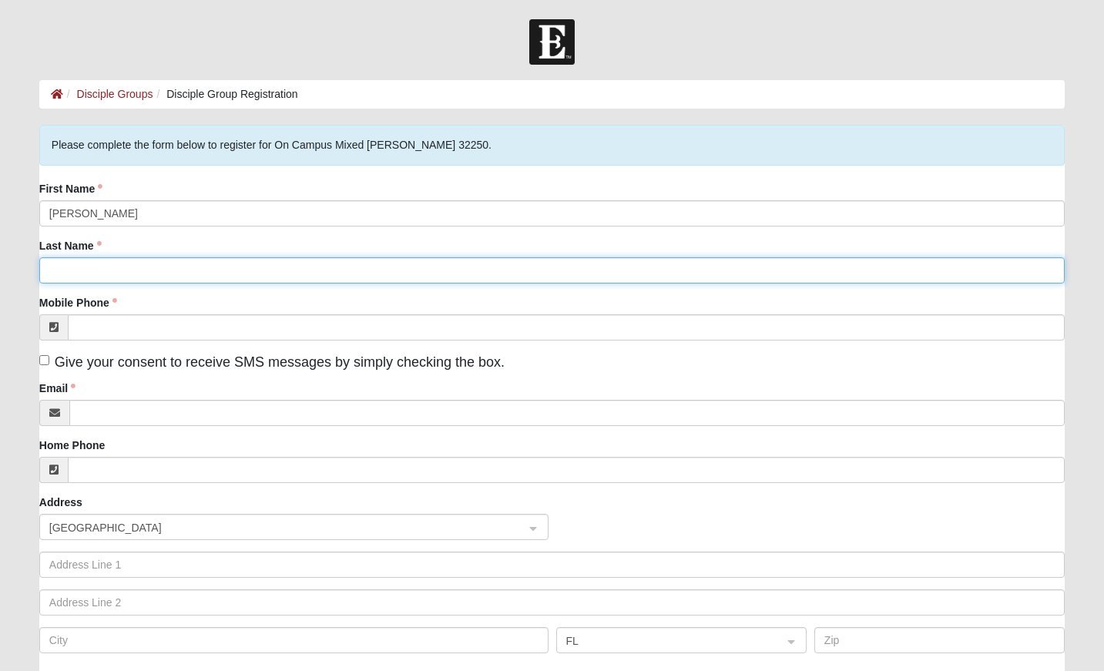
type input "Nacis"
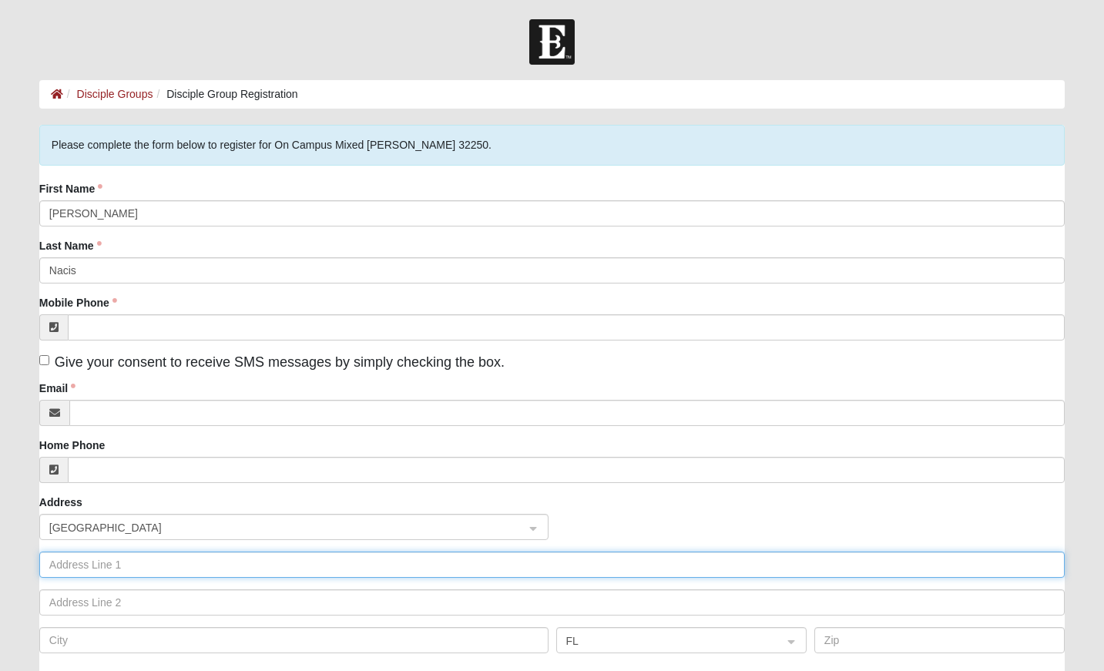
type input "[STREET_ADDRESS]"
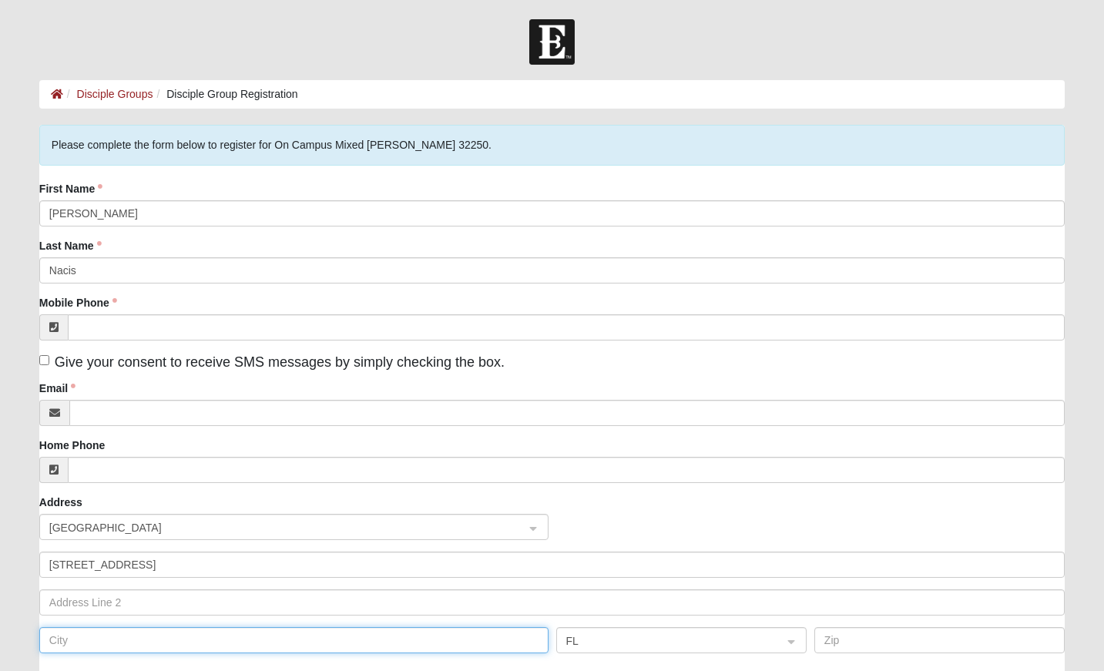
type input "[PERSON_NAME]"
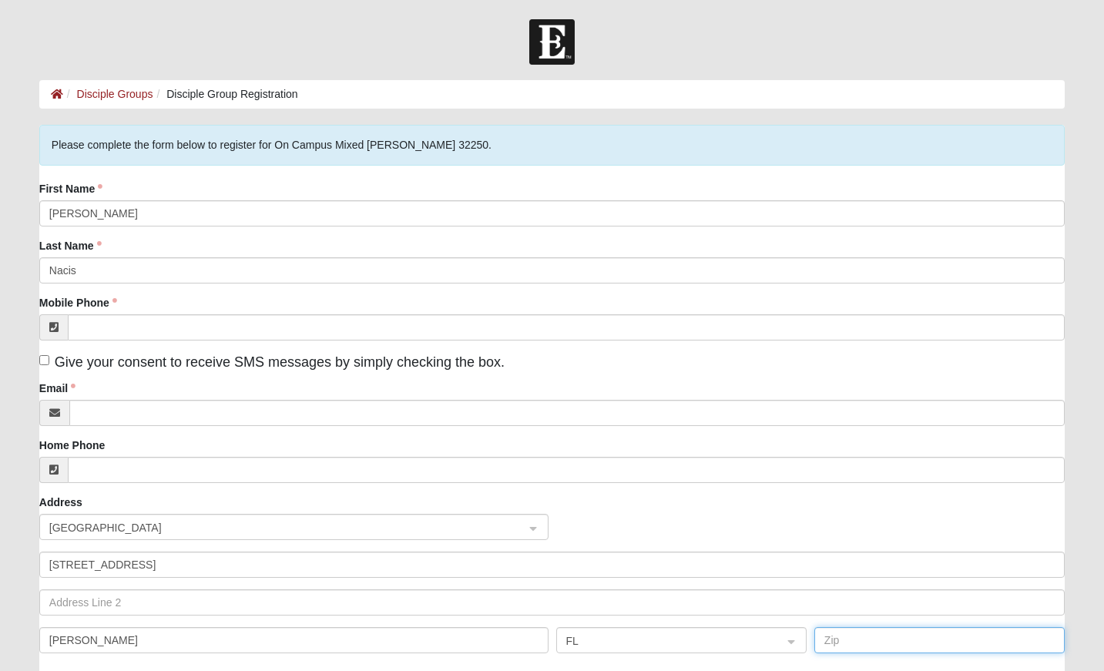
type input "32225"
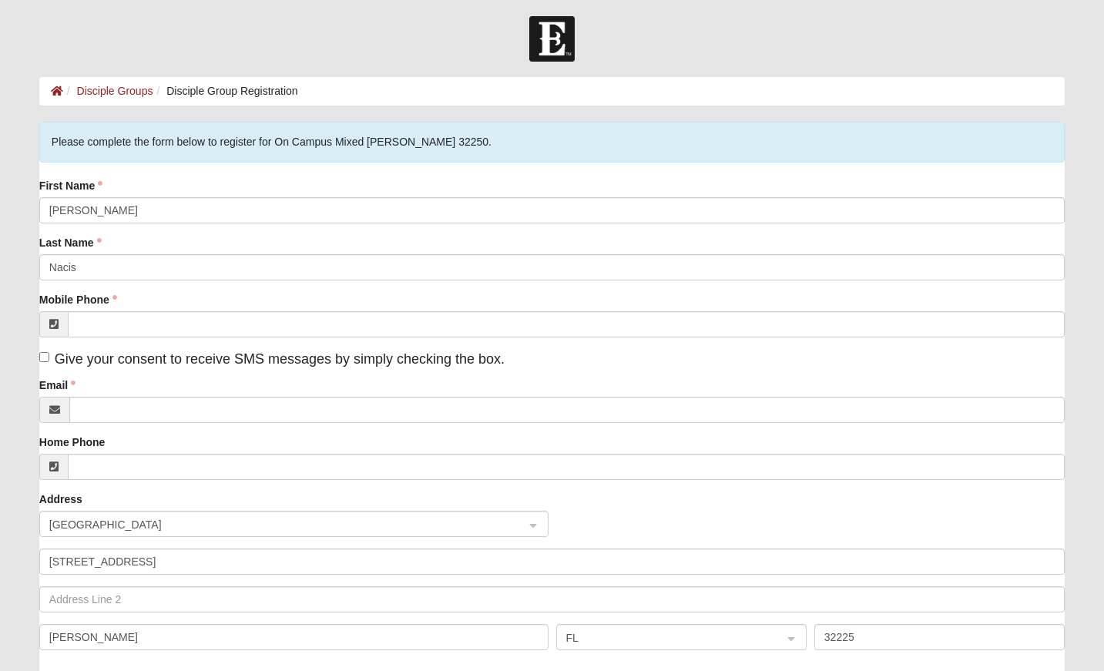
scroll to position [99, 0]
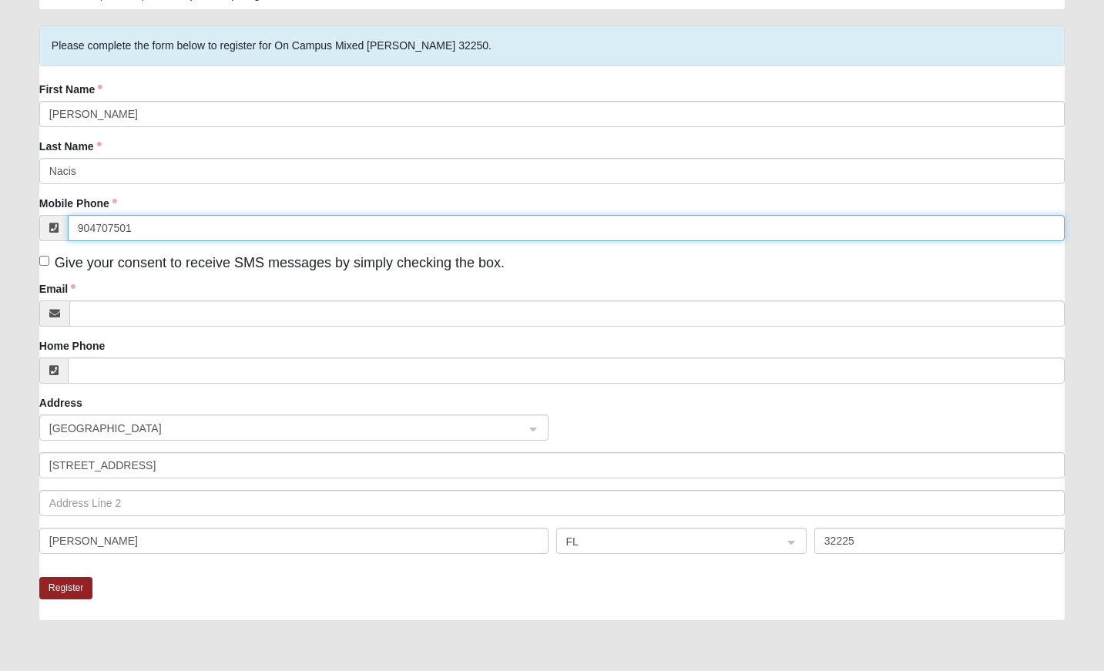
type input "[PHONE_NUMBER]"
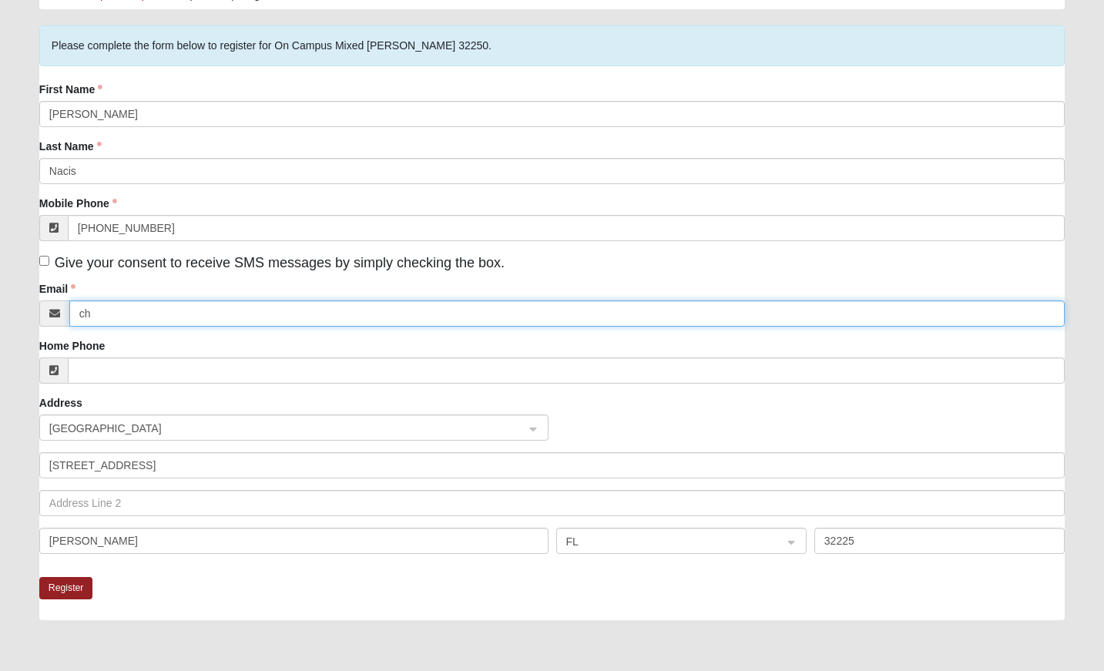
type input "[EMAIL_ADDRESS][DOMAIN_NAME]"
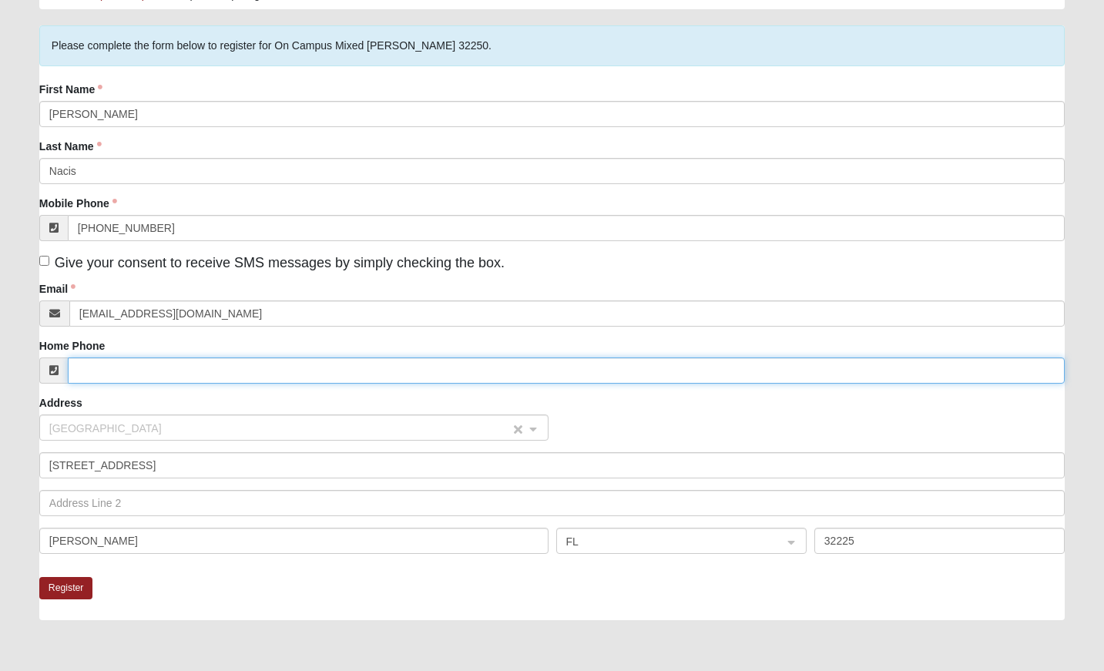
click at [175, 427] on span "[GEOGRAPHIC_DATA]" at bounding box center [279, 428] width 461 height 17
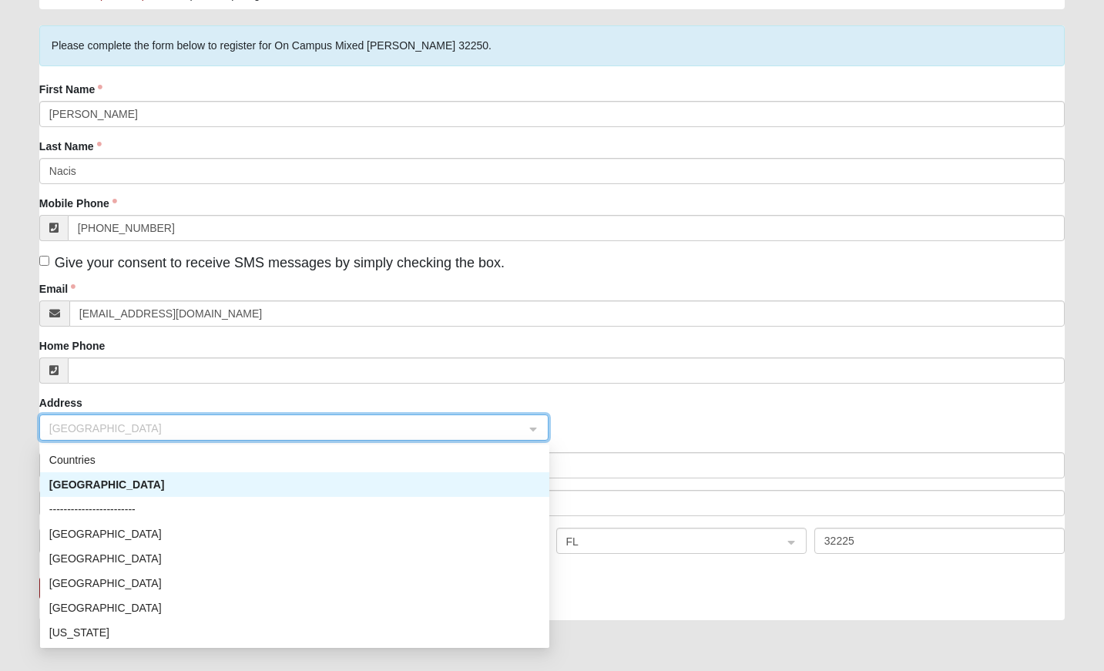
click at [127, 485] on div "[GEOGRAPHIC_DATA]" at bounding box center [294, 484] width 491 height 17
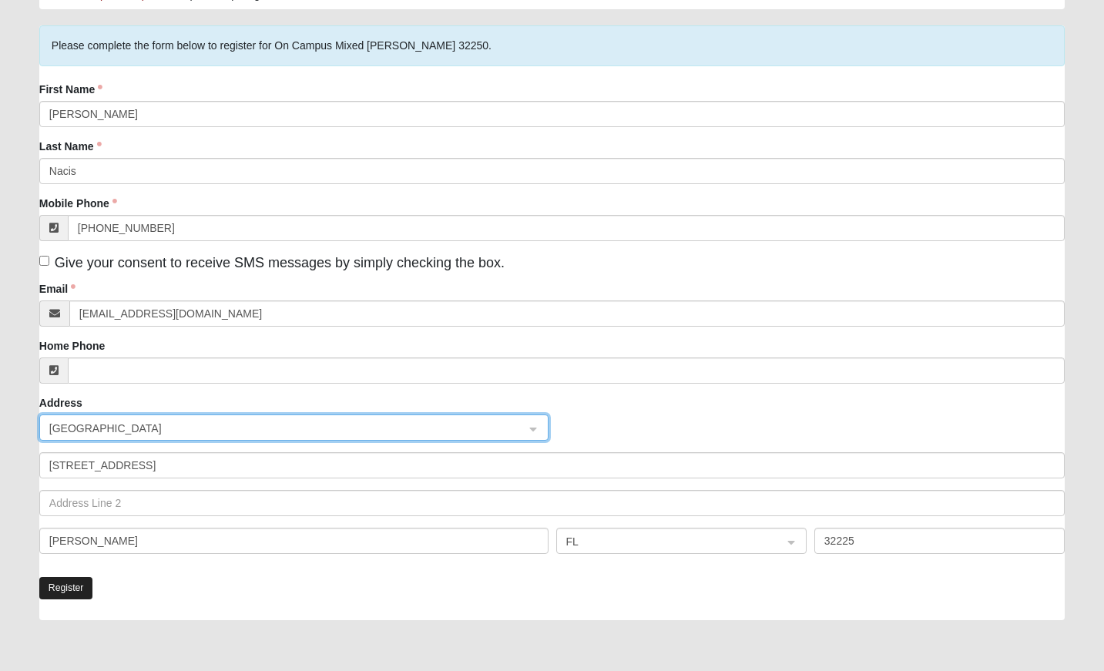
click at [75, 584] on button "Register" at bounding box center [66, 588] width 54 height 22
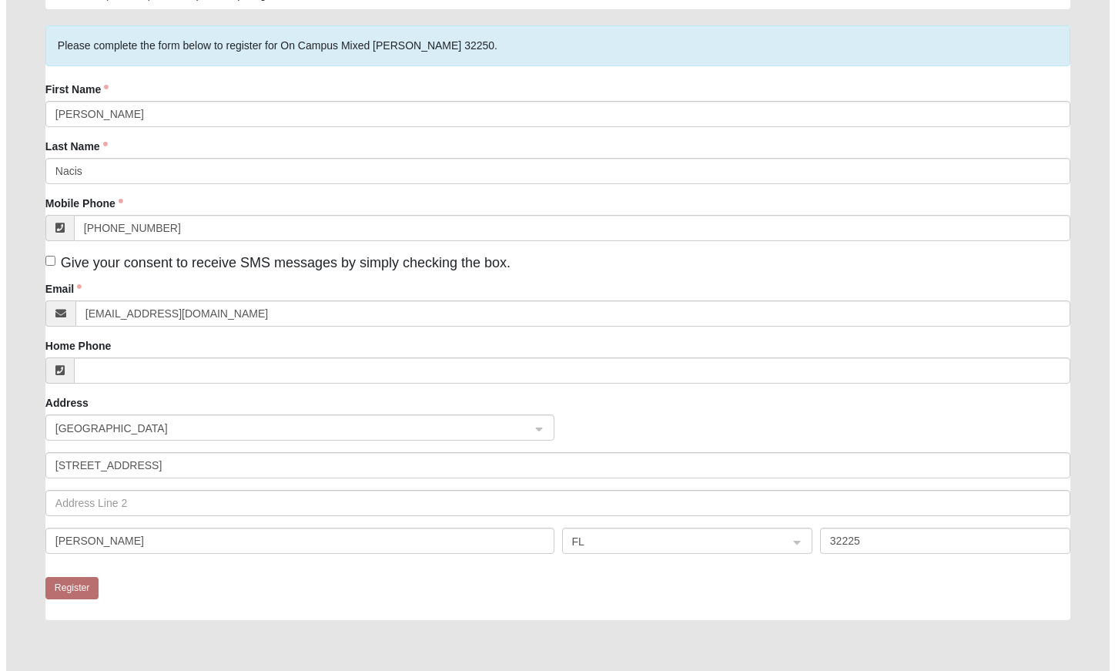
scroll to position [0, 0]
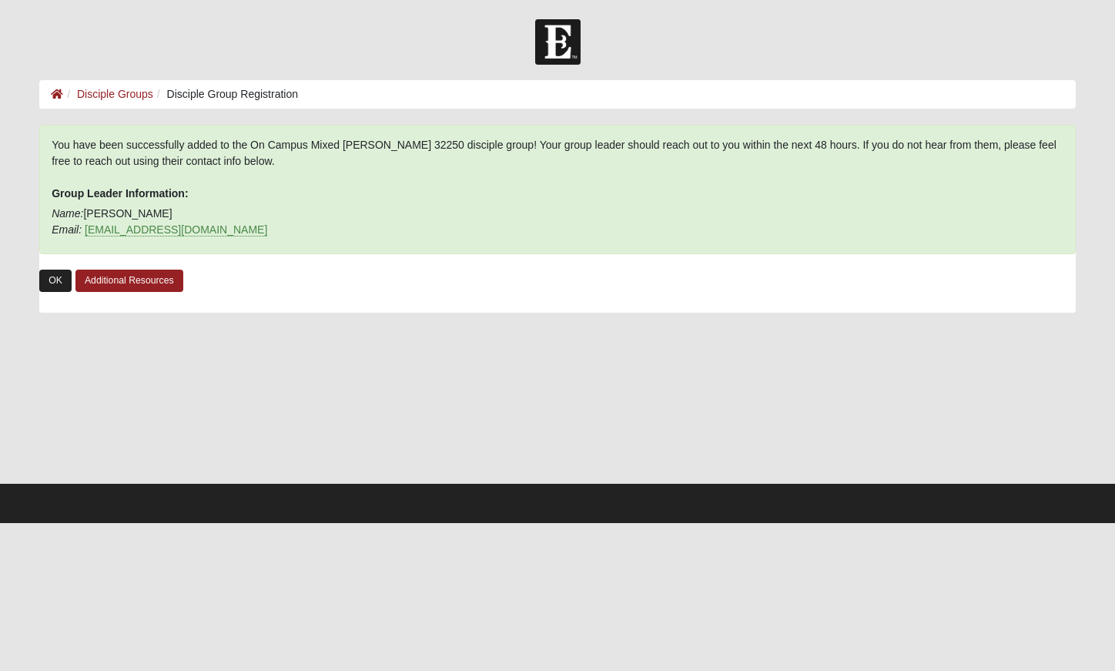
click at [55, 280] on link "OK" at bounding box center [55, 281] width 32 height 22
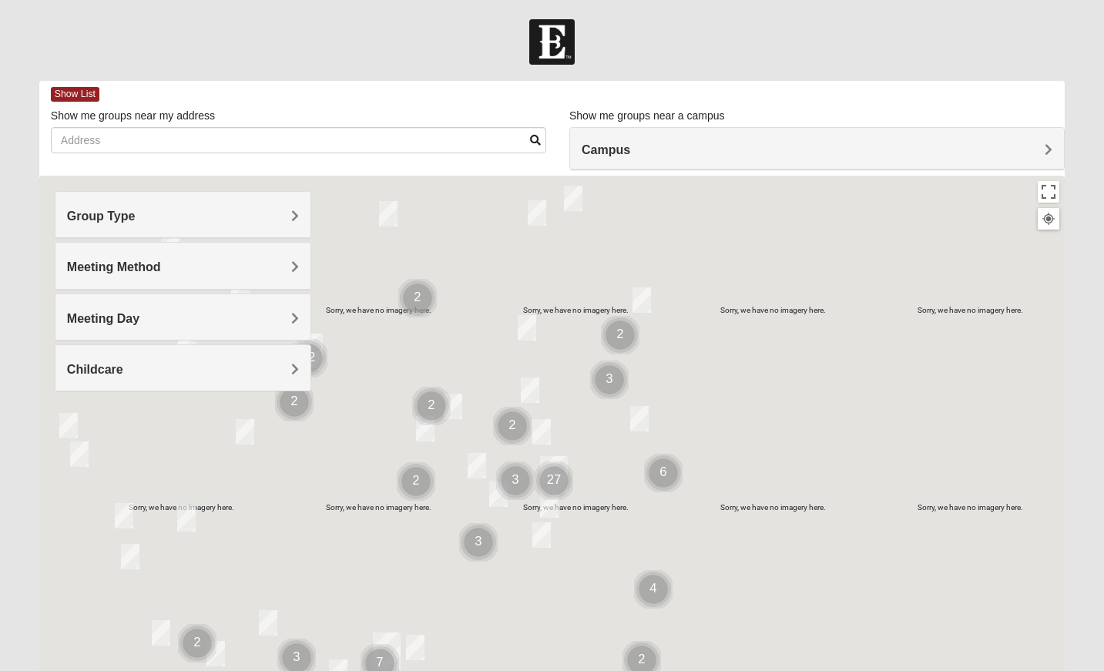
click at [262, 219] on h4 "Group Type" at bounding box center [183, 216] width 232 height 15
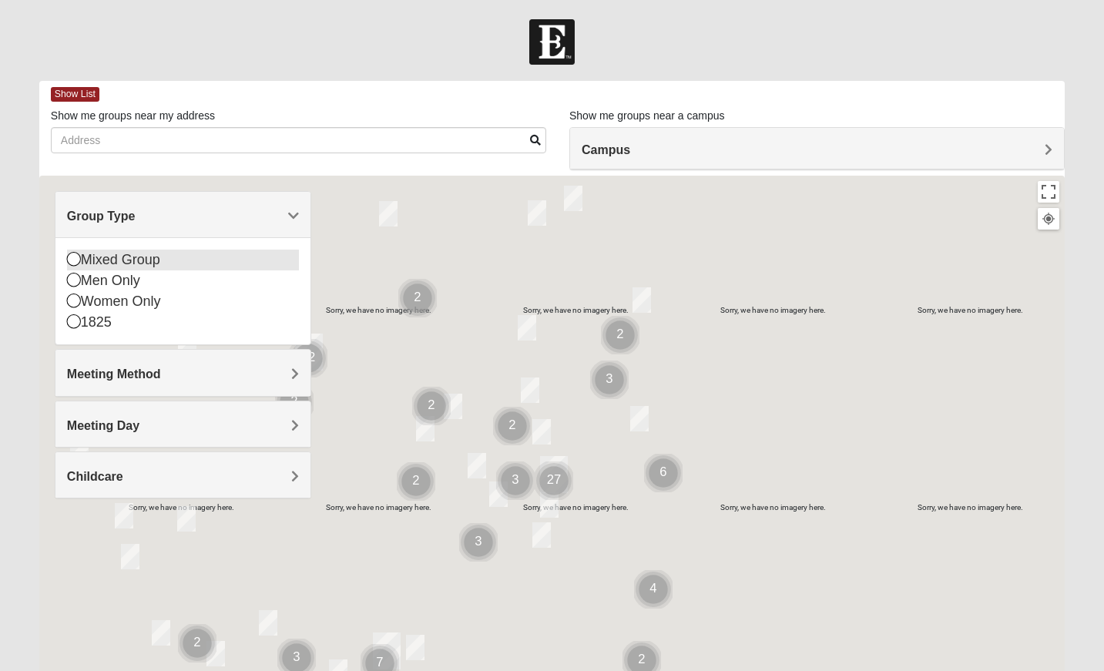
click at [139, 263] on div "Mixed Group" at bounding box center [183, 260] width 232 height 21
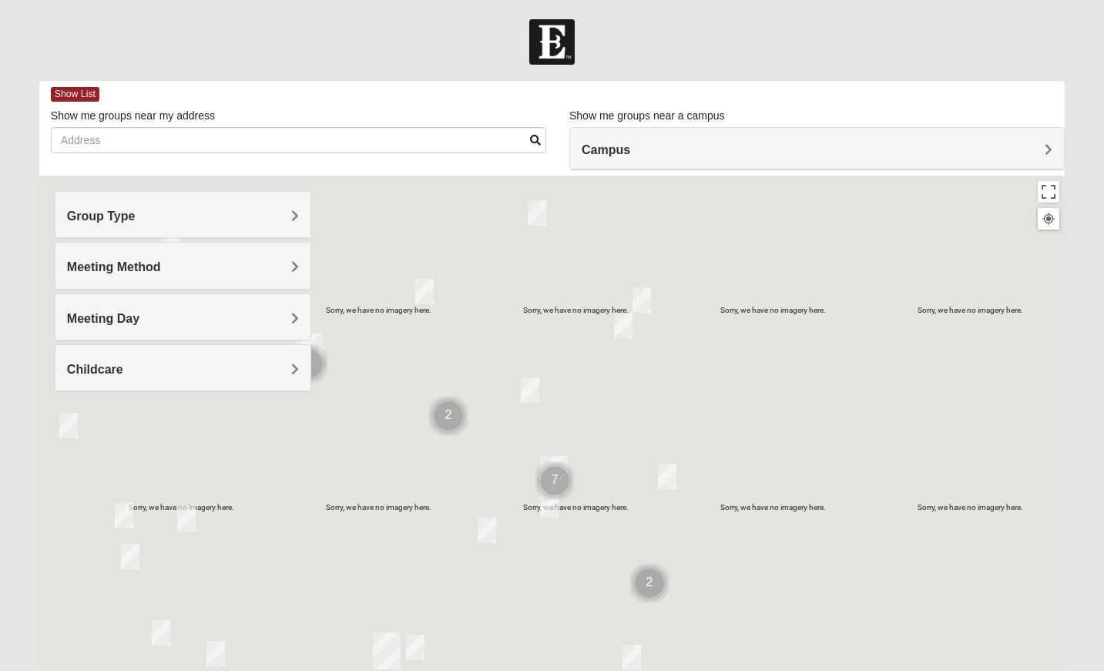
click at [139, 266] on span "Meeting Method" at bounding box center [114, 266] width 94 height 13
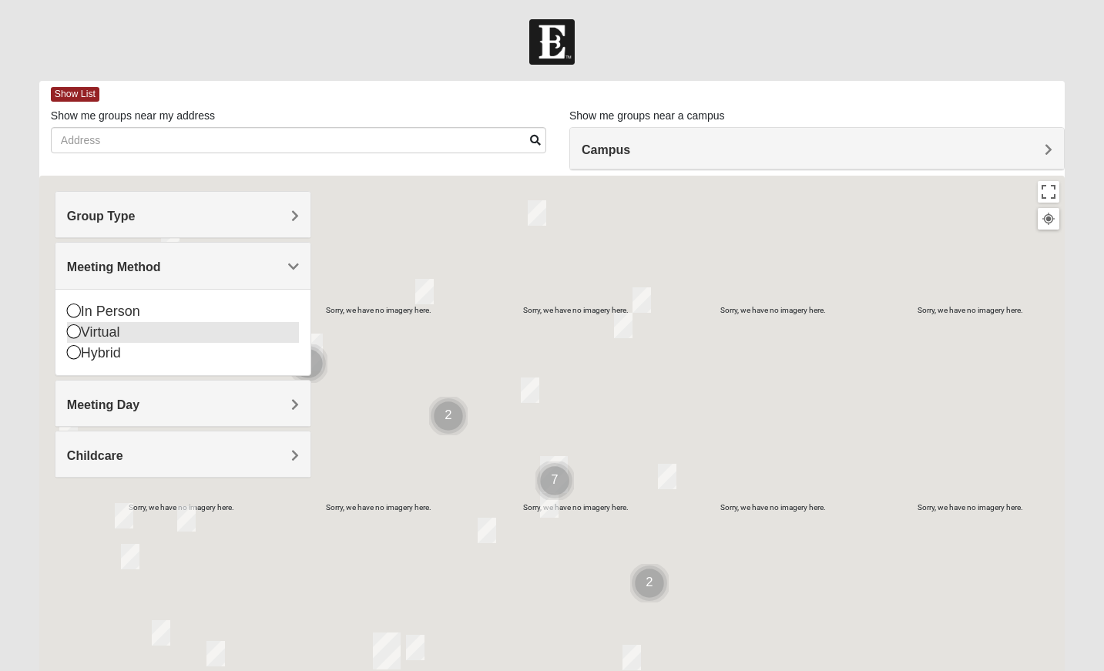
click at [78, 312] on icon at bounding box center [74, 311] width 14 height 14
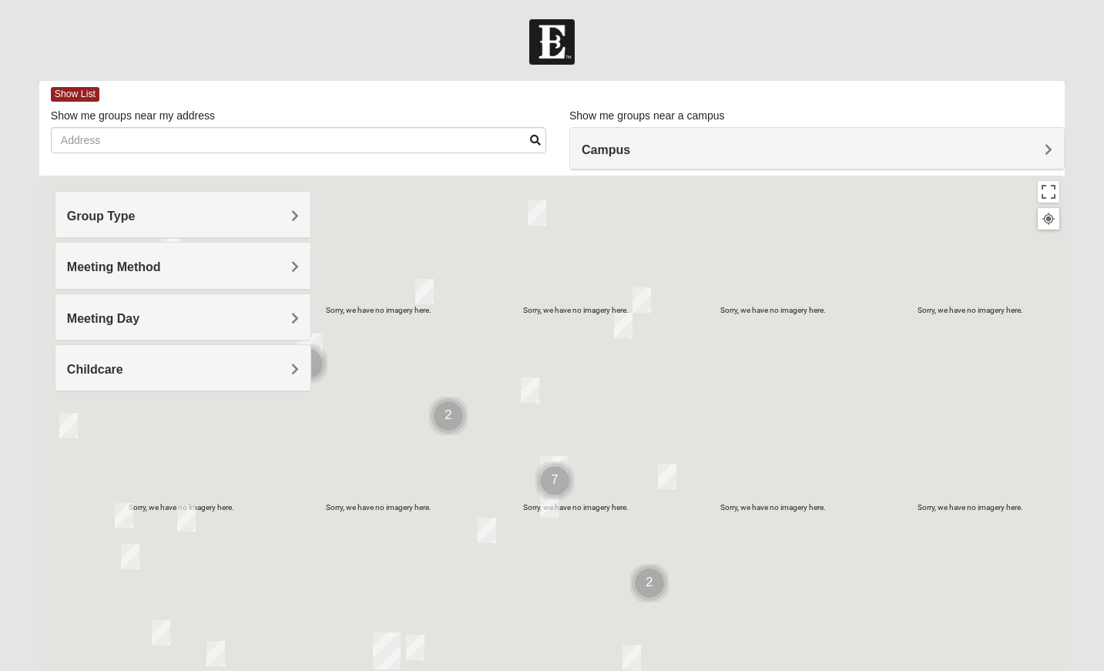
click at [199, 320] on h4 "Meeting Day" at bounding box center [183, 318] width 232 height 15
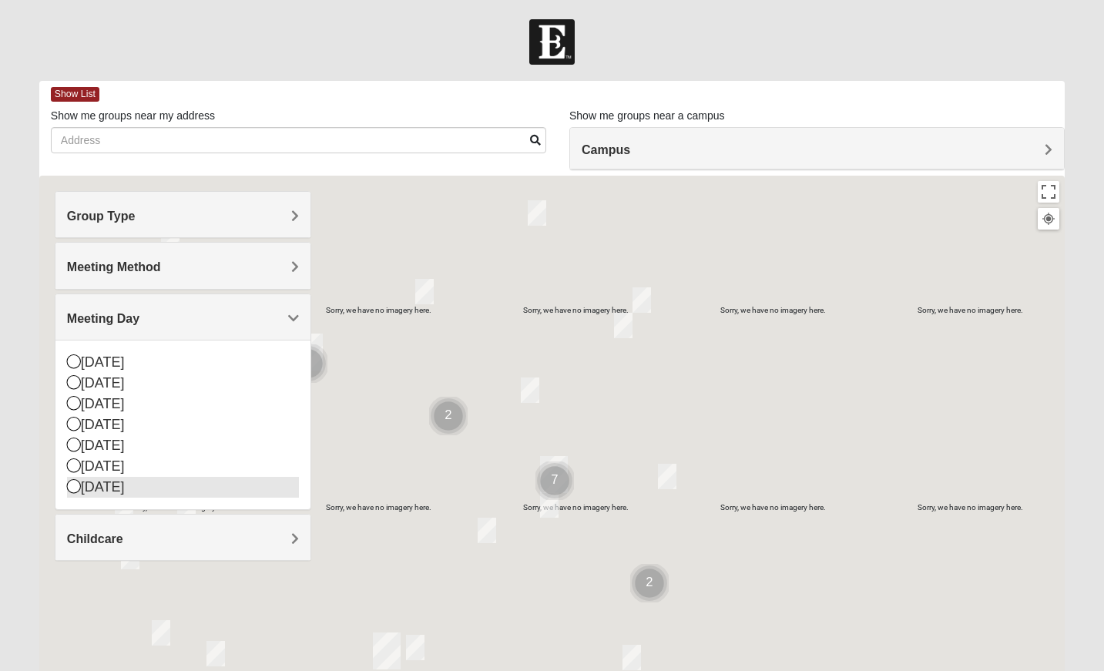
click at [73, 483] on icon at bounding box center [74, 486] width 14 height 14
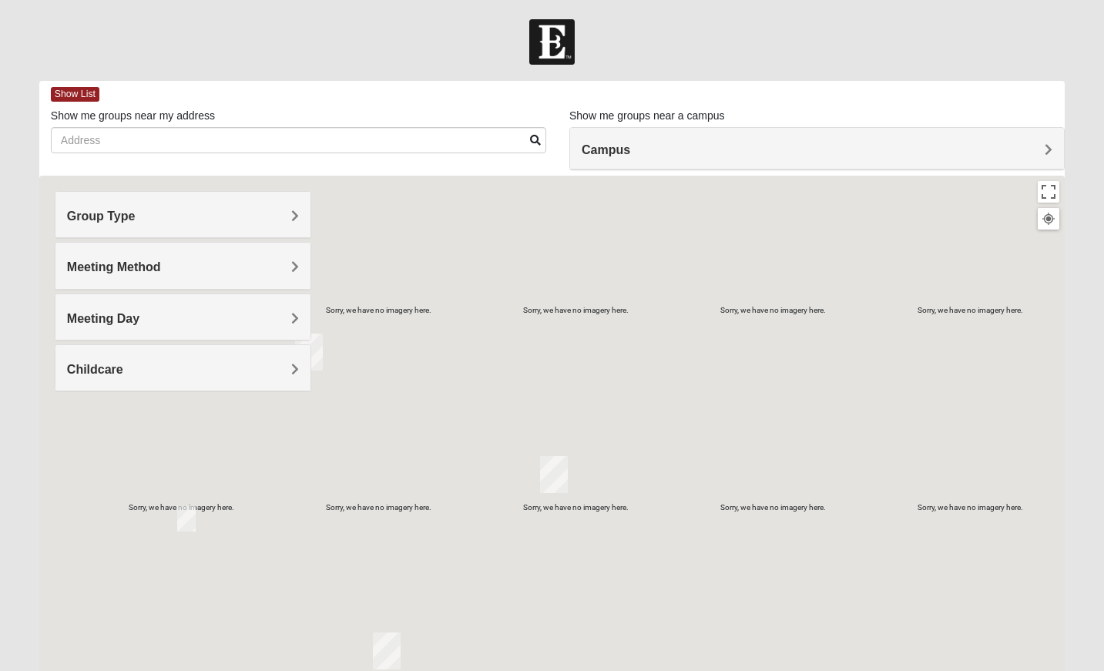
click at [887, 147] on h4 "Campus" at bounding box center [817, 150] width 471 height 15
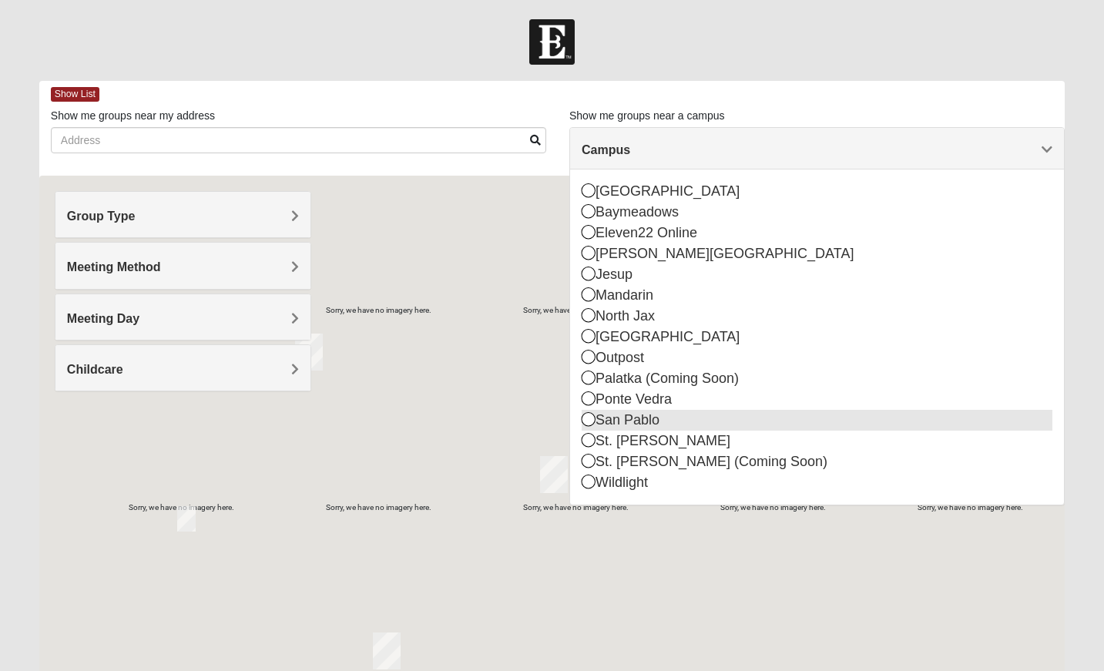
click at [587, 414] on icon at bounding box center [589, 419] width 14 height 14
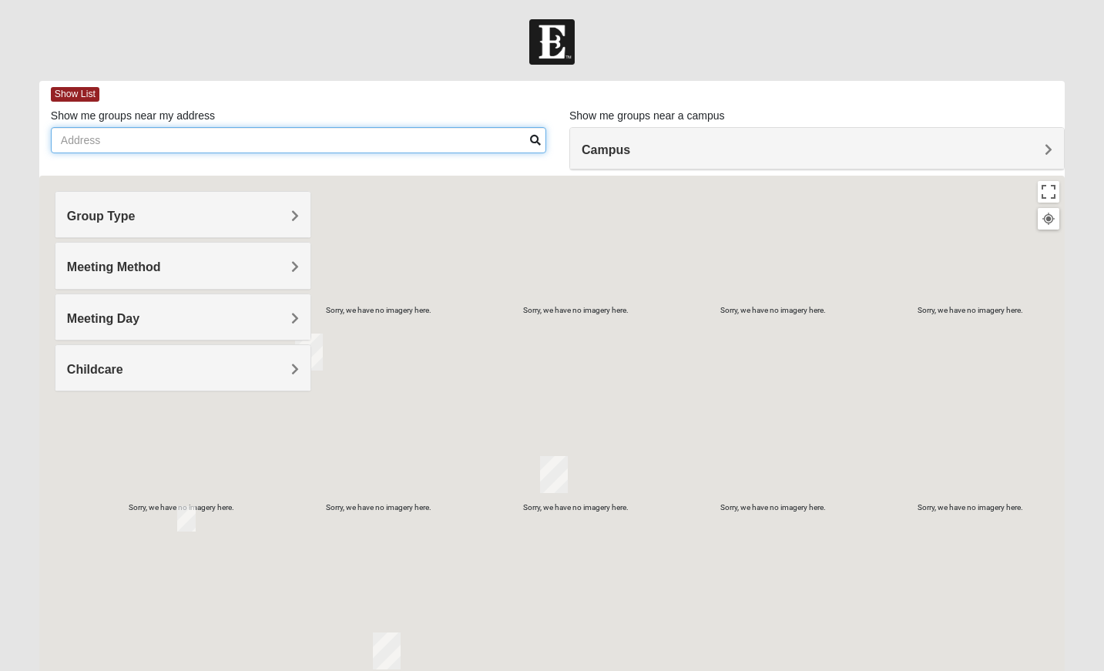
click at [421, 148] on input "Show me groups near my address" at bounding box center [298, 140] width 495 height 26
type input "[STREET_ADDRESS]"
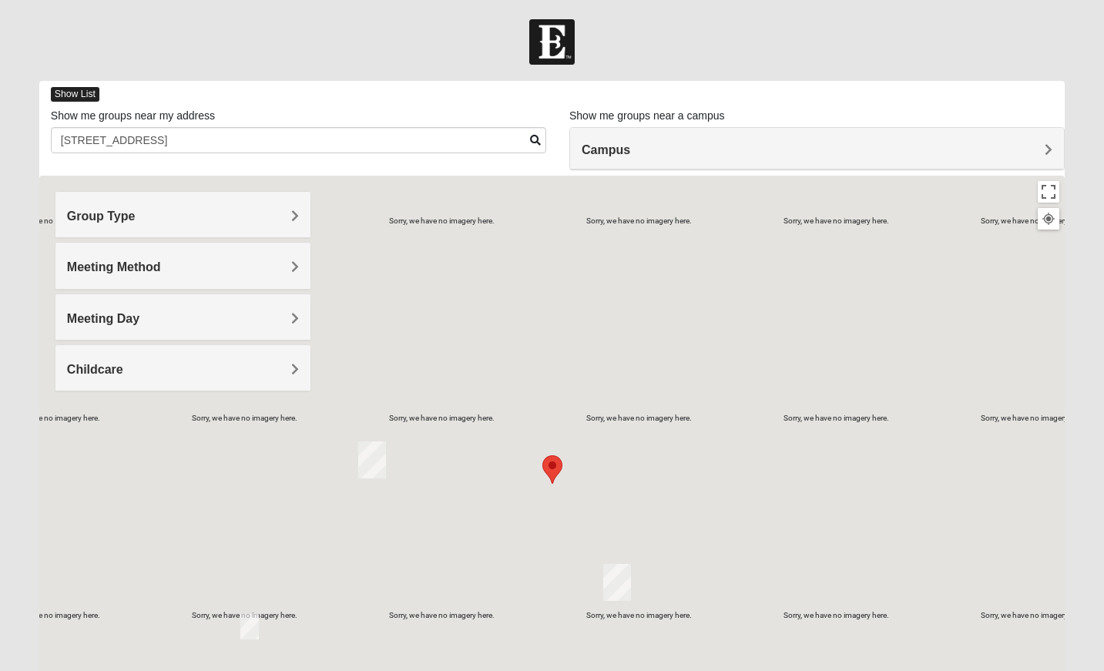
click at [82, 96] on span "Show List" at bounding box center [75, 94] width 49 height 15
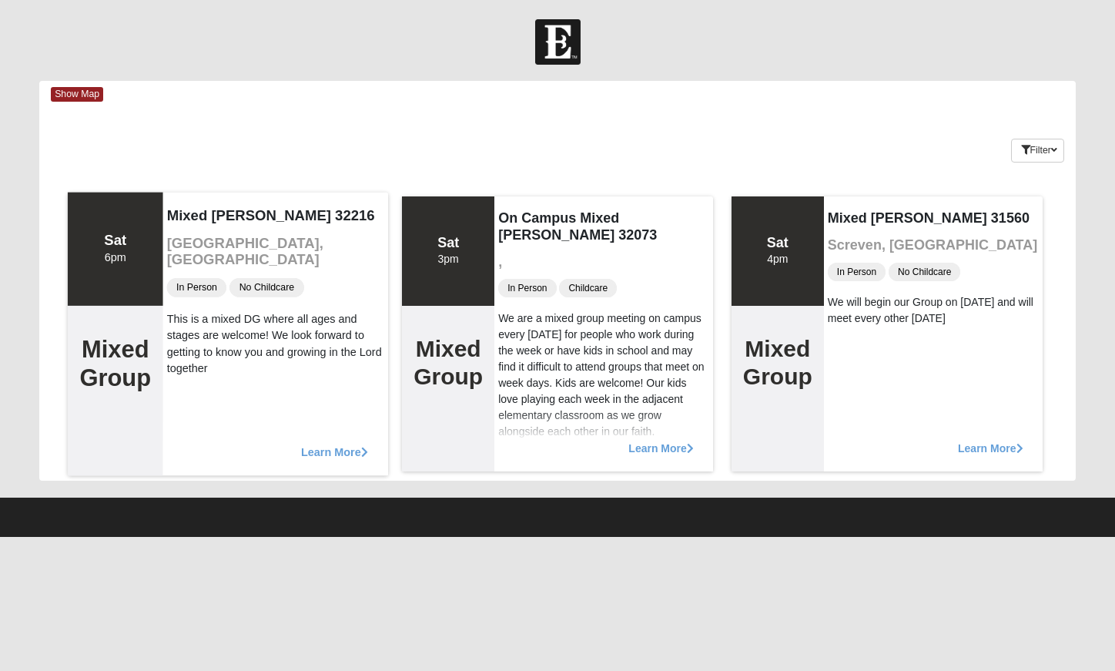
click at [328, 444] on span "Learn More" at bounding box center [334, 444] width 67 height 0
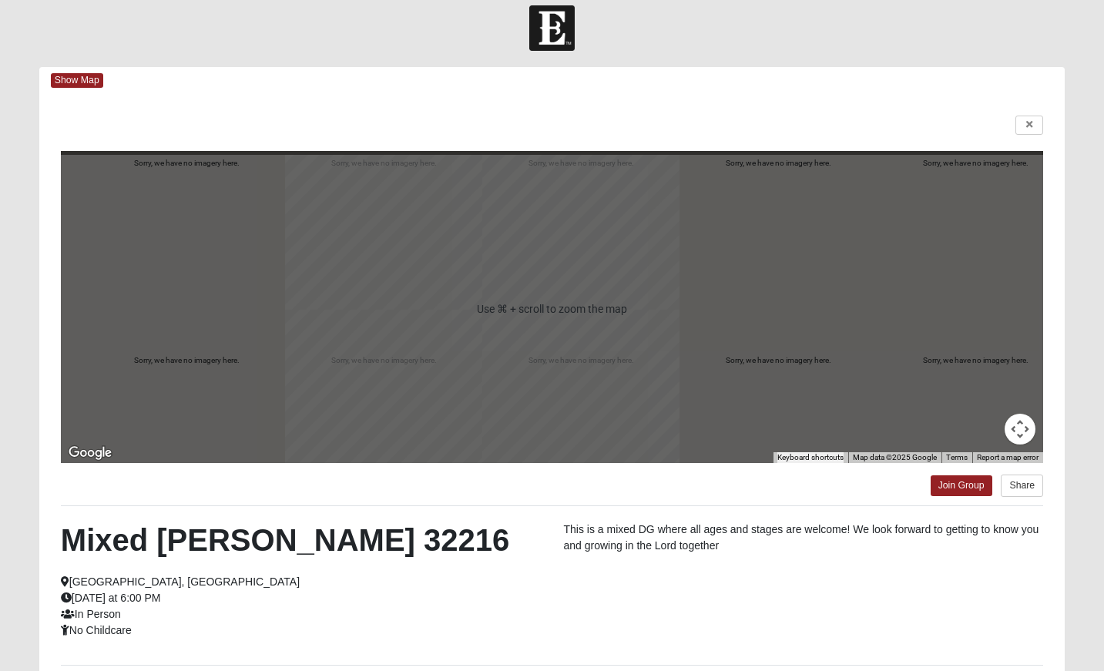
scroll to position [136, 0]
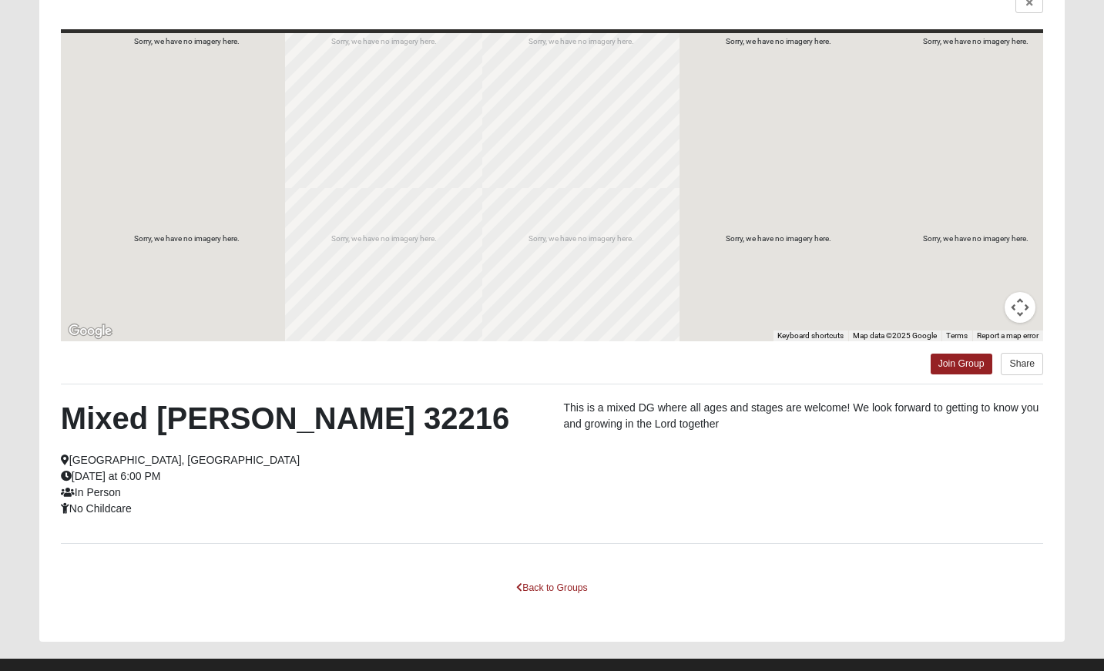
click at [979, 435] on div "This is a mixed DG where all ages and stages are welcome! We look forward to ge…" at bounding box center [803, 420] width 503 height 40
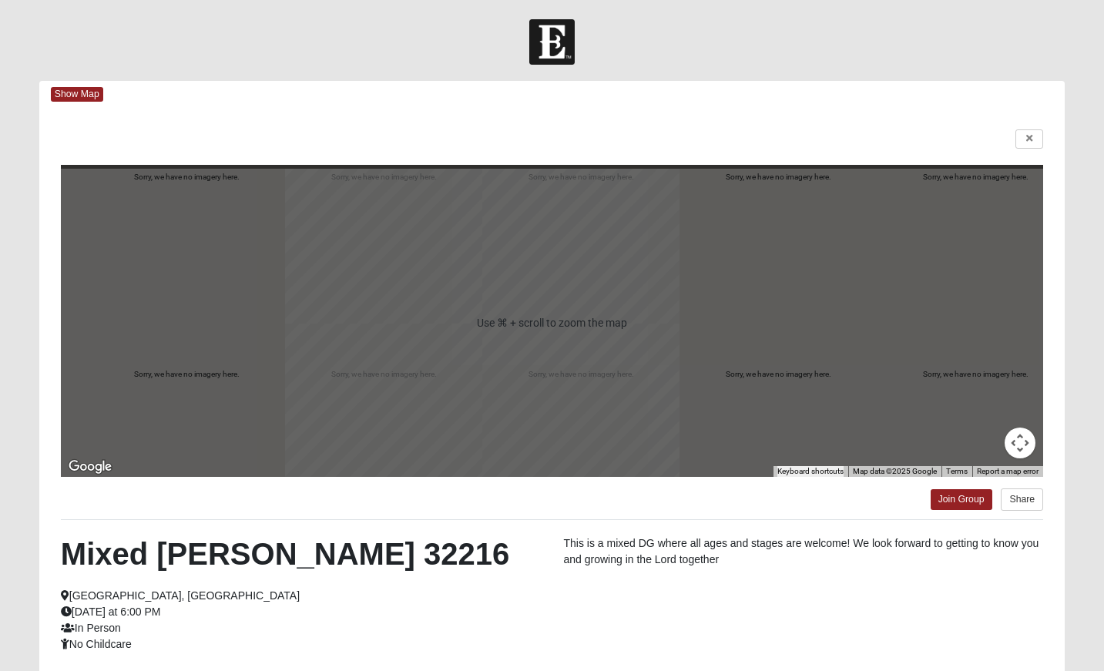
scroll to position [159, 0]
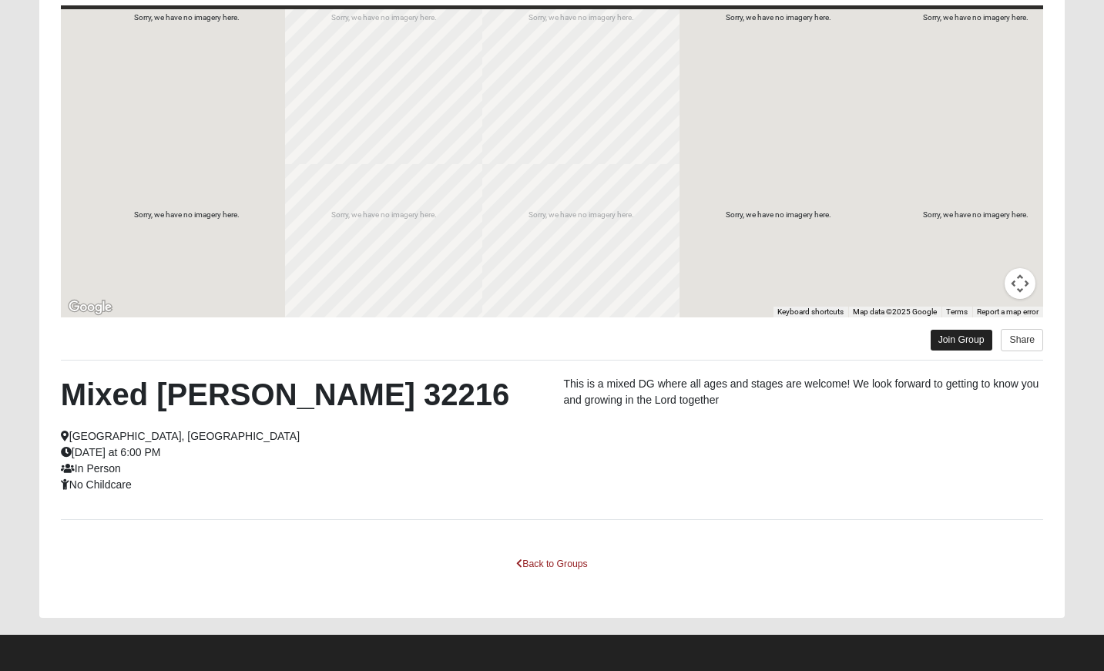
click at [956, 340] on link "Join Group" at bounding box center [962, 340] width 62 height 21
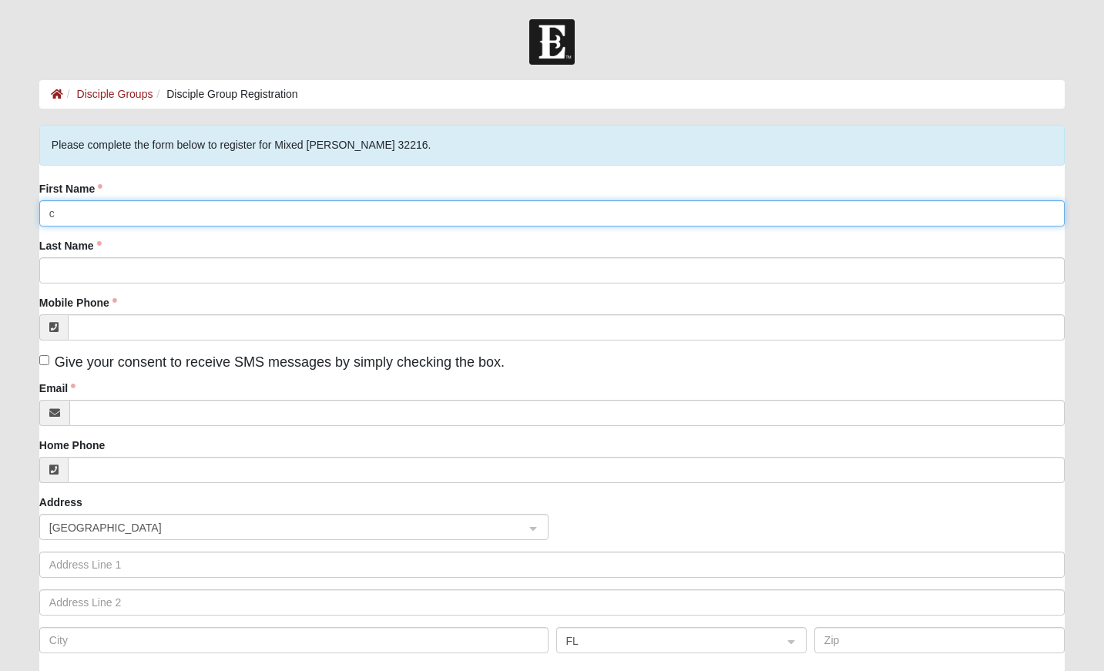
type input "Christopher S"
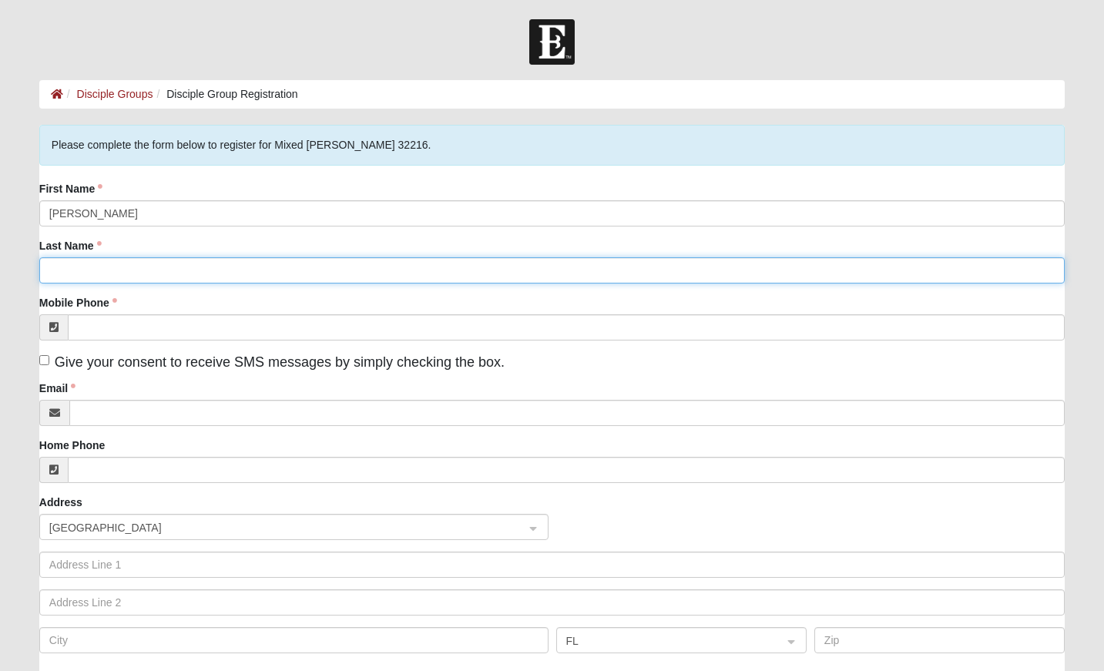
type input "Nacis"
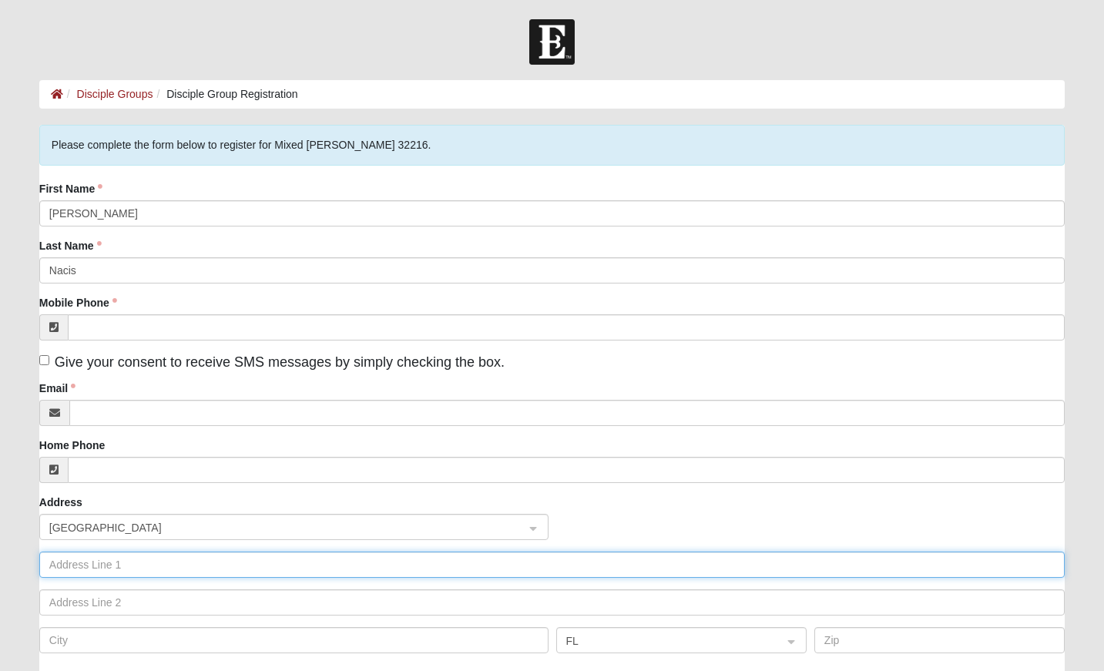
type input "304 Summer Springs Crt"
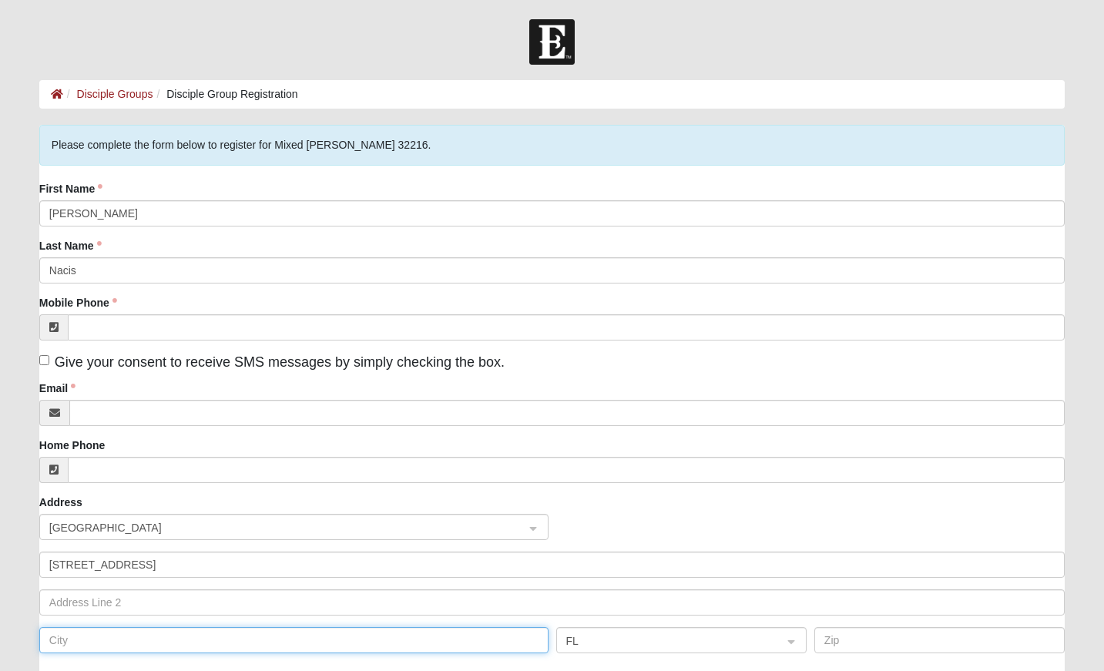
type input "Jacksonville"
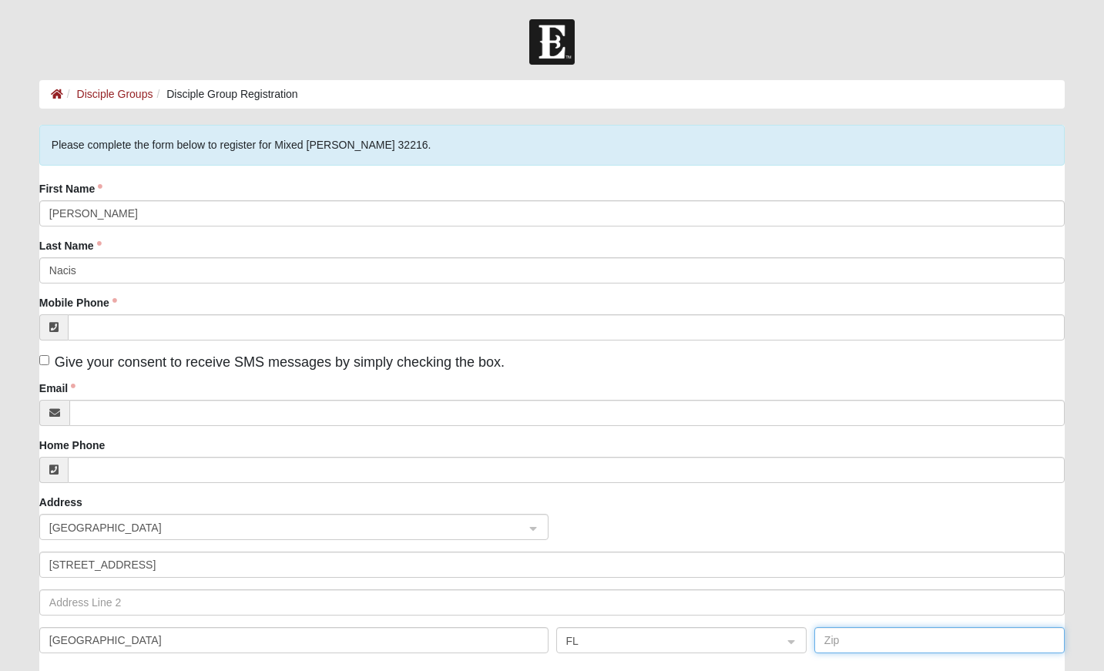
type input "32225"
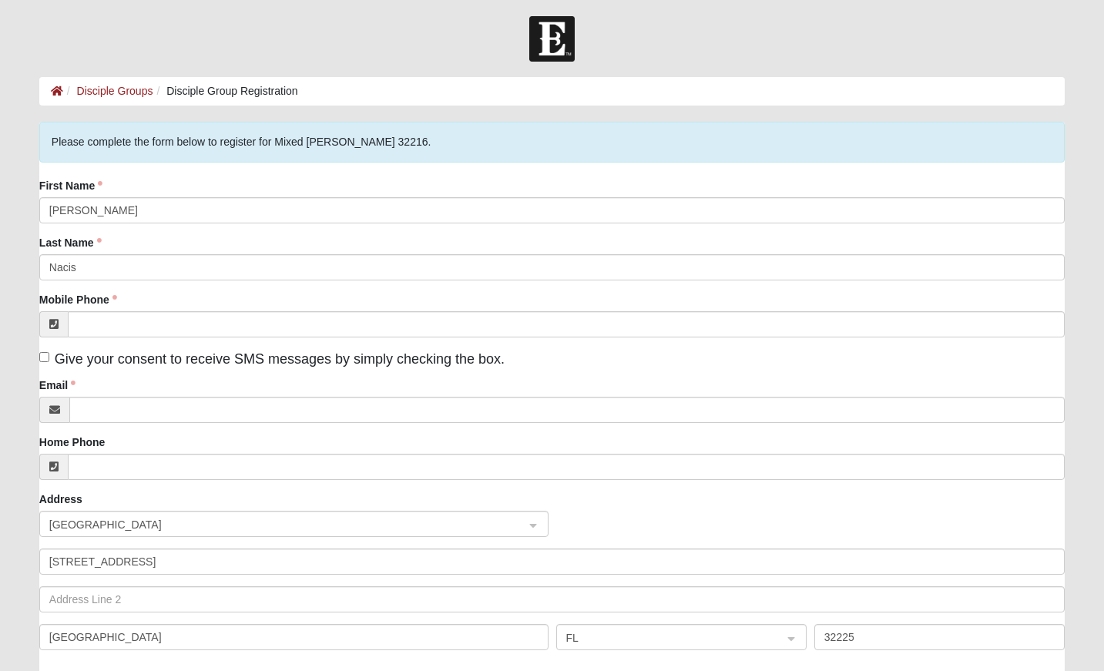
scroll to position [6, 0]
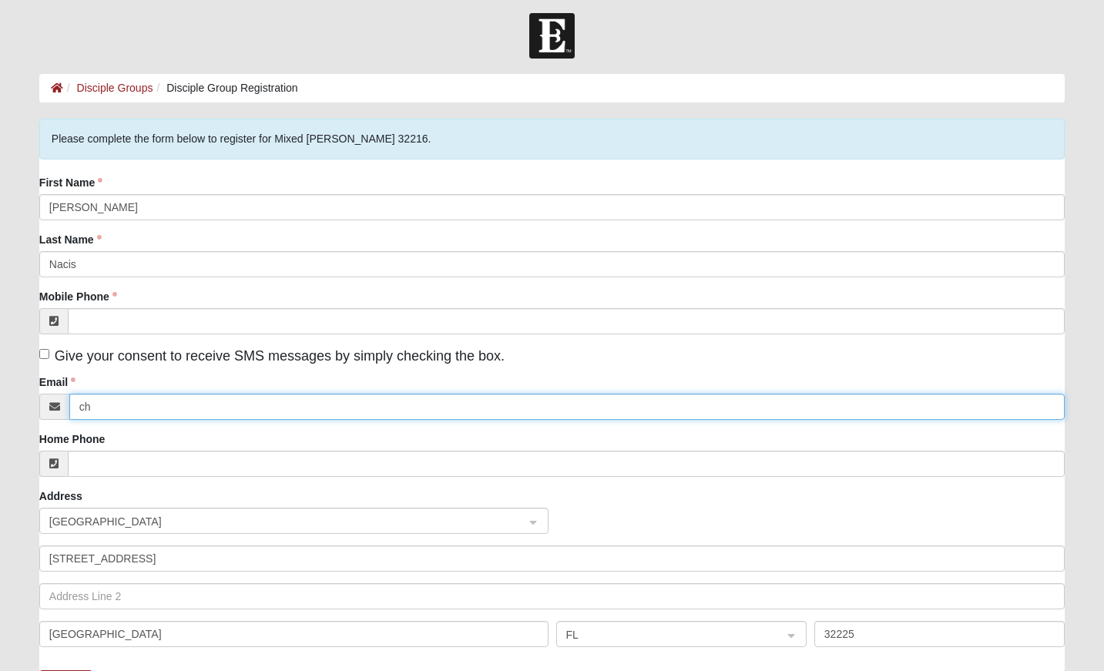
type input "chris24nacis@yahoo.com"
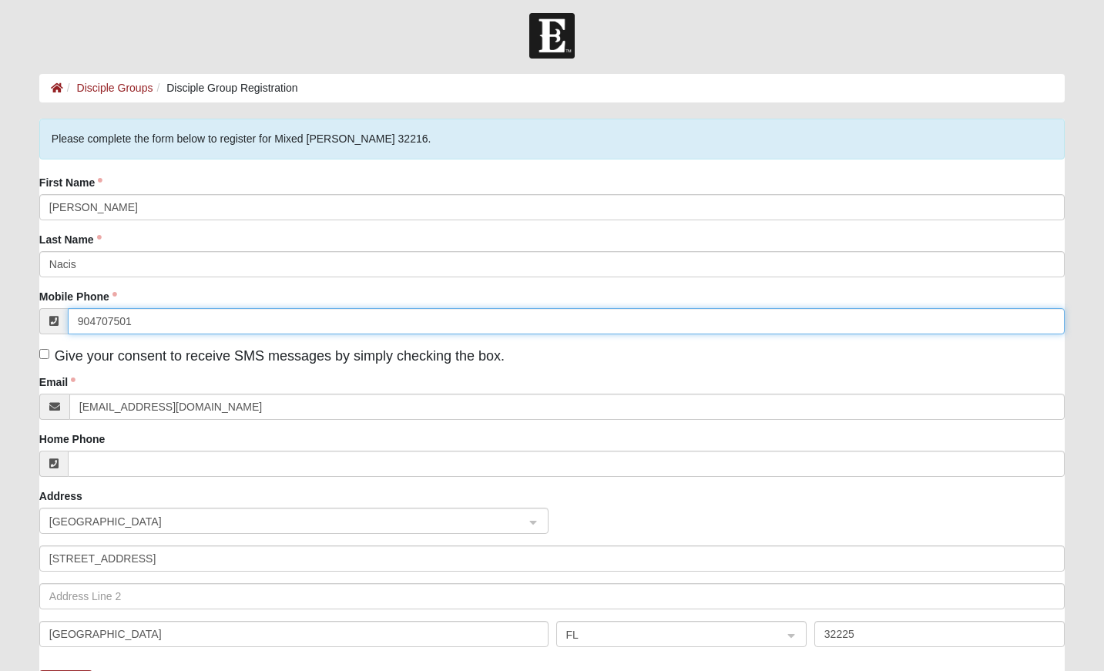
type input "(904) 707-5018"
click at [300, 520] on span "United States" at bounding box center [279, 521] width 461 height 17
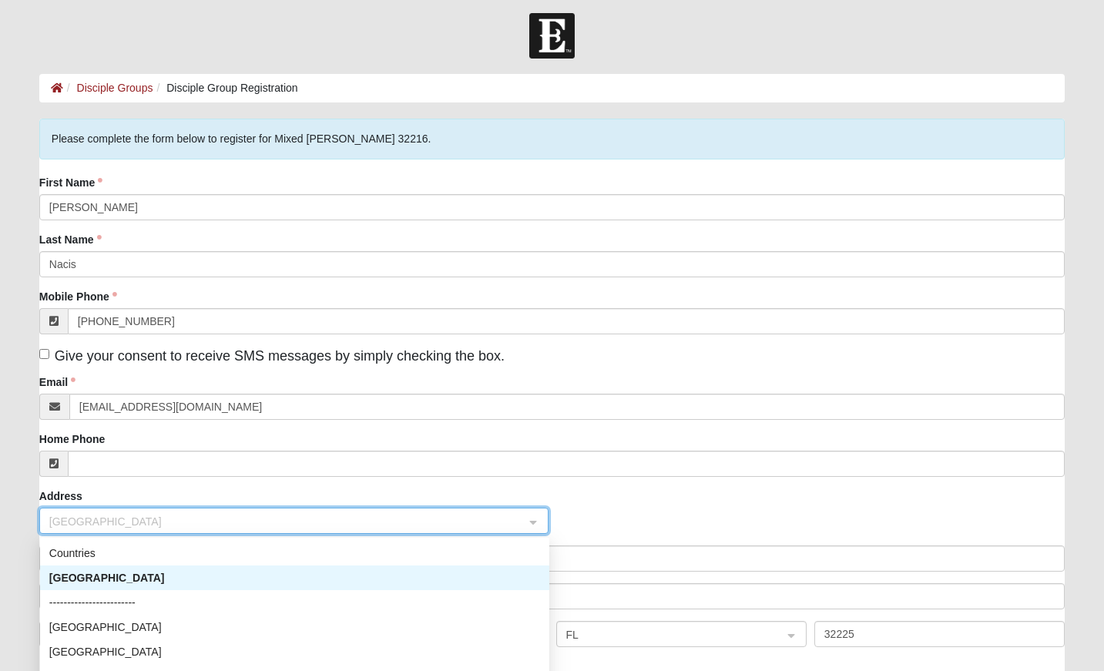
click at [181, 579] on div "United States" at bounding box center [294, 577] width 491 height 17
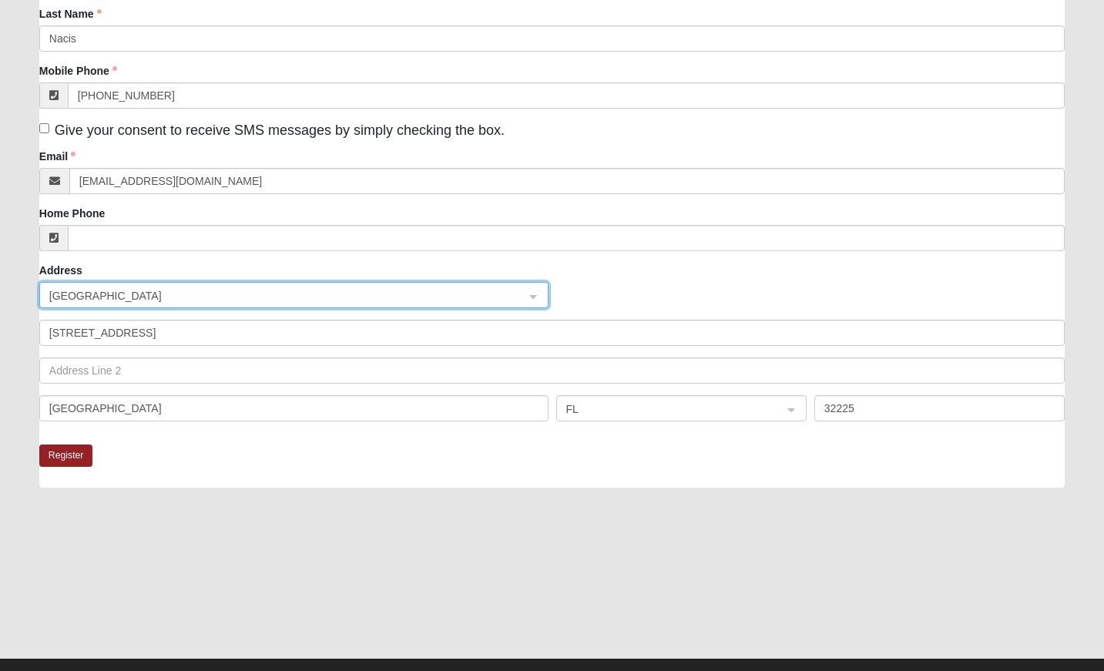
scroll to position [173, 0]
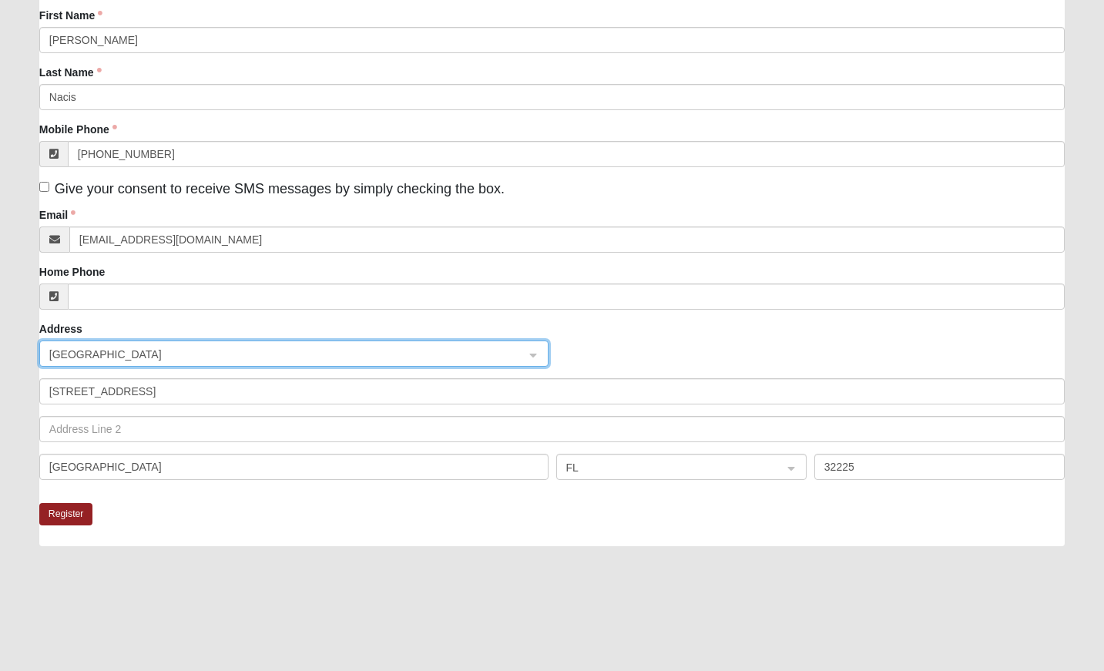
click at [45, 184] on input "Give your consent to receive SMS messages by simply checking the box." at bounding box center [44, 187] width 10 height 10
checkbox input "true"
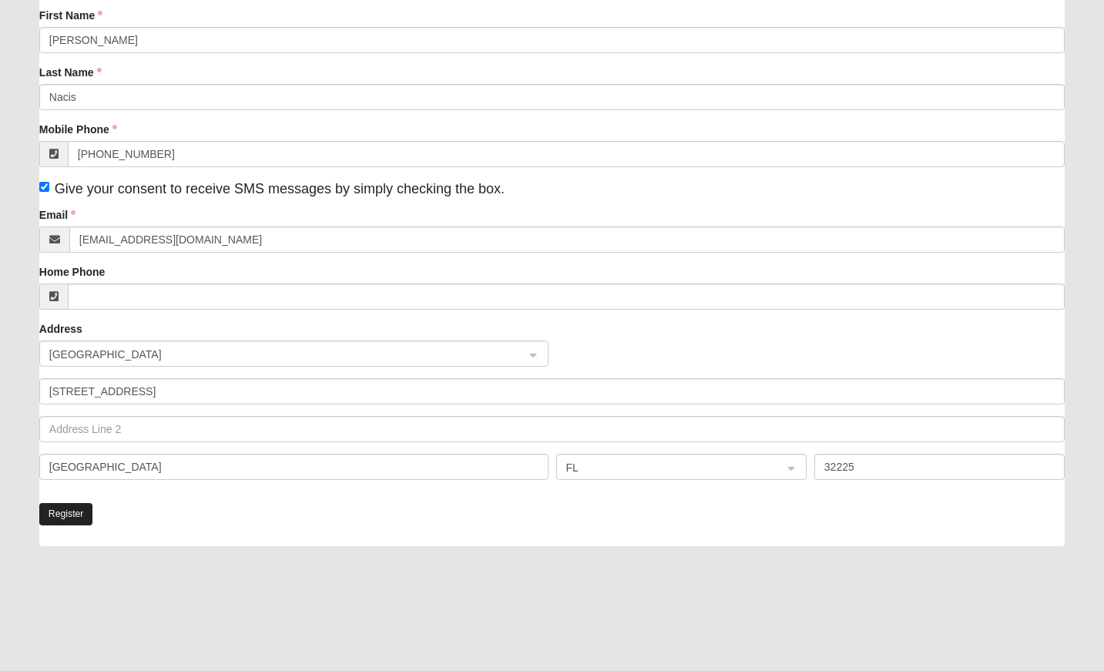
click at [75, 515] on button "Register" at bounding box center [66, 514] width 54 height 22
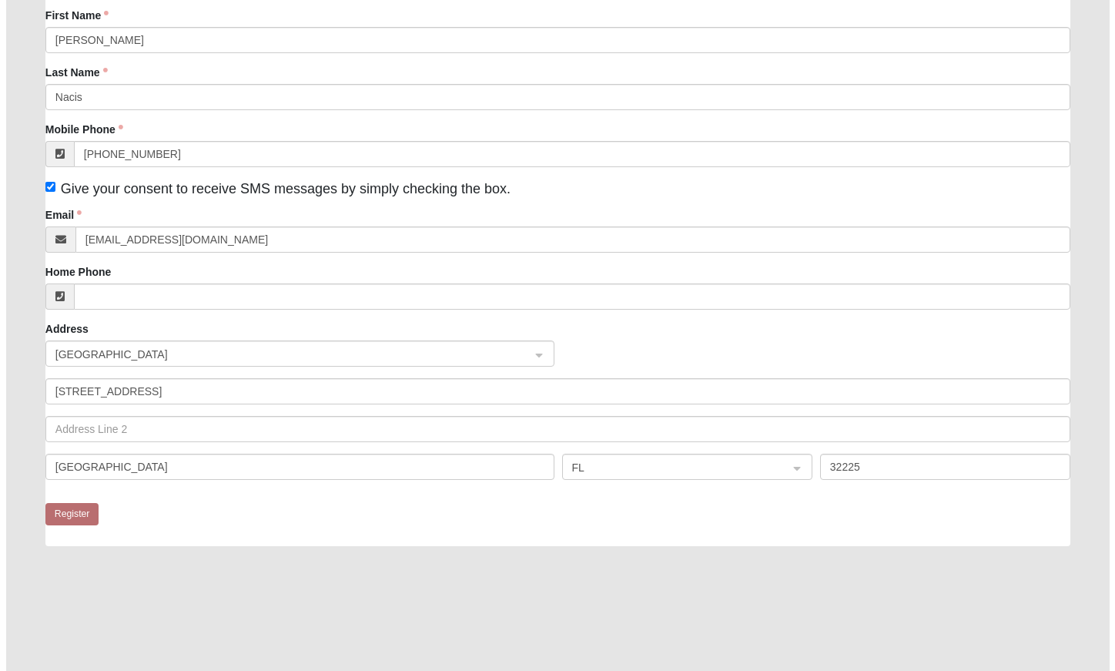
scroll to position [0, 0]
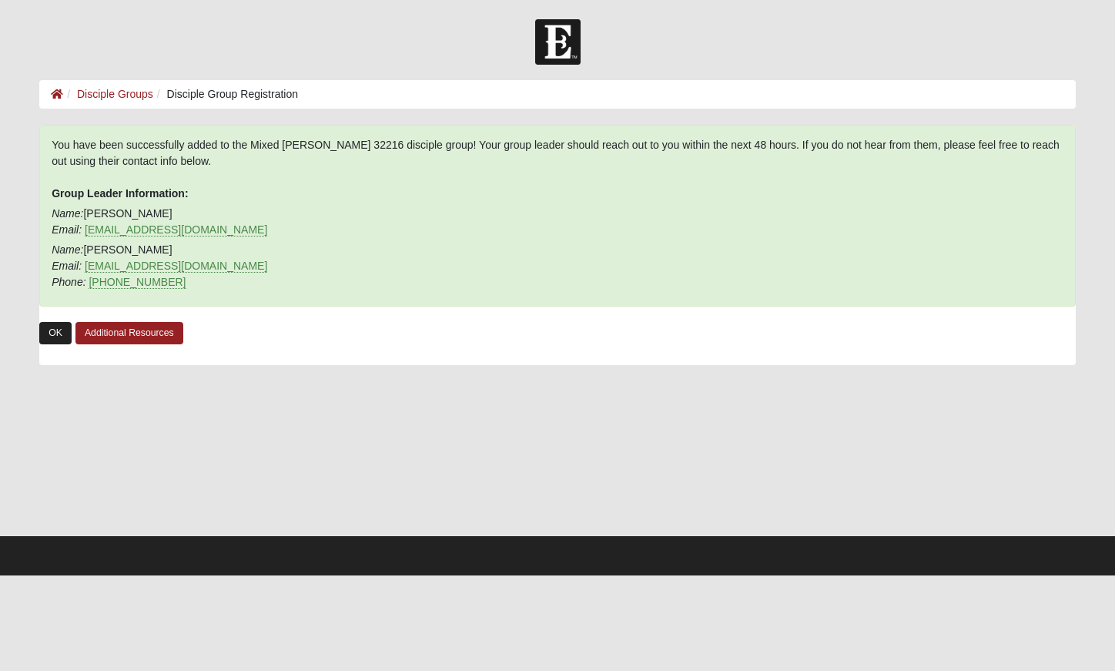
click at [57, 333] on link "OK" at bounding box center [55, 333] width 32 height 22
